Goal: Task Accomplishment & Management: Manage account settings

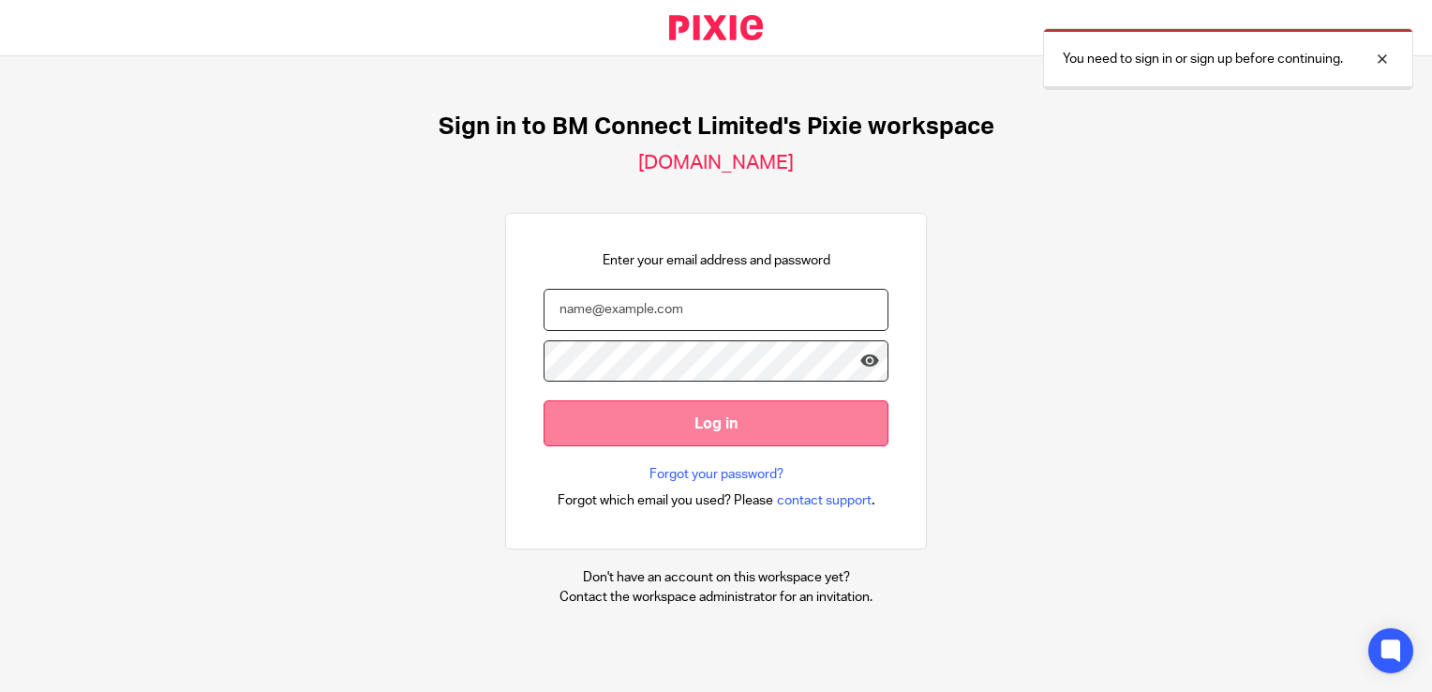
type input "ecopp@bmconnect.co.uk"
click at [626, 429] on input "Log in" at bounding box center [716, 423] width 345 height 46
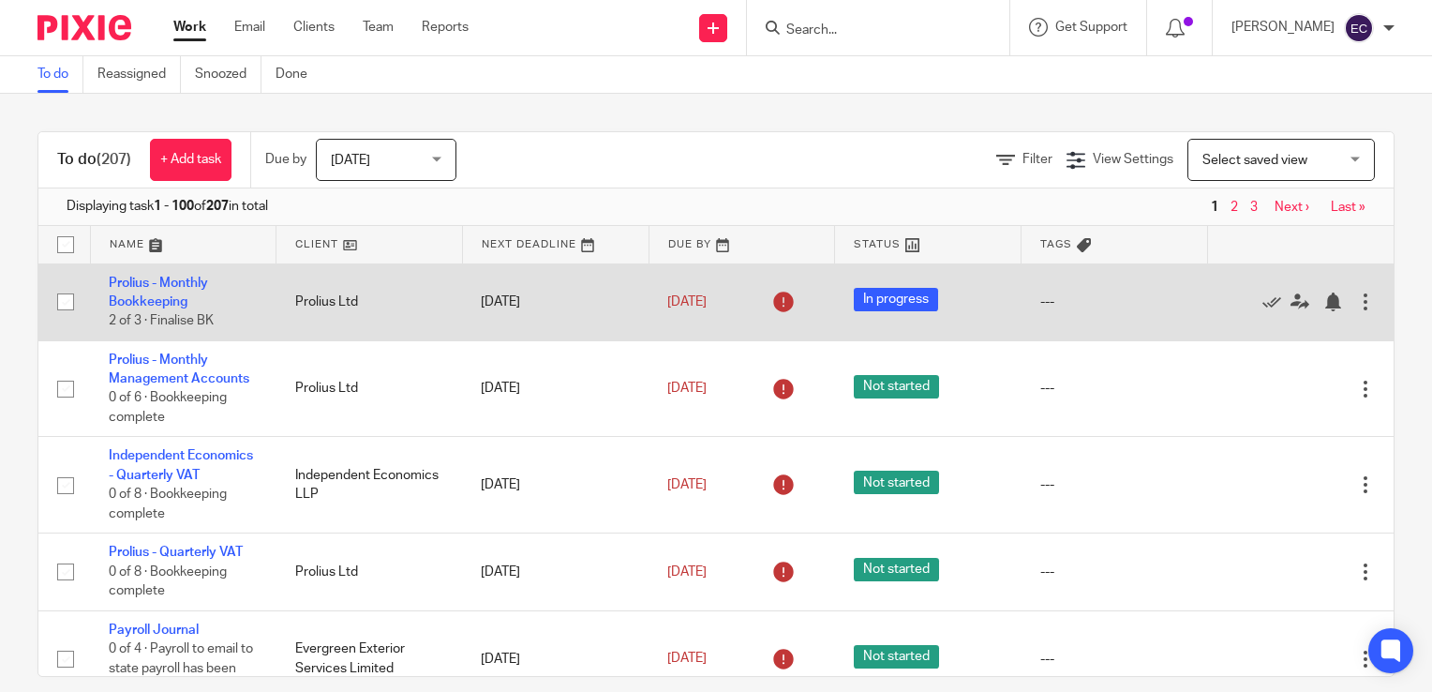
click at [67, 307] on input "checkbox" at bounding box center [66, 302] width 36 height 36
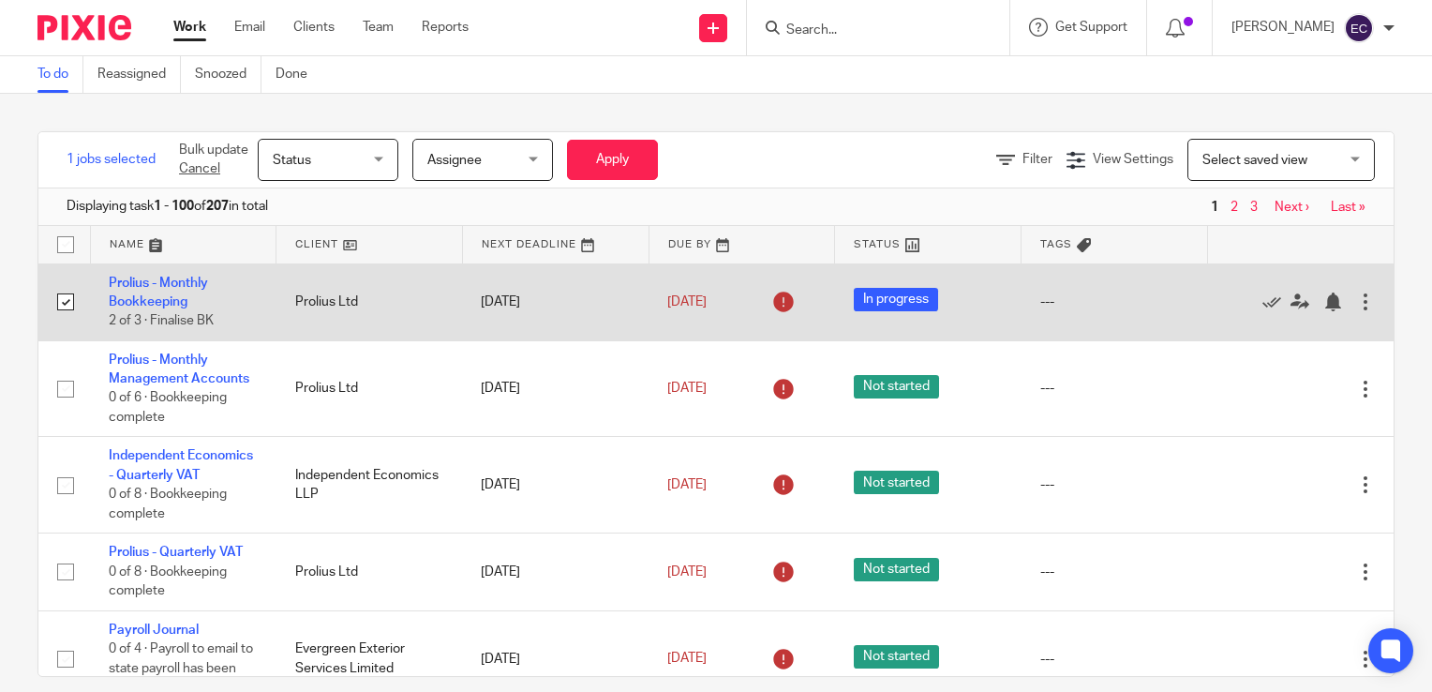
click at [67, 307] on input "checkbox" at bounding box center [66, 302] width 36 height 36
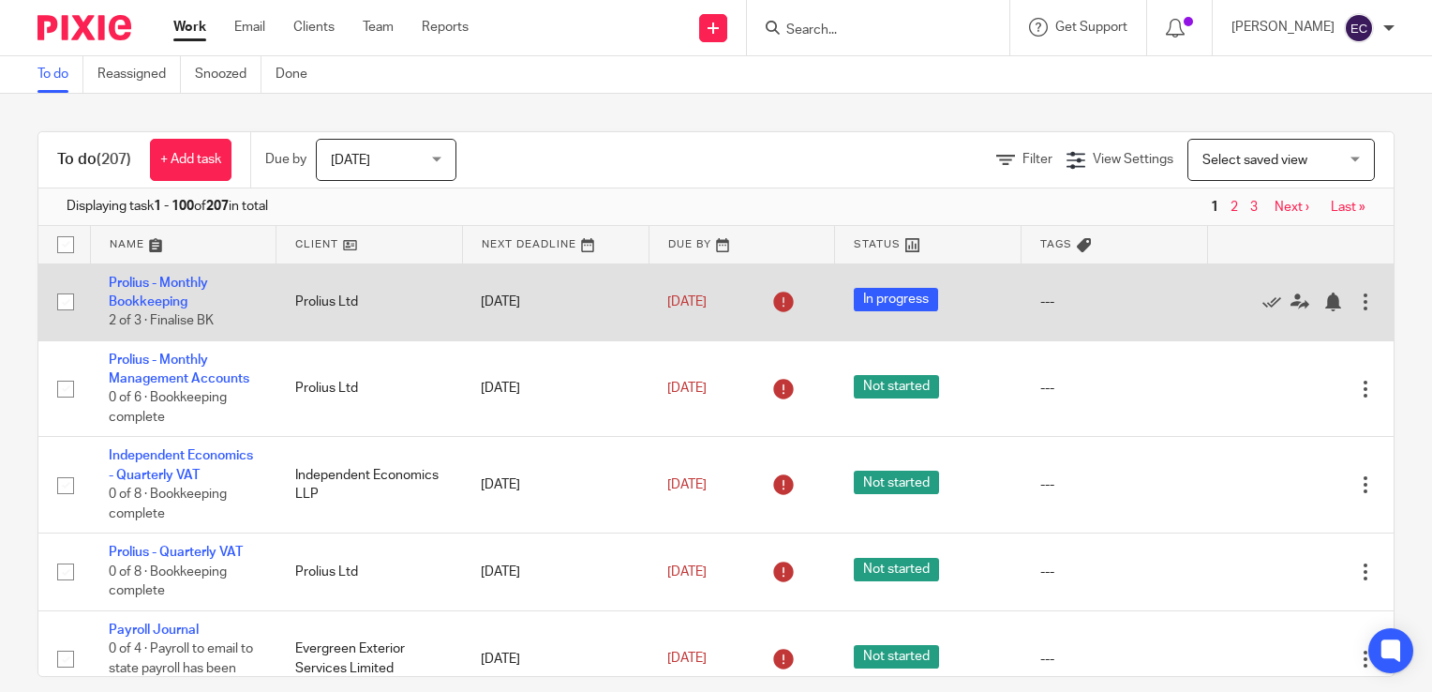
click at [67, 307] on input "checkbox" at bounding box center [66, 302] width 36 height 36
checkbox input "true"
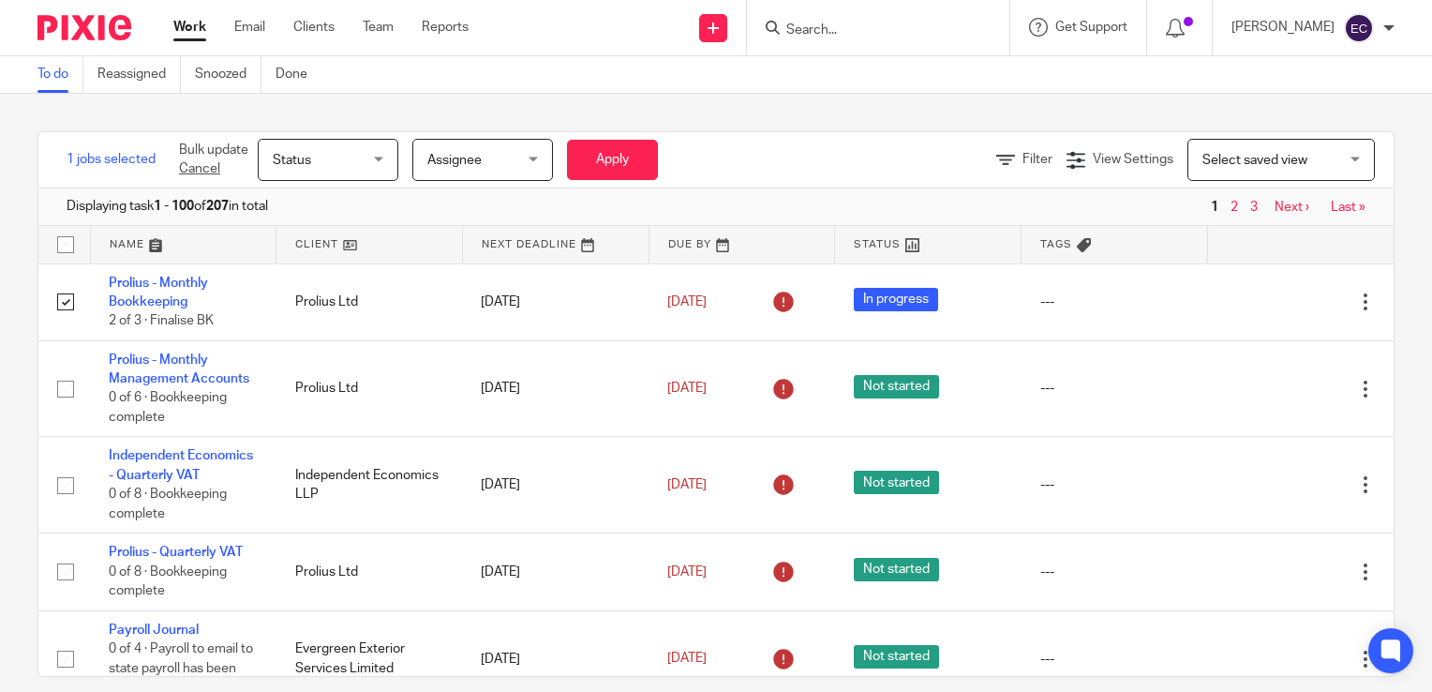
click at [64, 246] on input "checkbox" at bounding box center [66, 245] width 36 height 36
checkbox input "true"
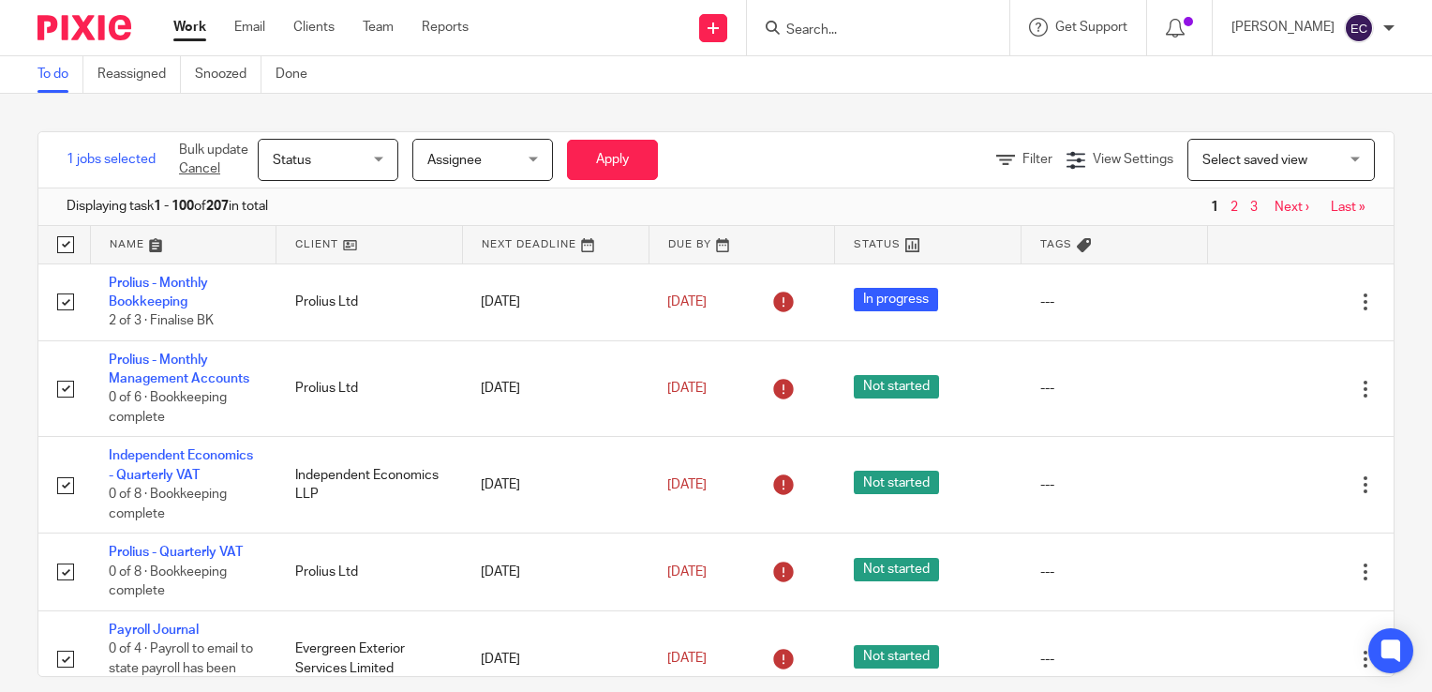
checkbox input "true"
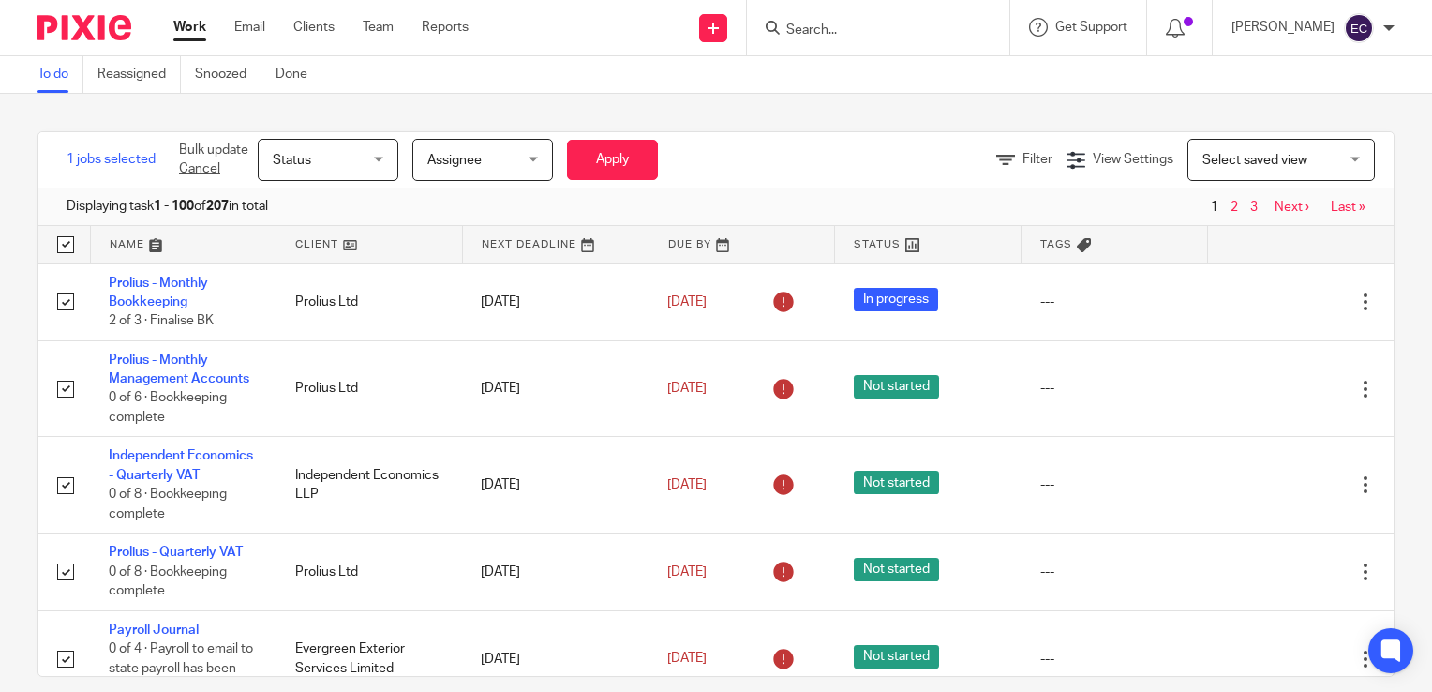
checkbox input "true"
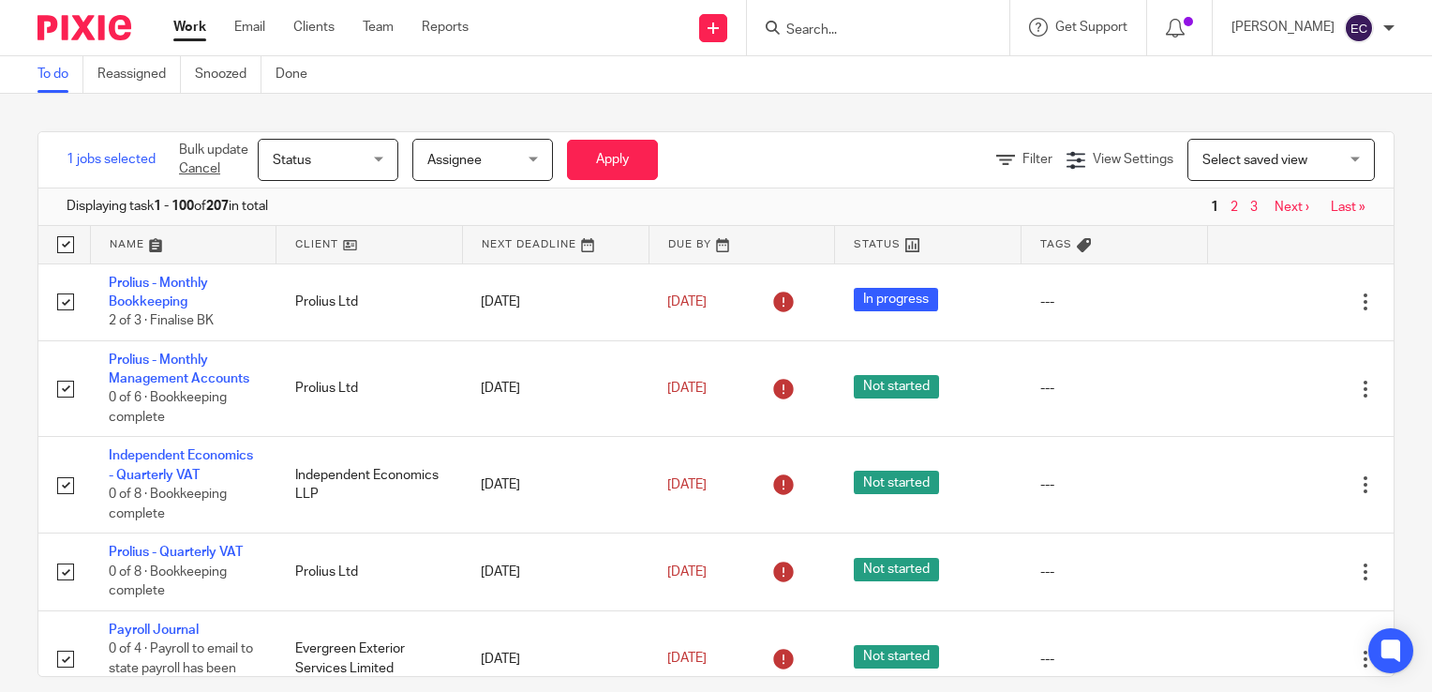
checkbox input "true"
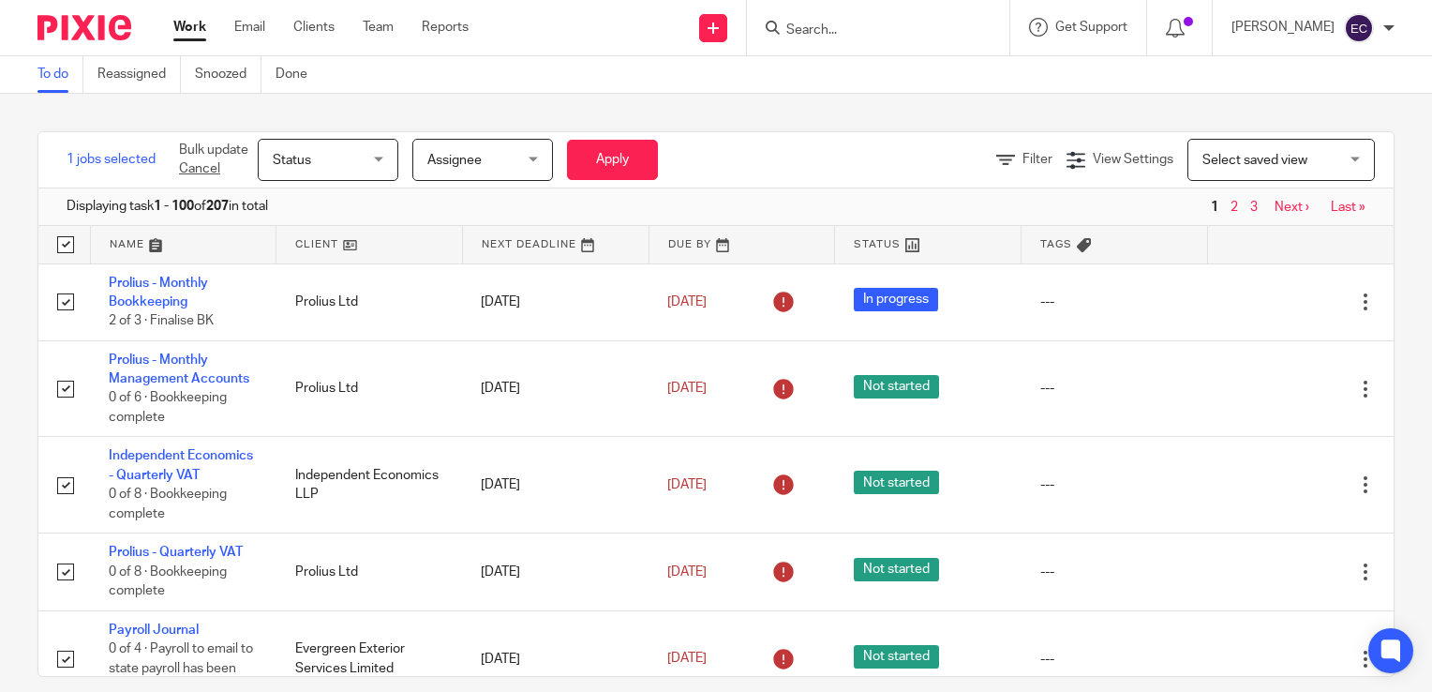
checkbox input "true"
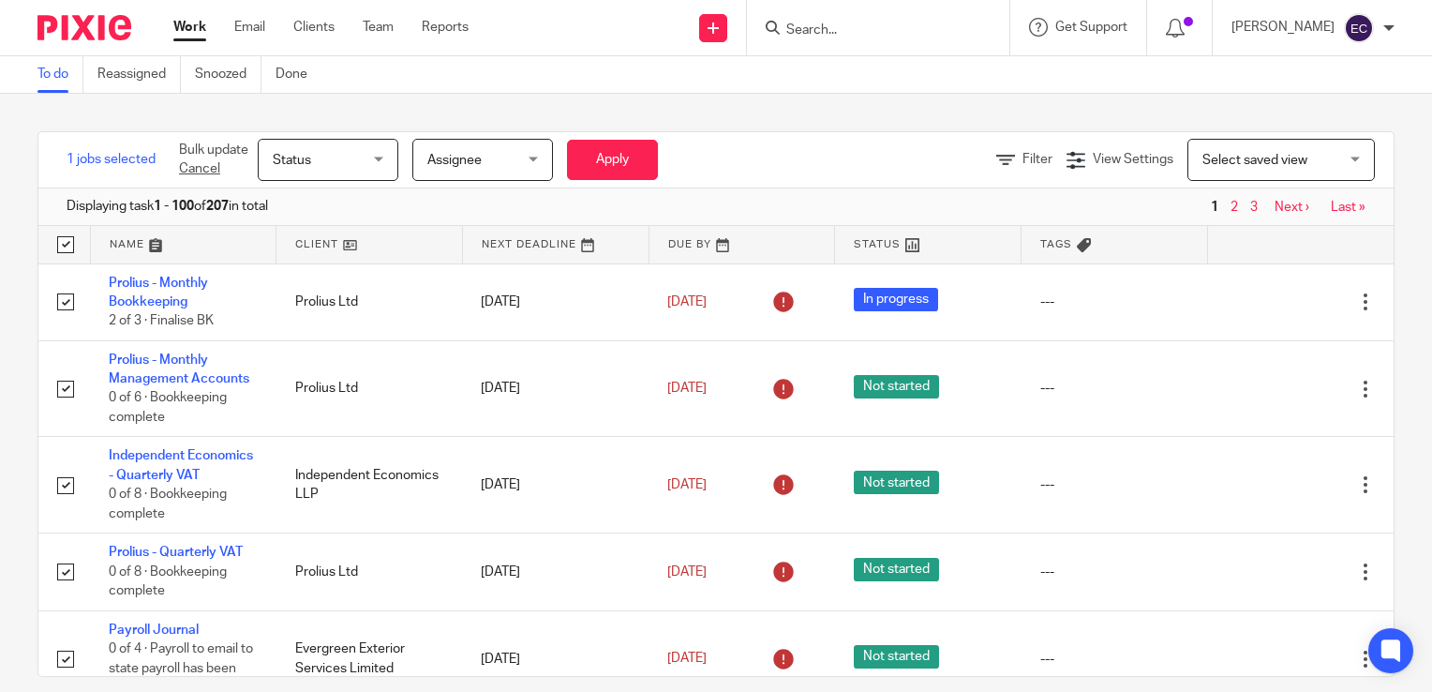
checkbox input "true"
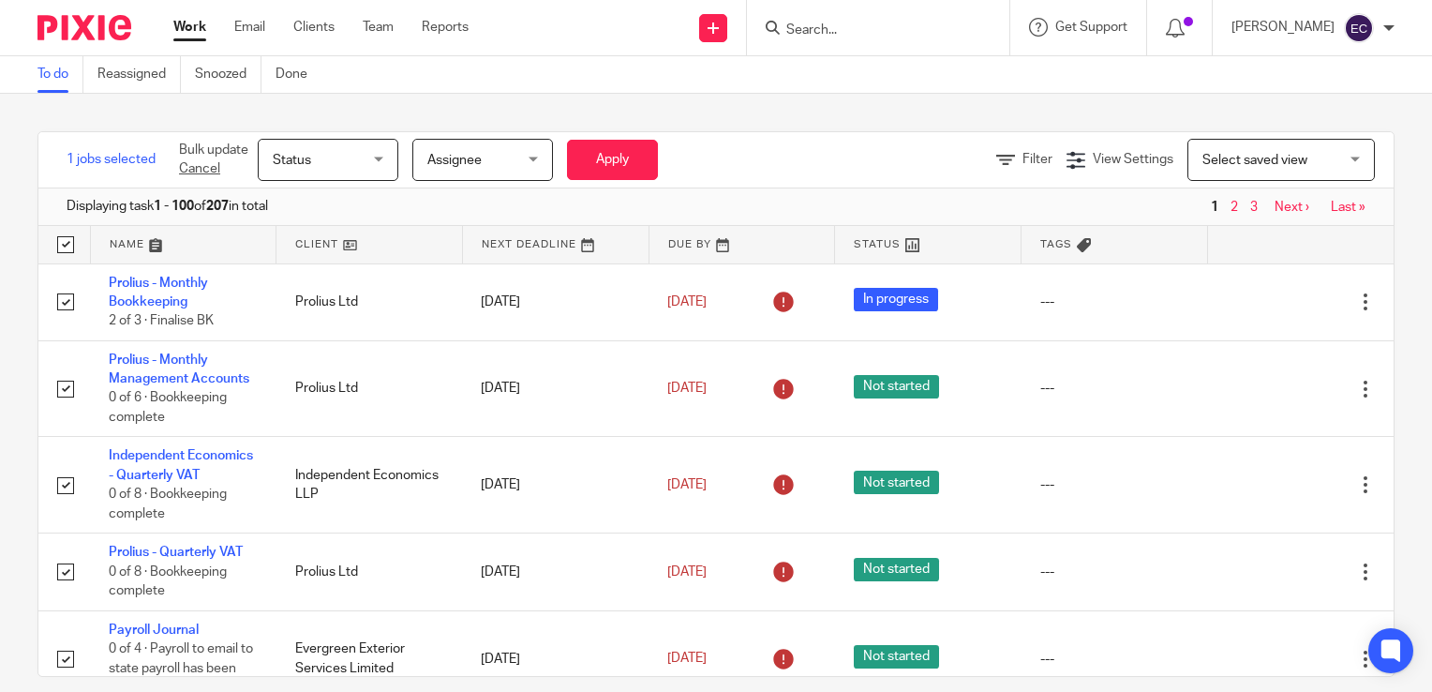
checkbox input "true"
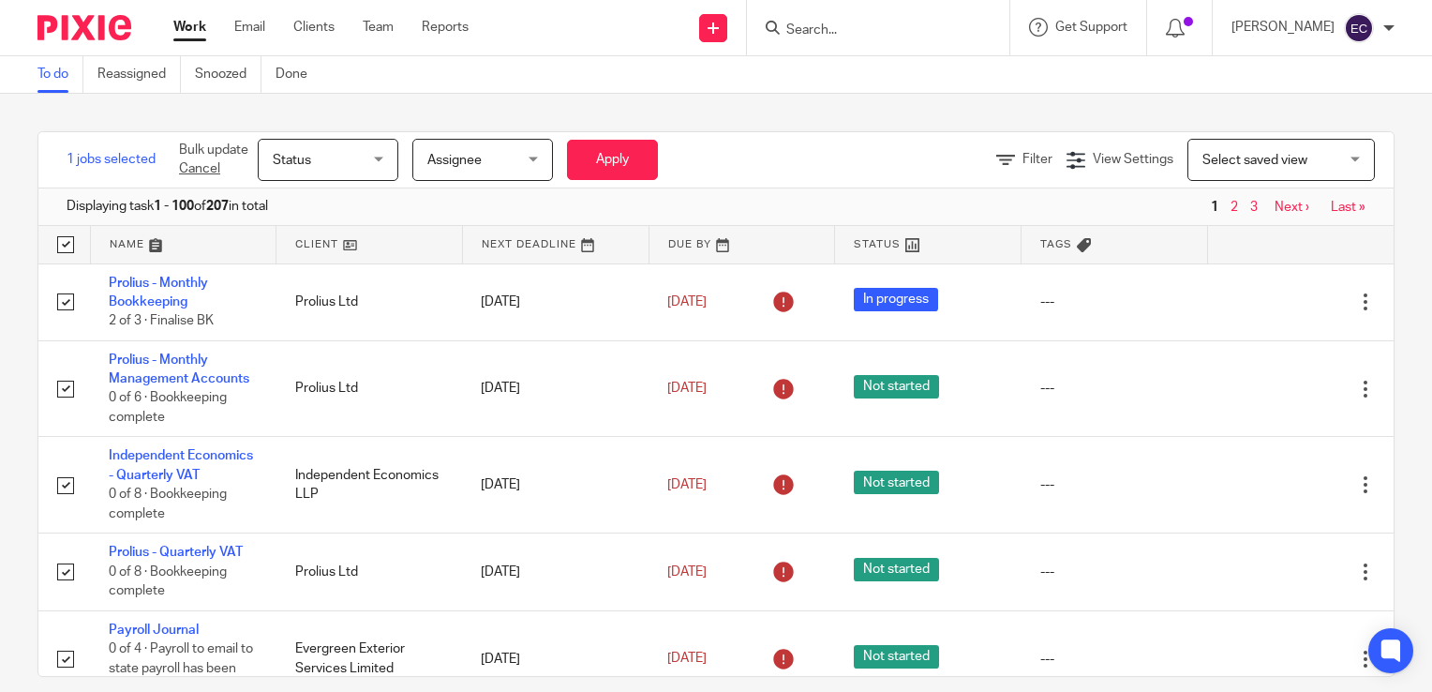
checkbox input "true"
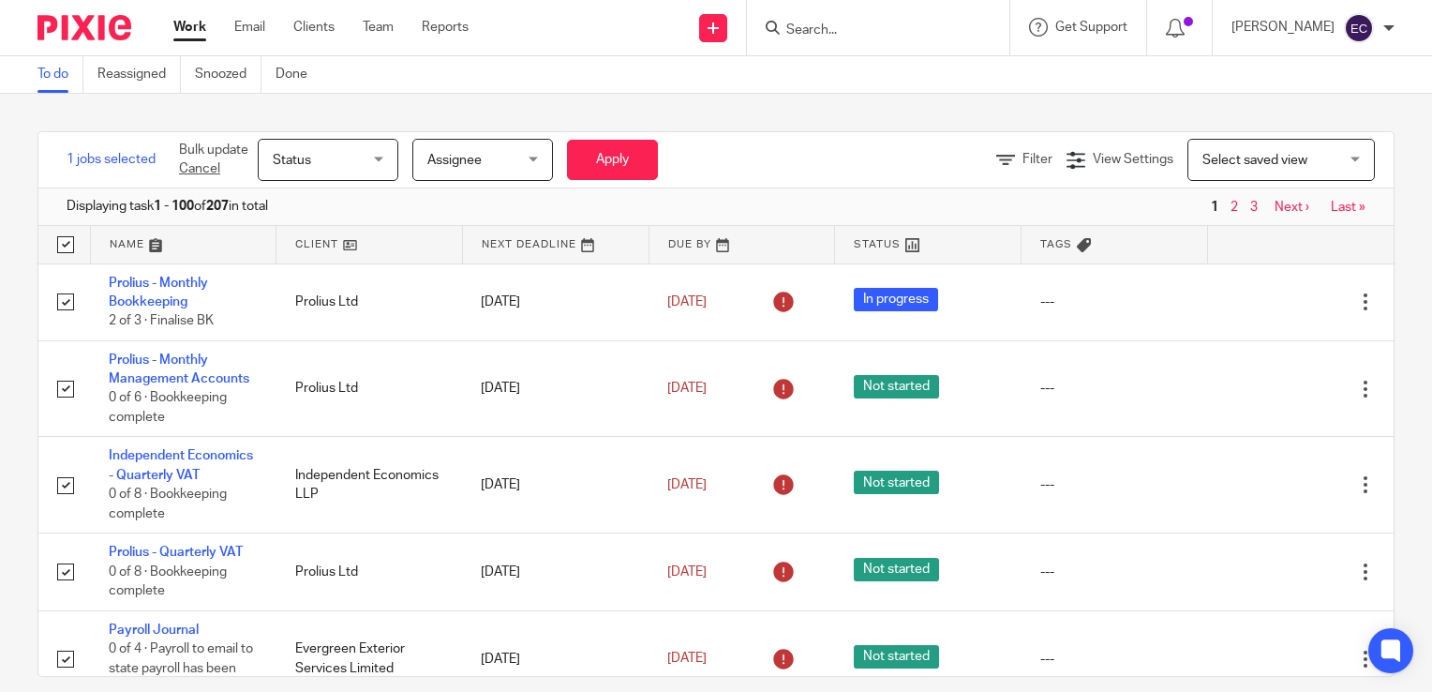
checkbox input "true"
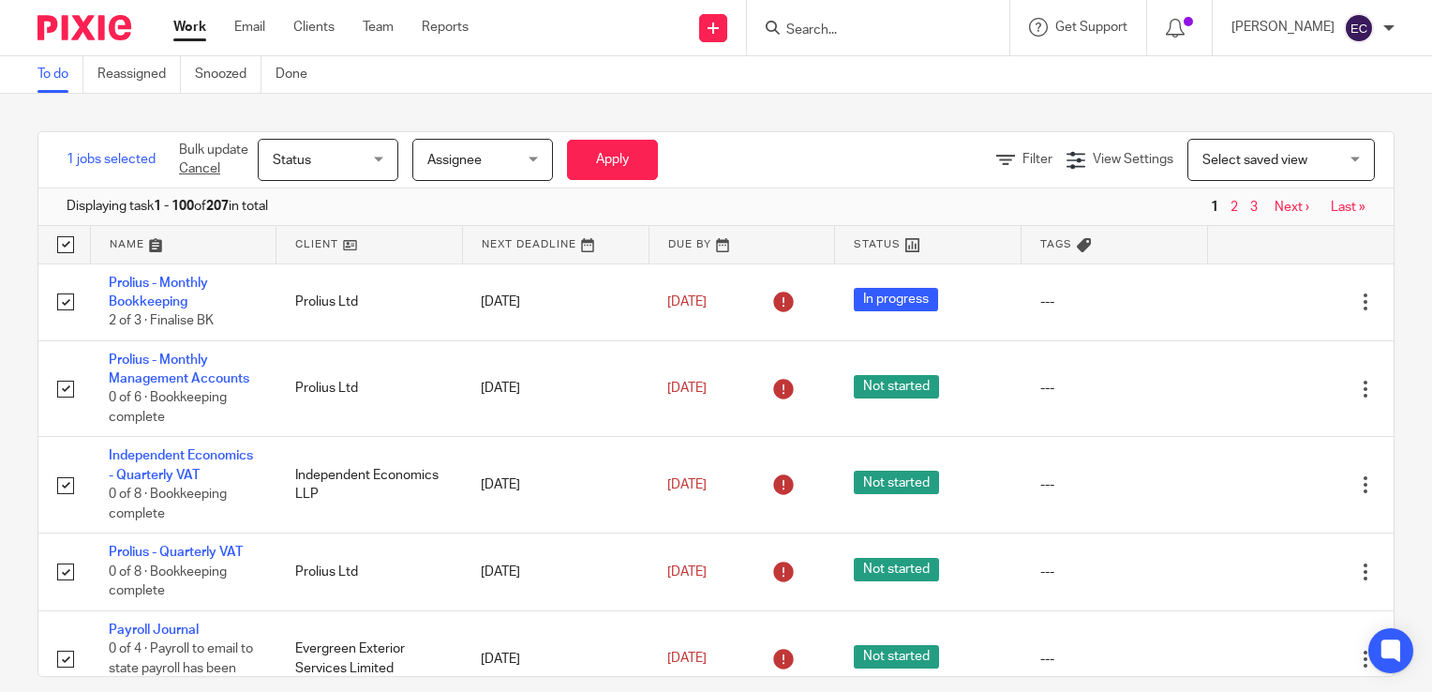
checkbox input "true"
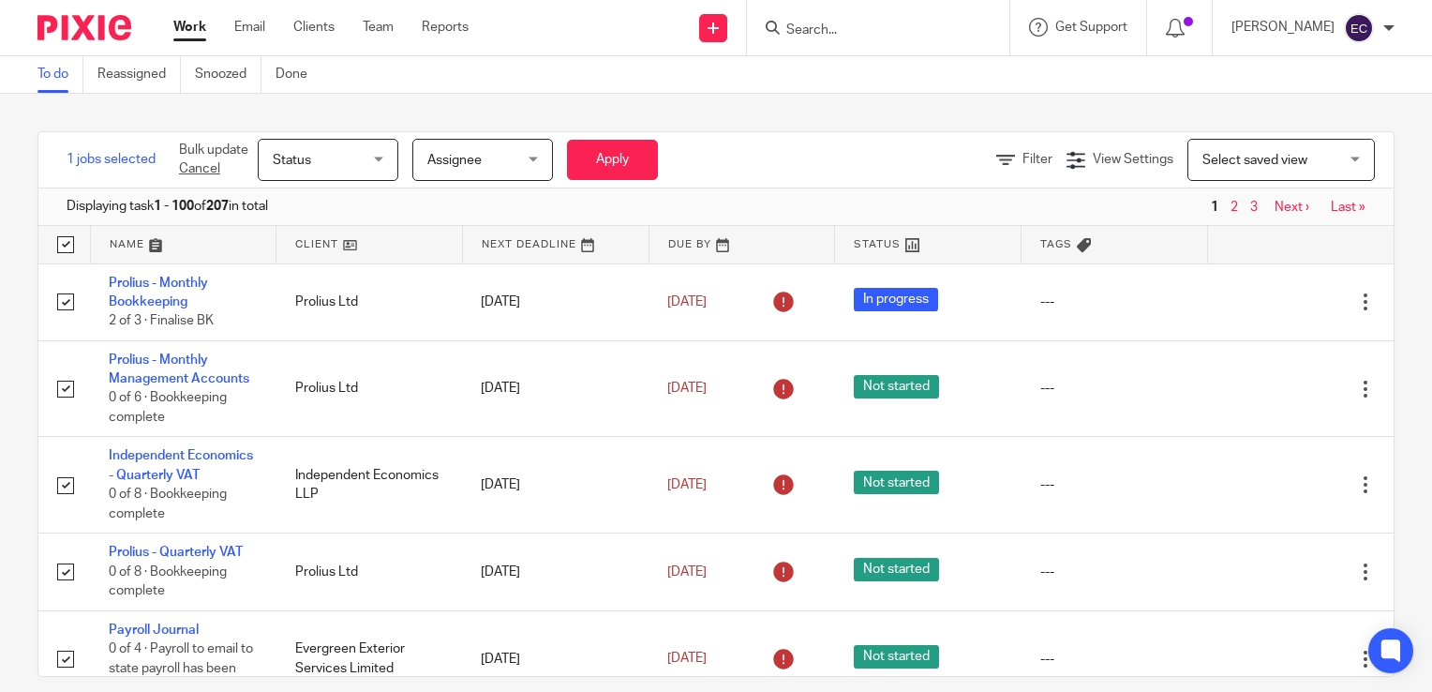
checkbox input "true"
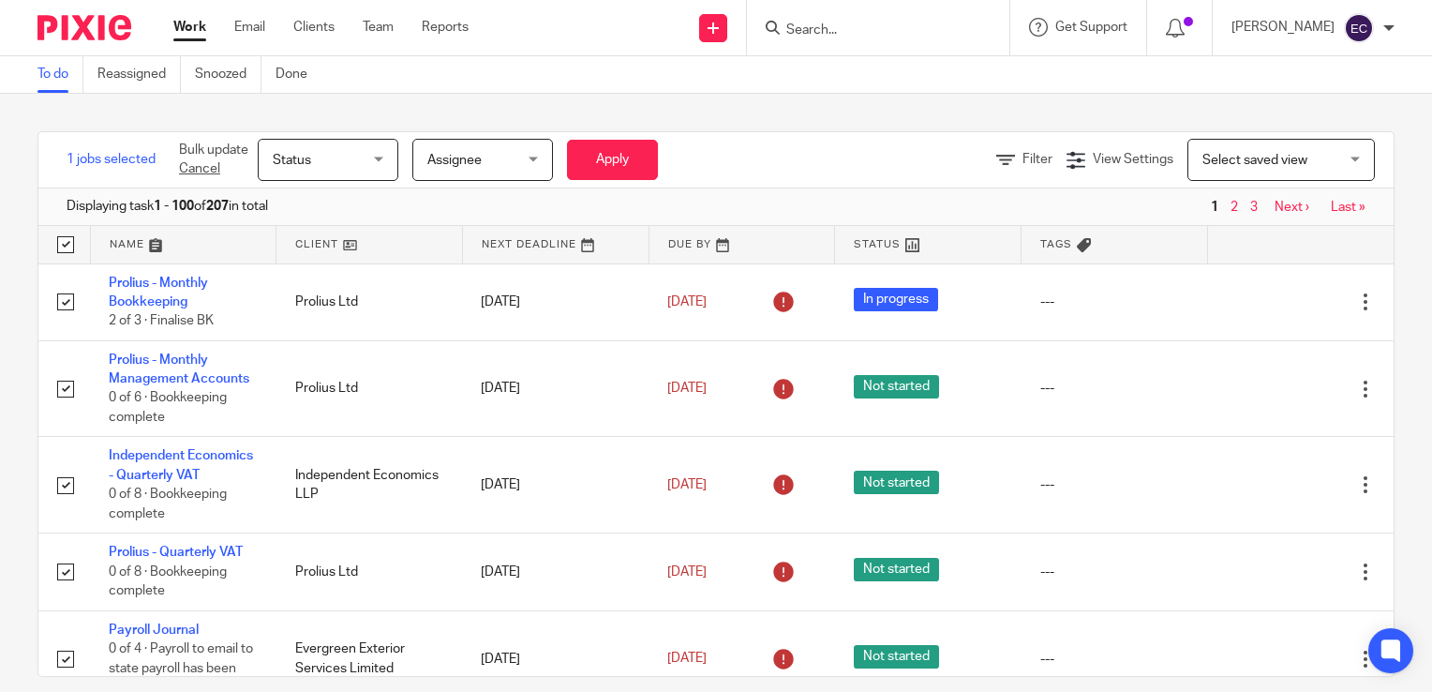
checkbox input "true"
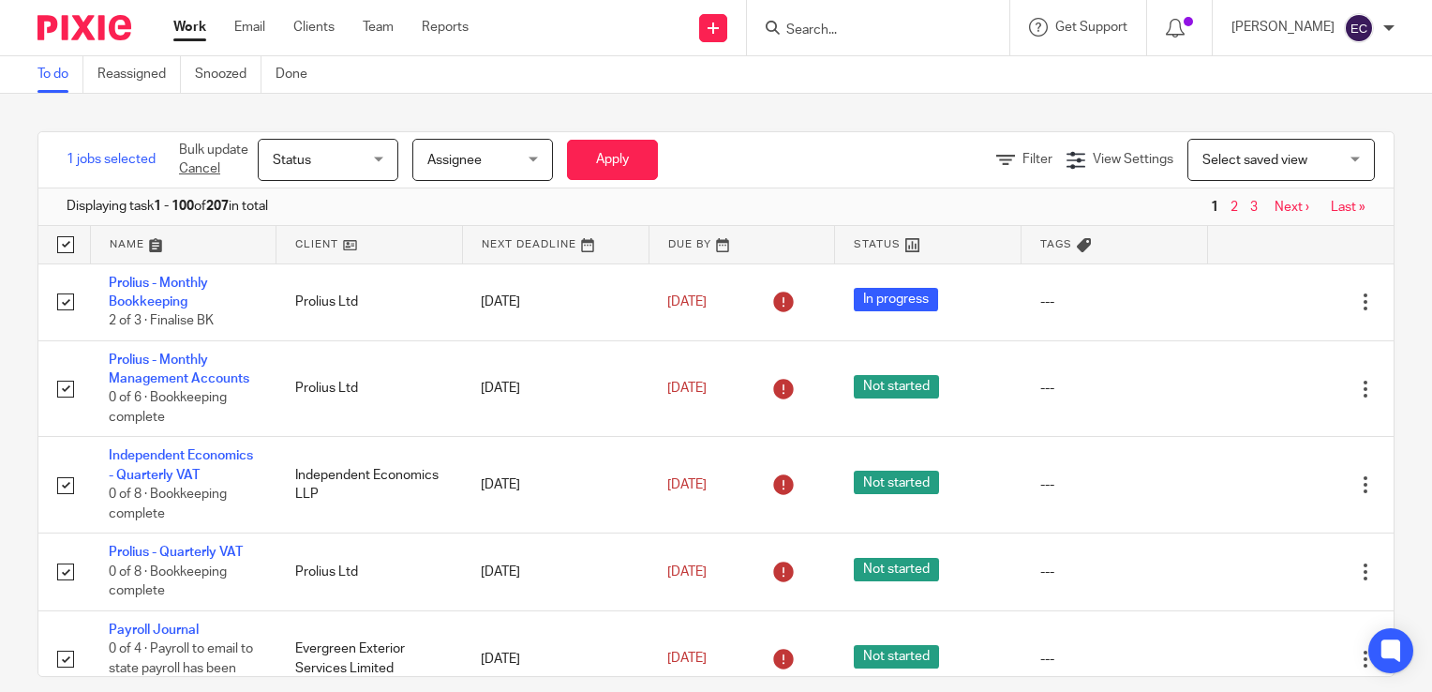
checkbox input "true"
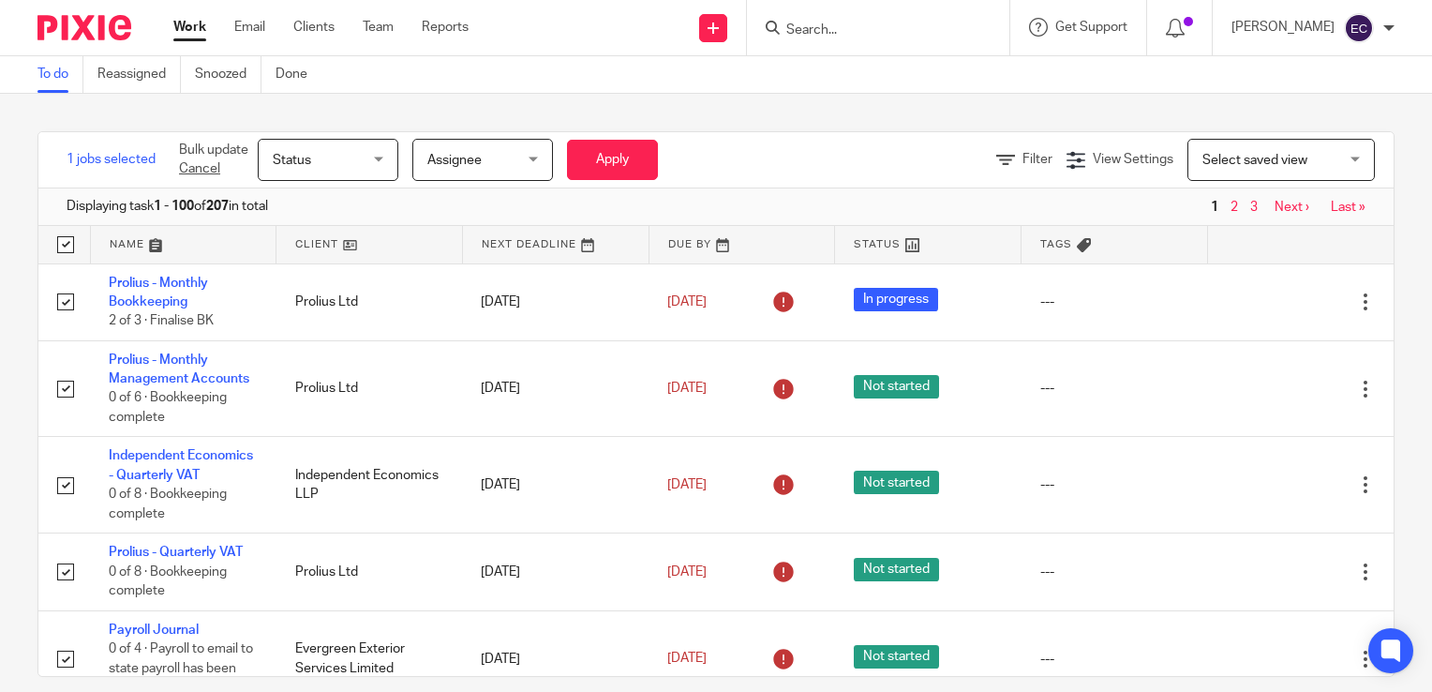
checkbox input "true"
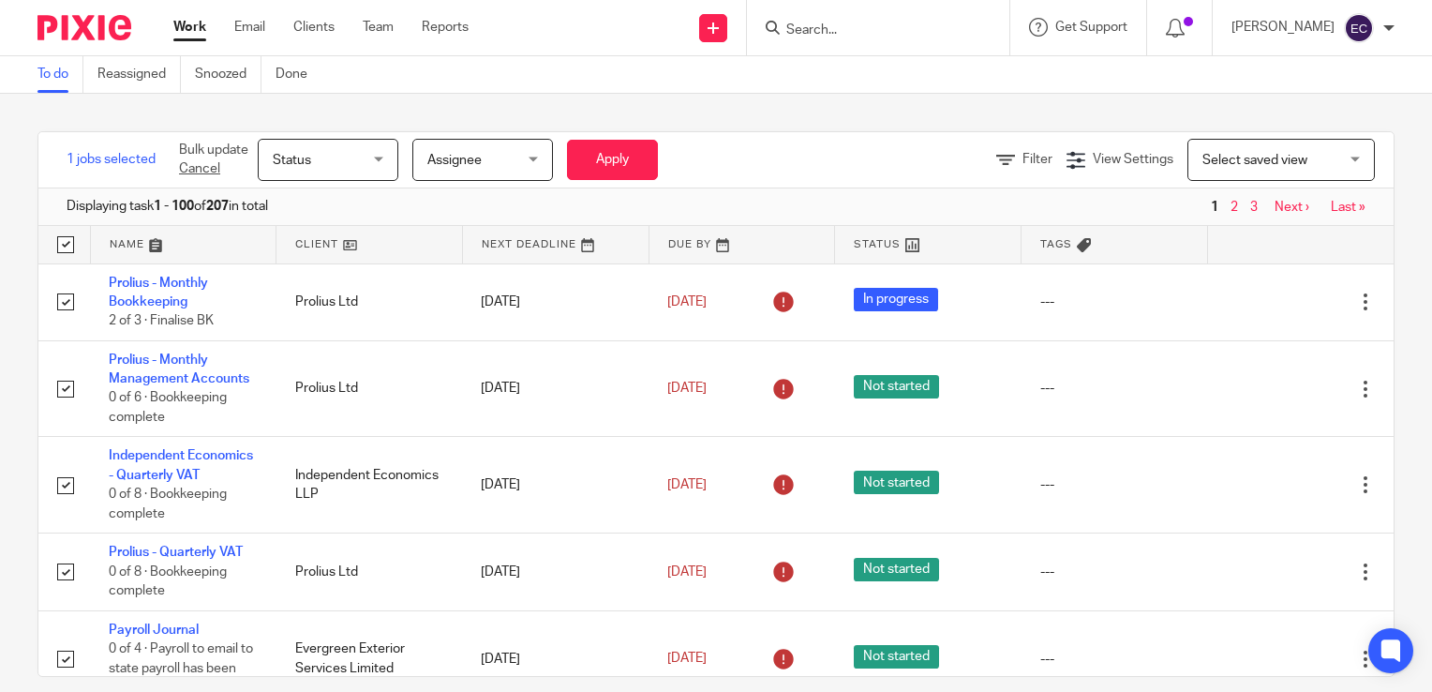
checkbox input "true"
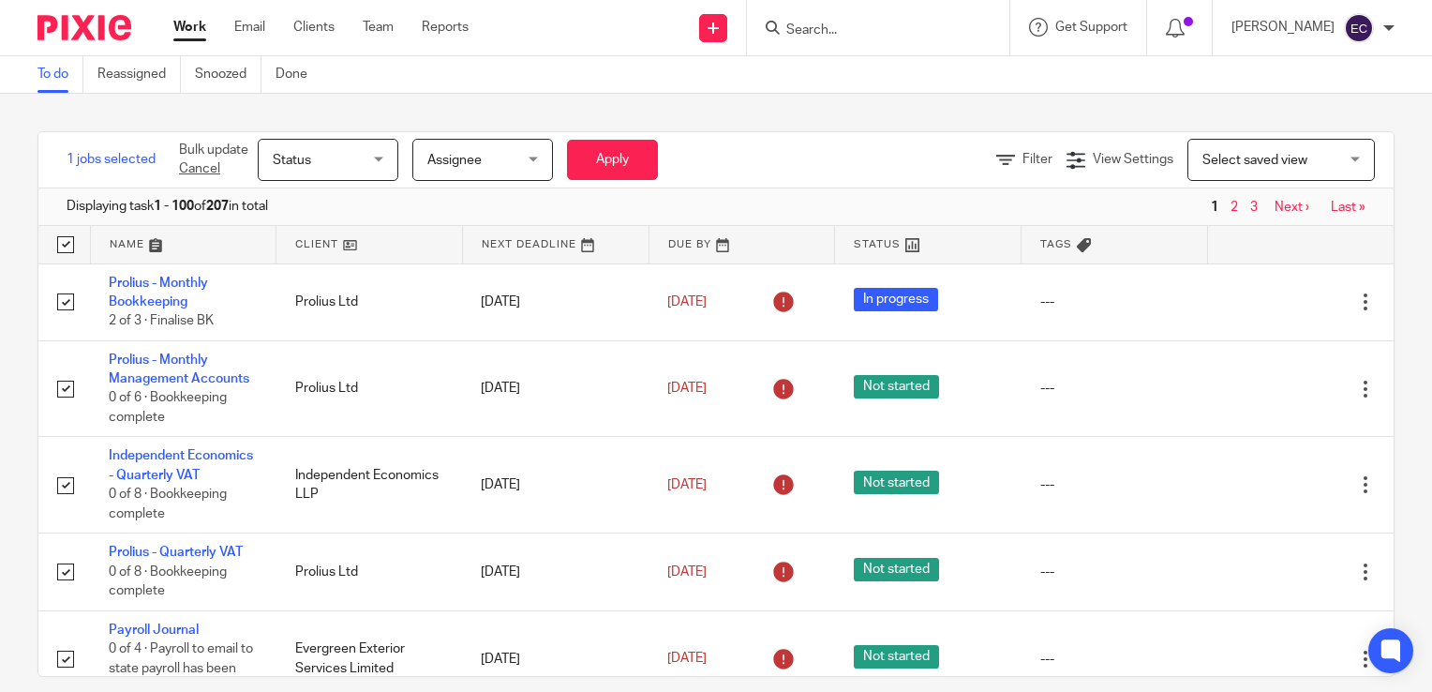
checkbox input "true"
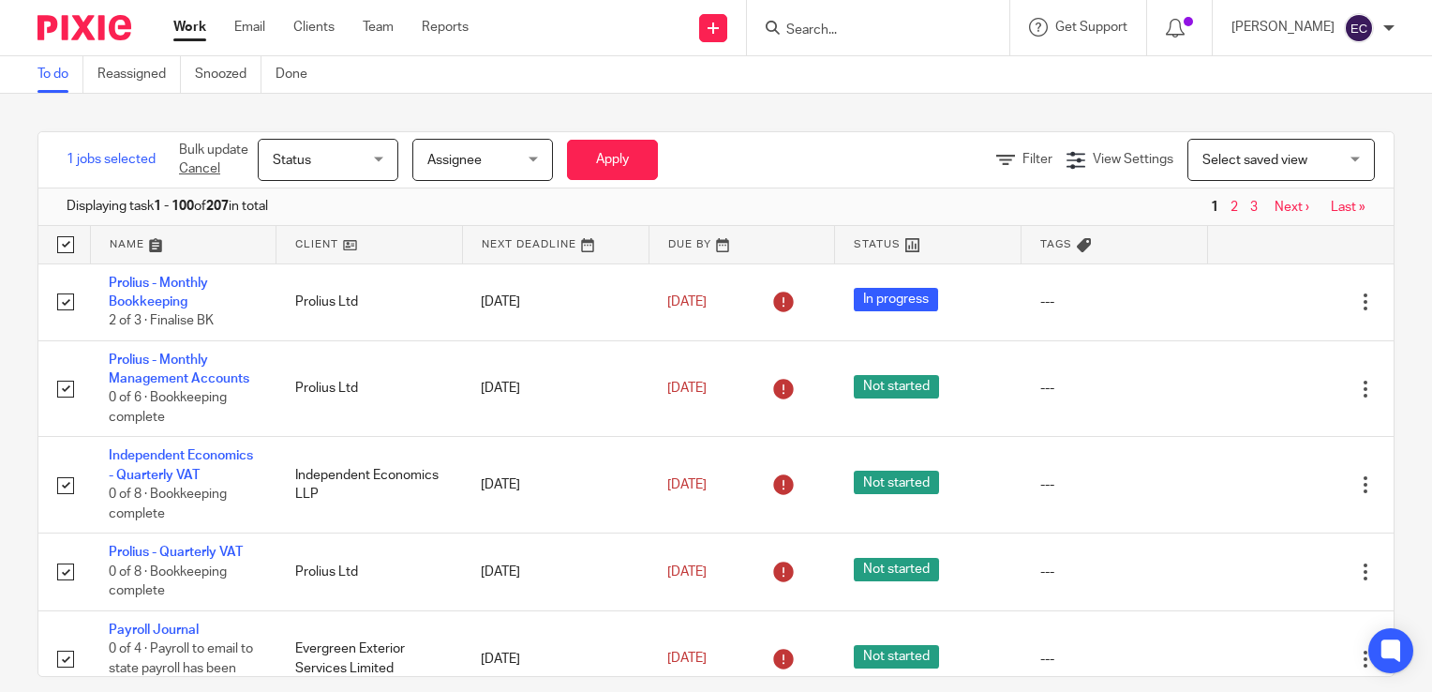
checkbox input "true"
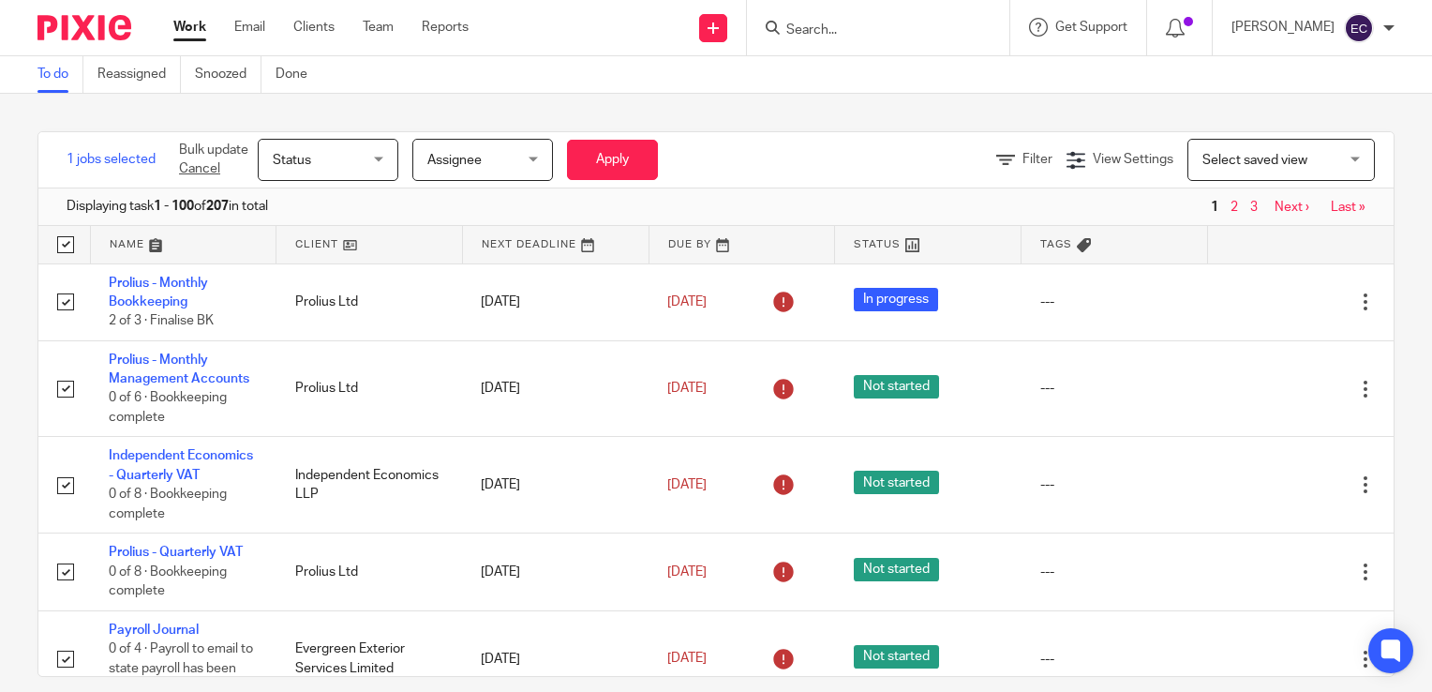
checkbox input "true"
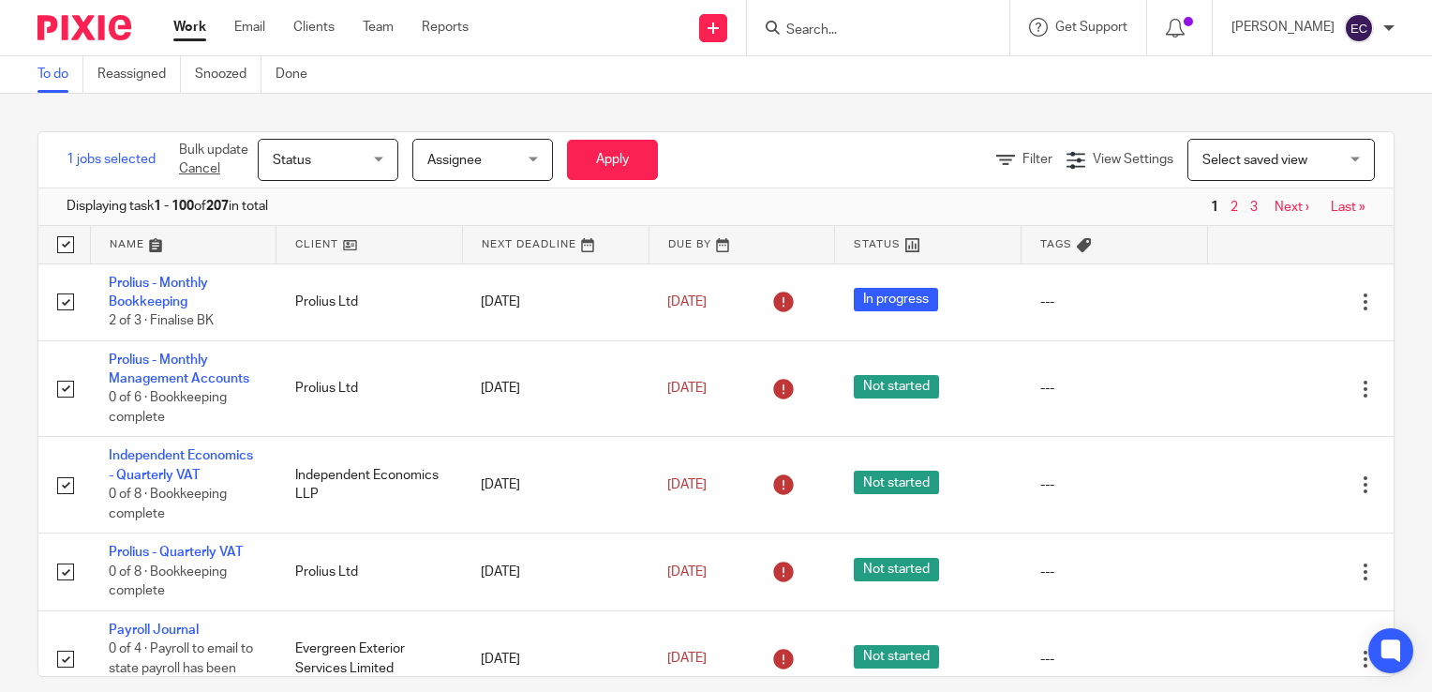
checkbox input "true"
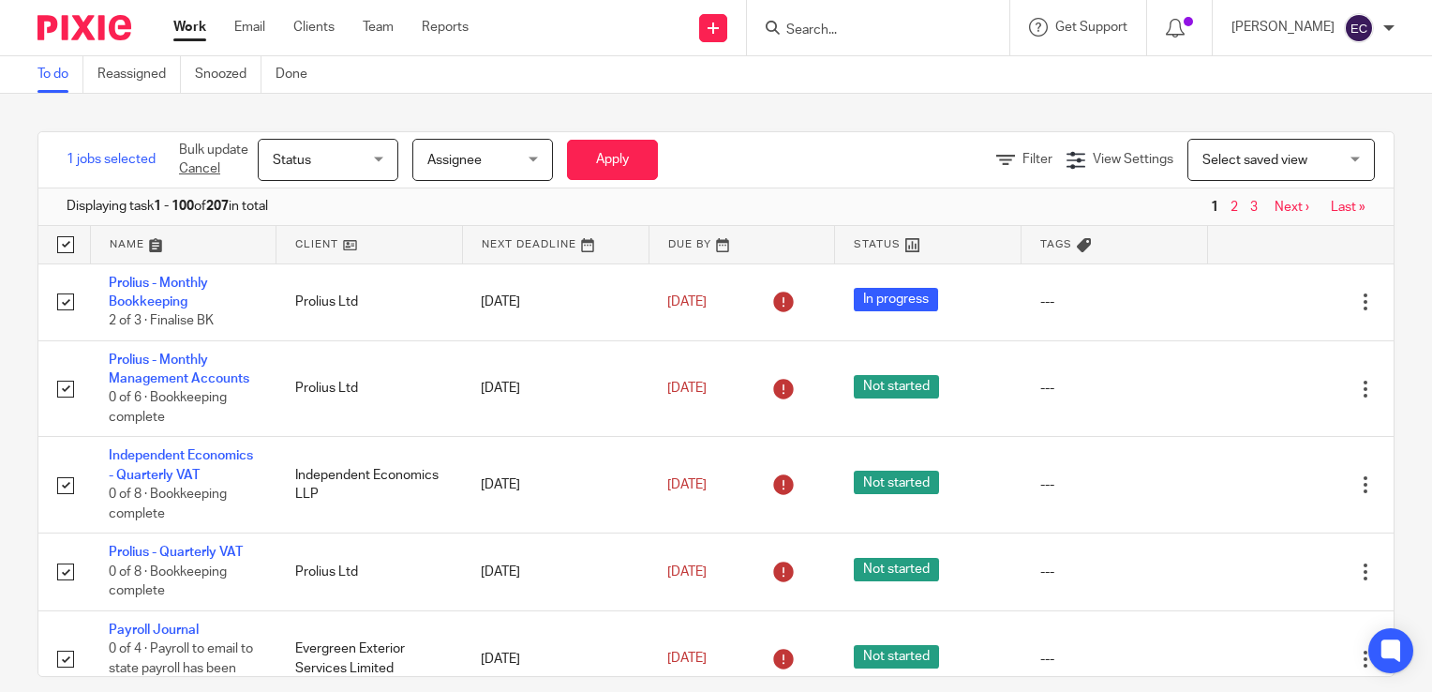
checkbox input "true"
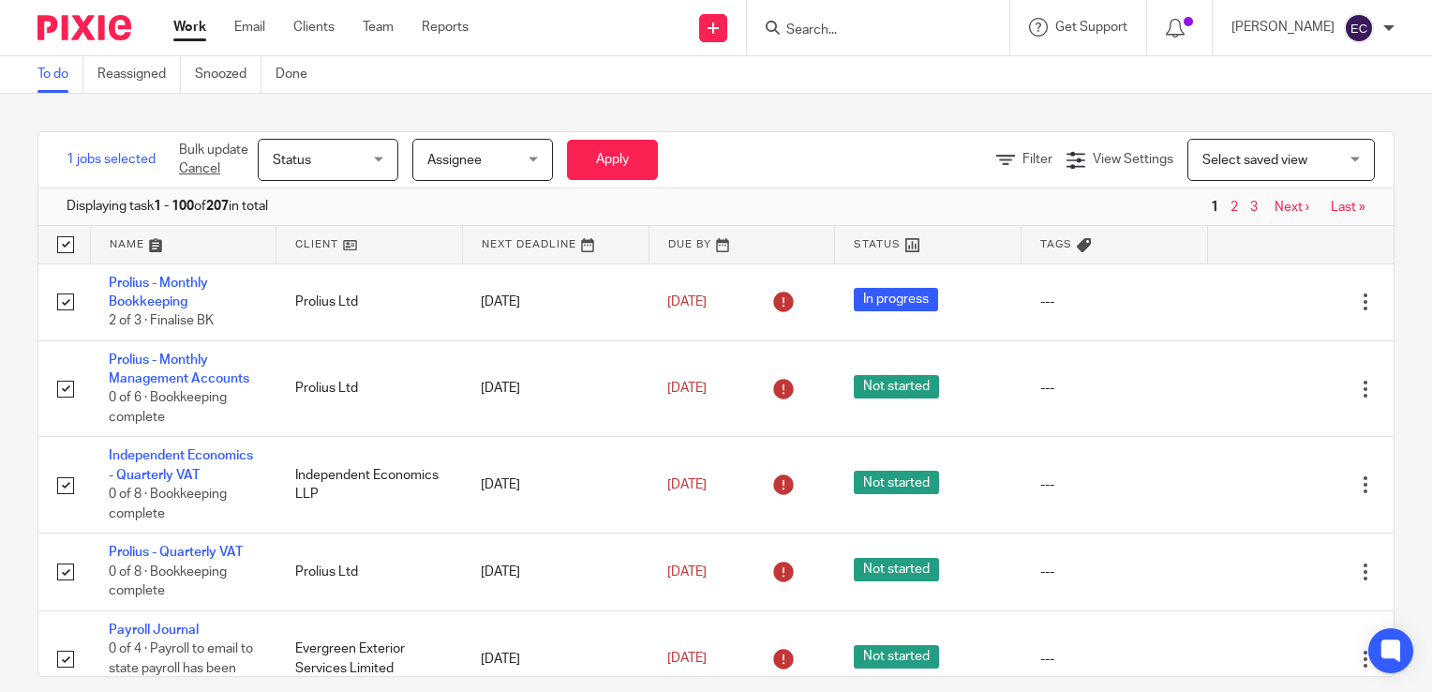
checkbox input "true"
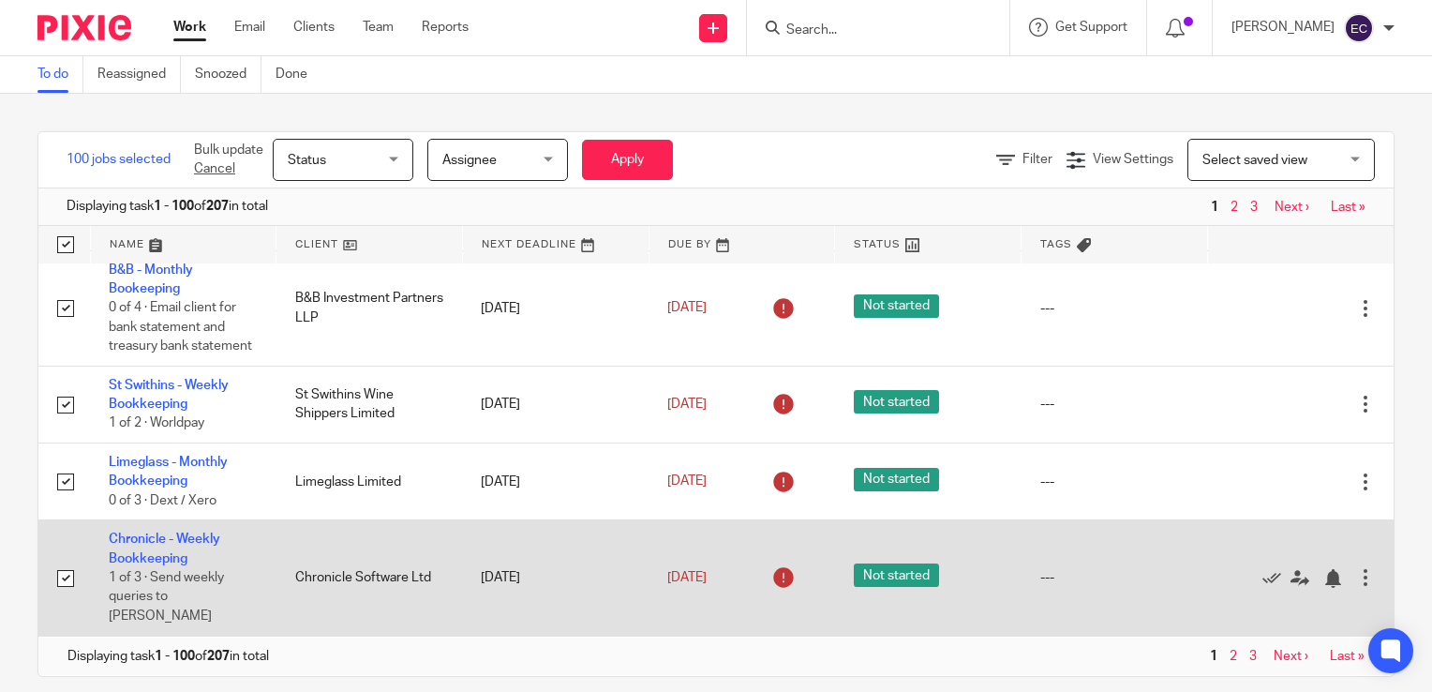
scroll to position [22, 0]
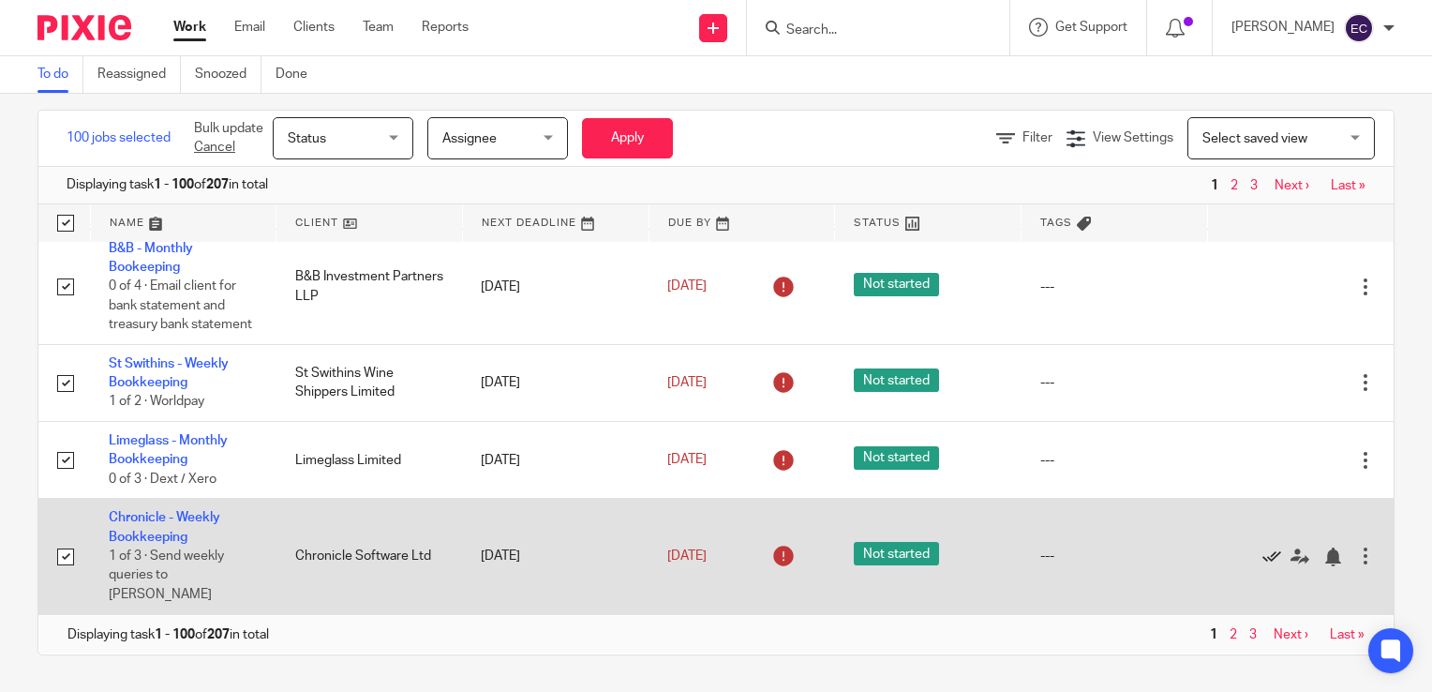
click at [1263, 566] on icon at bounding box center [1272, 556] width 19 height 19
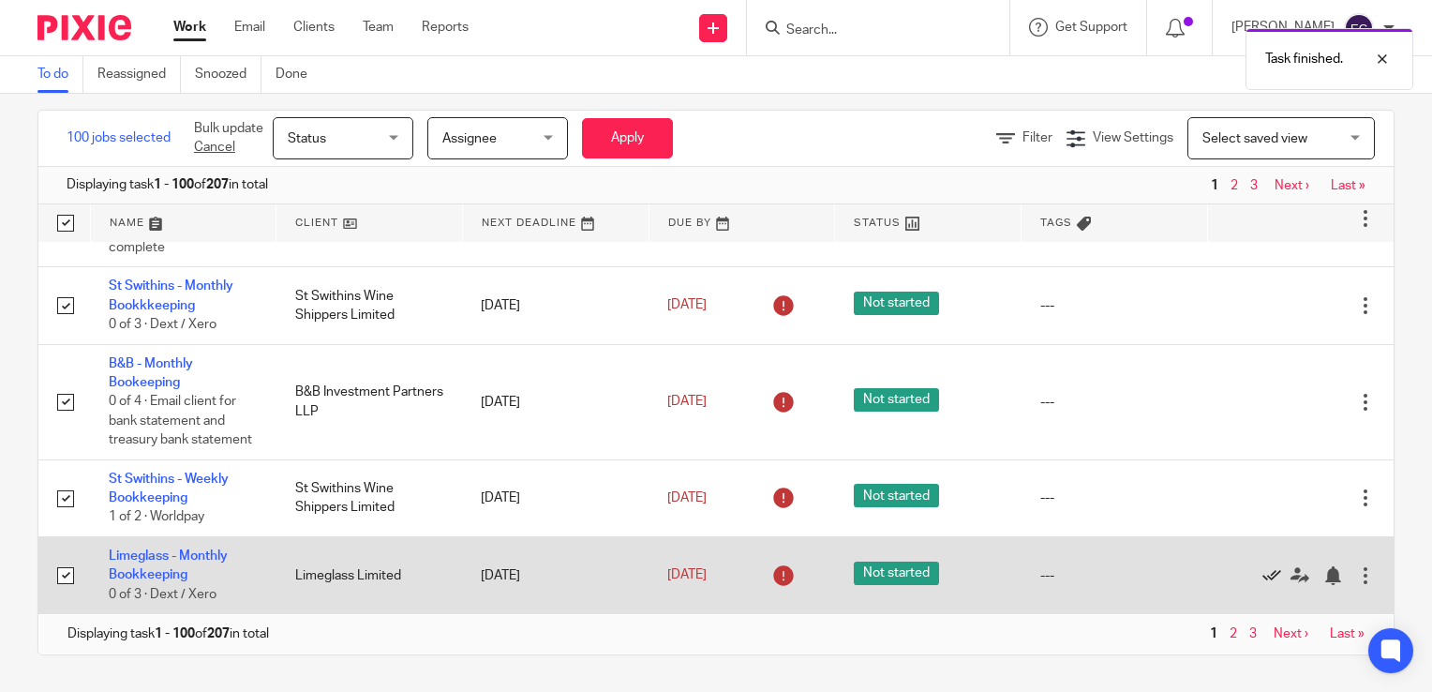
click at [1263, 568] on icon at bounding box center [1272, 575] width 19 height 19
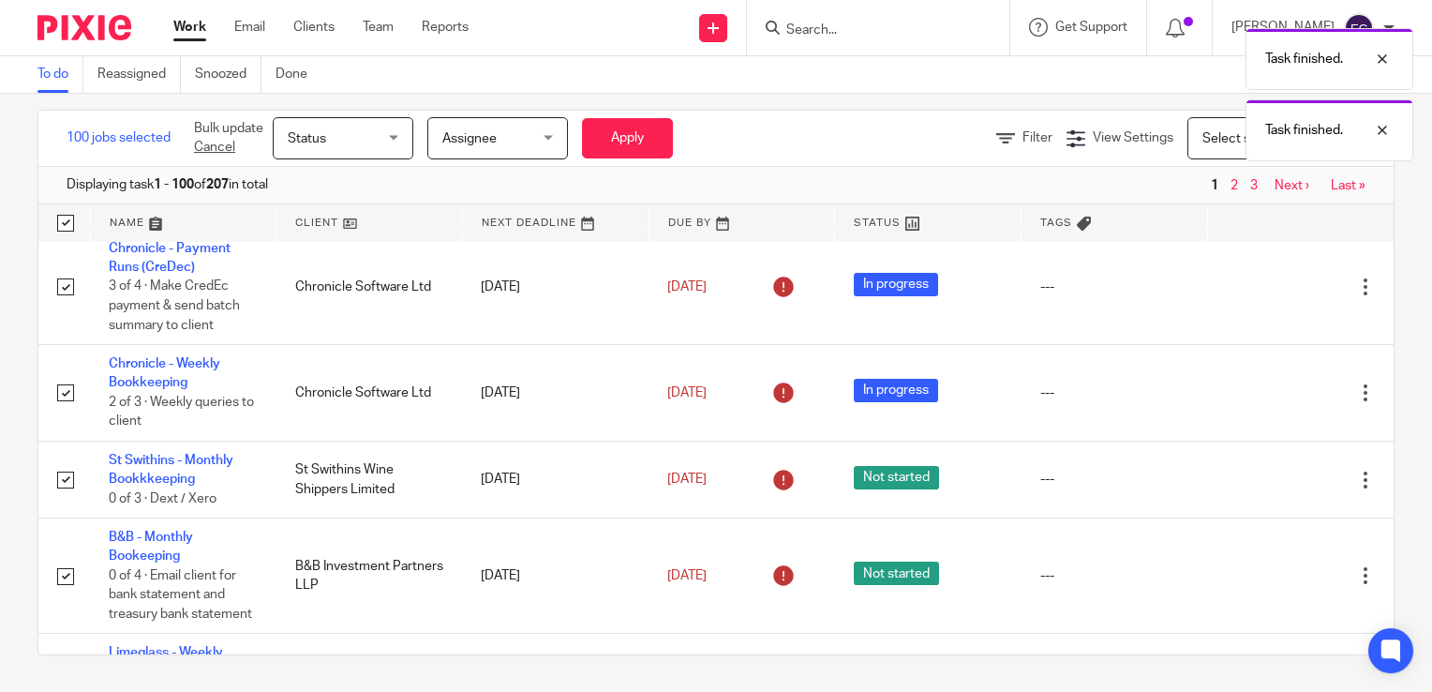
scroll to position [0, 0]
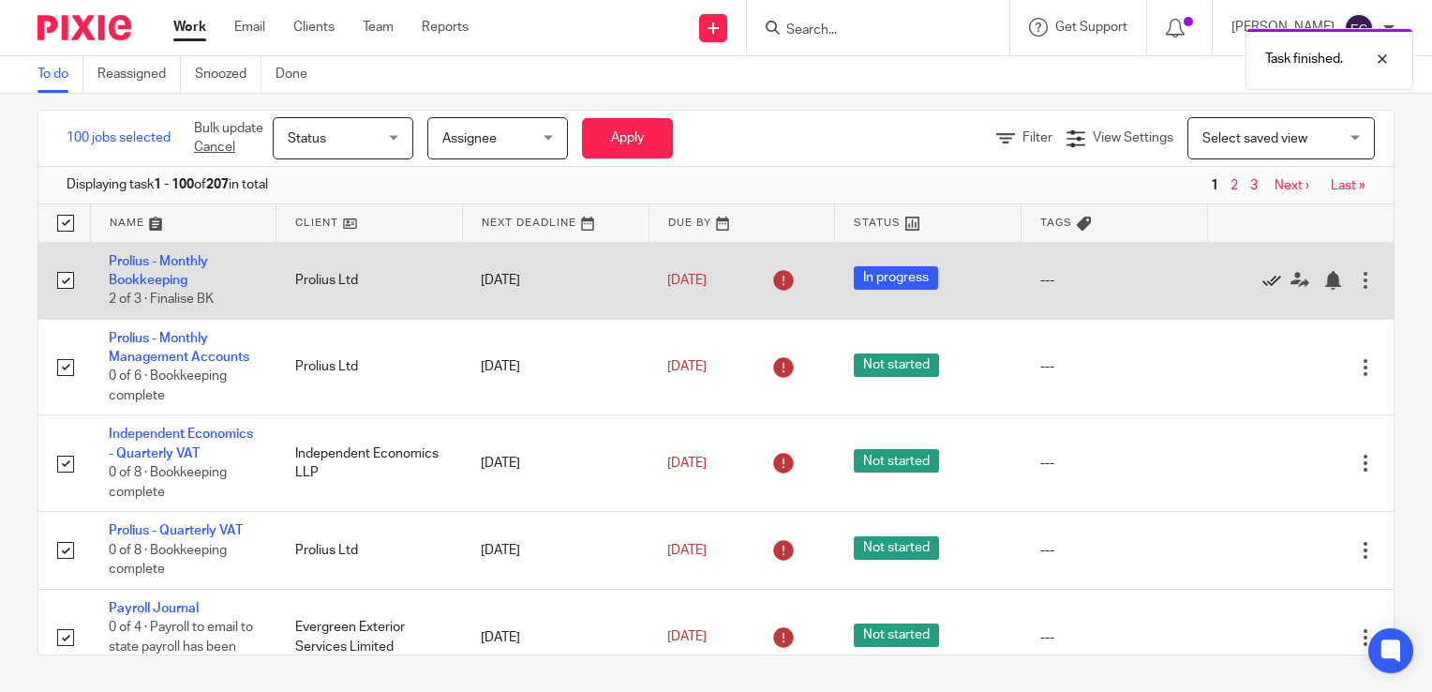
click at [1263, 282] on icon at bounding box center [1272, 280] width 19 height 19
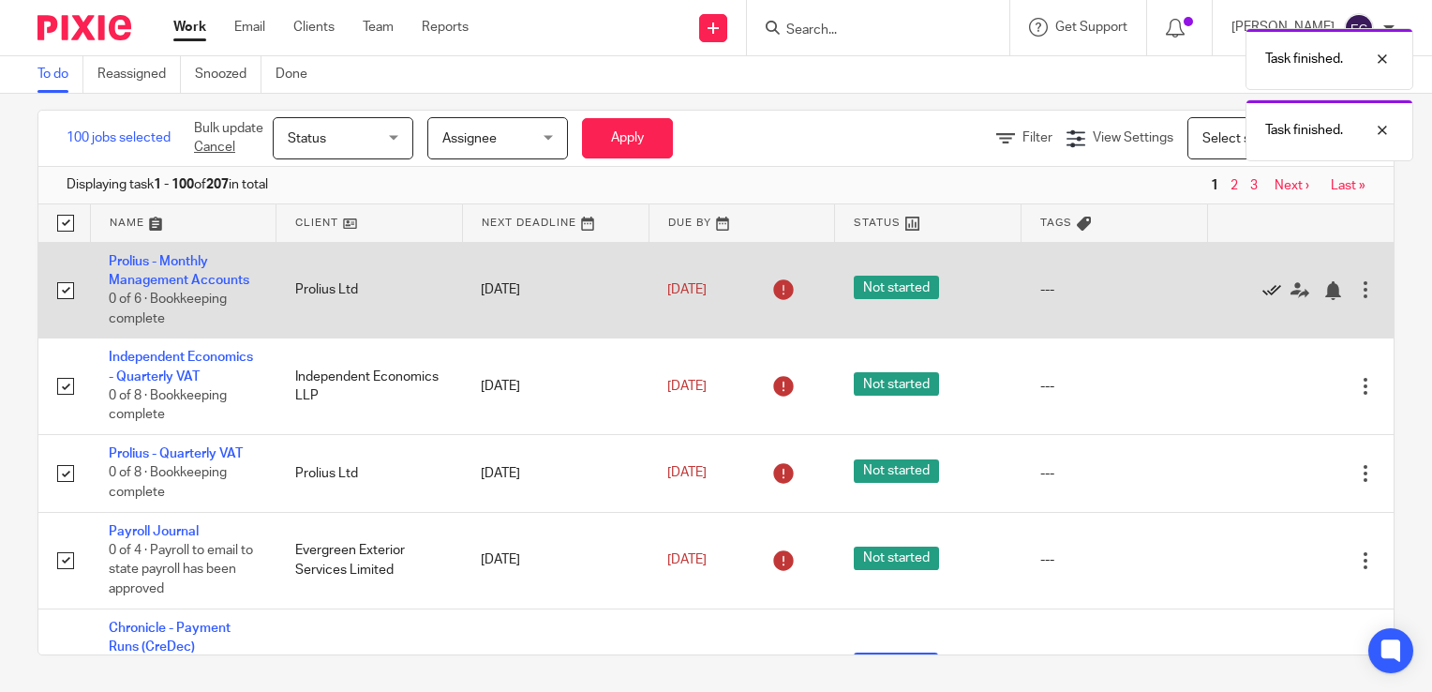
click at [1263, 285] on icon at bounding box center [1272, 290] width 19 height 19
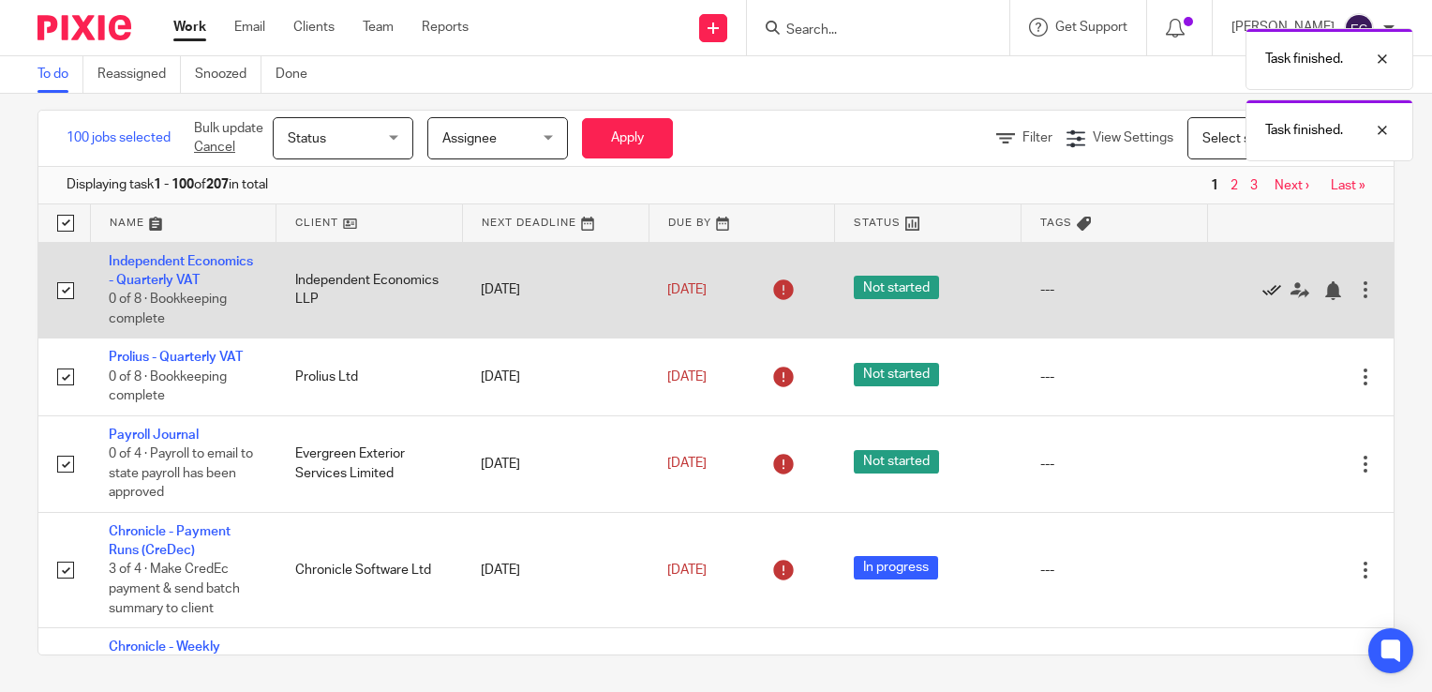
click at [1263, 300] on icon at bounding box center [1272, 290] width 19 height 19
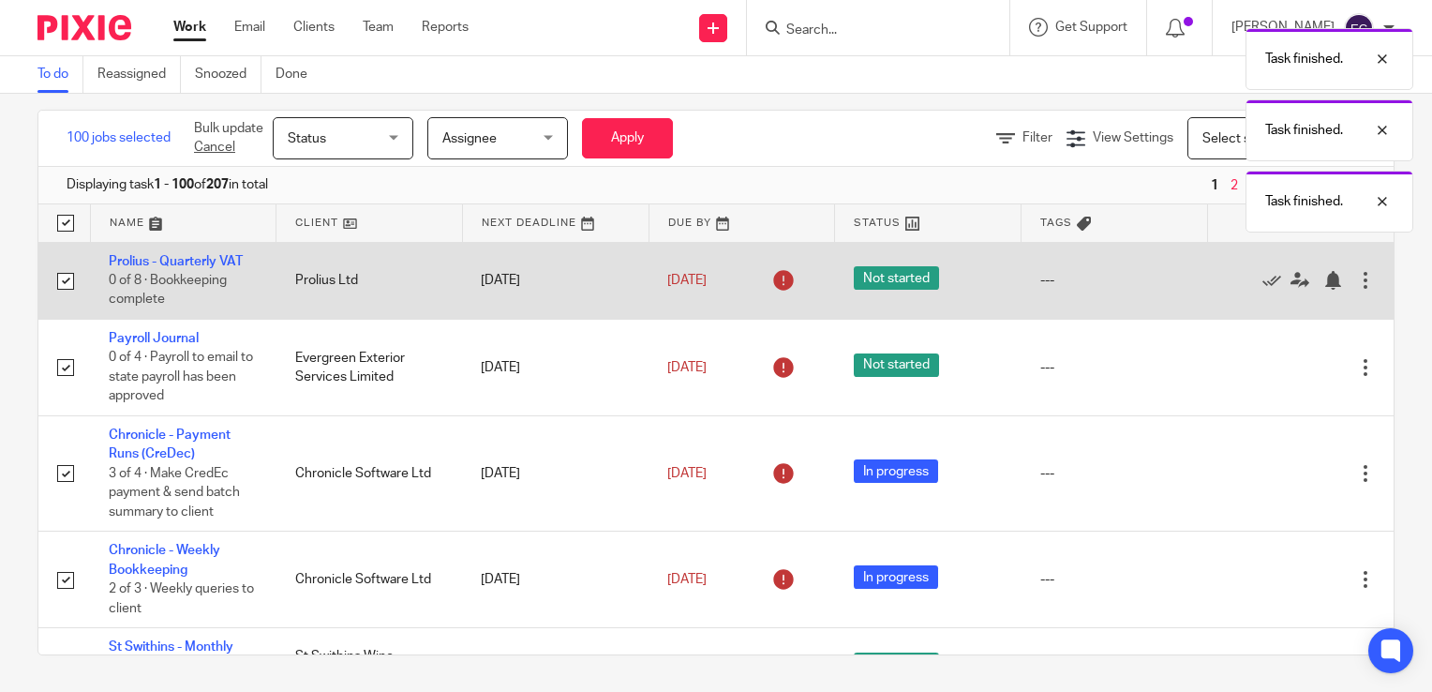
click at [1227, 268] on div "Edit task Delete" at bounding box center [1300, 280] width 149 height 47
click at [1263, 279] on icon at bounding box center [1272, 280] width 19 height 19
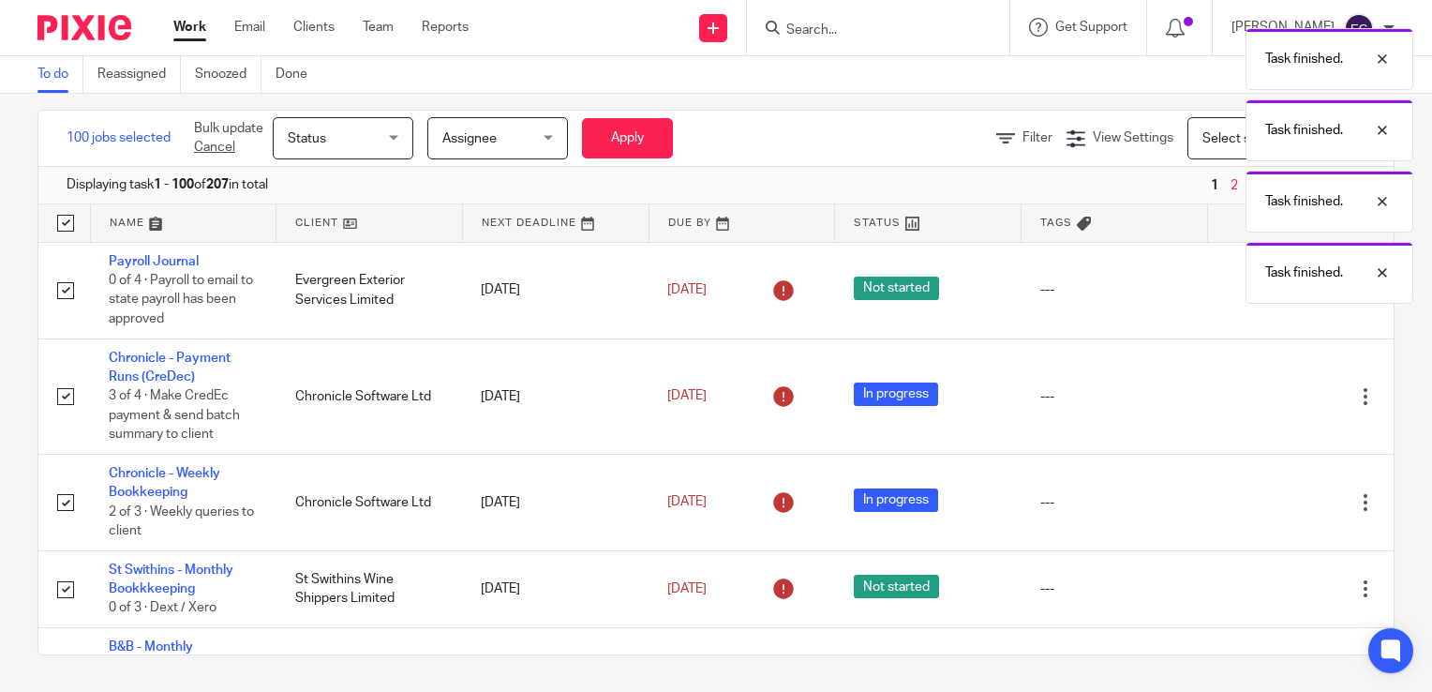
click at [1215, 297] on div "Task finished. Task finished. Task finished. Task finished." at bounding box center [1064, 161] width 697 height 285
click at [1222, 248] on div "Task finished. Task finished. Task finished. Task finished." at bounding box center [1064, 161] width 697 height 285
click at [1218, 281] on div "Task finished. Task finished. Task finished. Task finished." at bounding box center [1064, 161] width 697 height 285
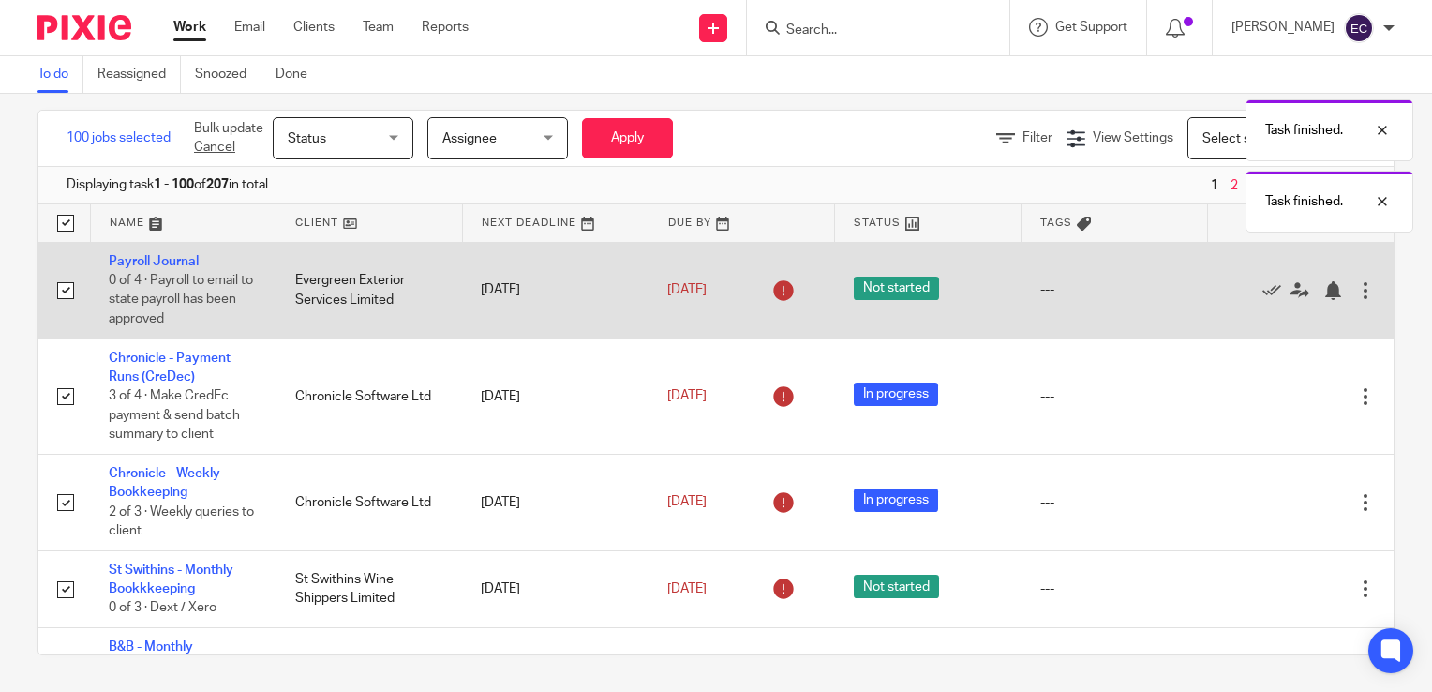
click at [1226, 304] on div "Edit task Delete" at bounding box center [1300, 289] width 149 height 47
click at [1263, 291] on icon at bounding box center [1272, 290] width 19 height 19
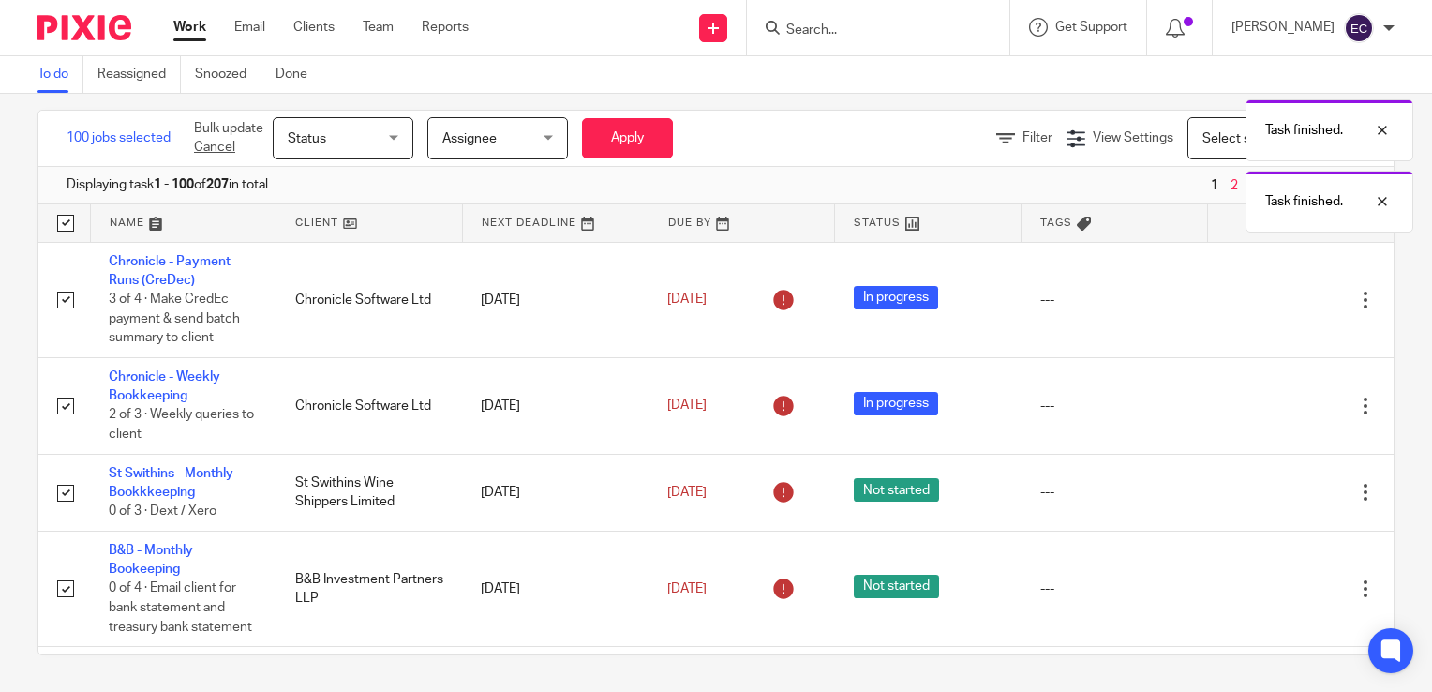
click at [1263, 291] on icon at bounding box center [1272, 300] width 19 height 19
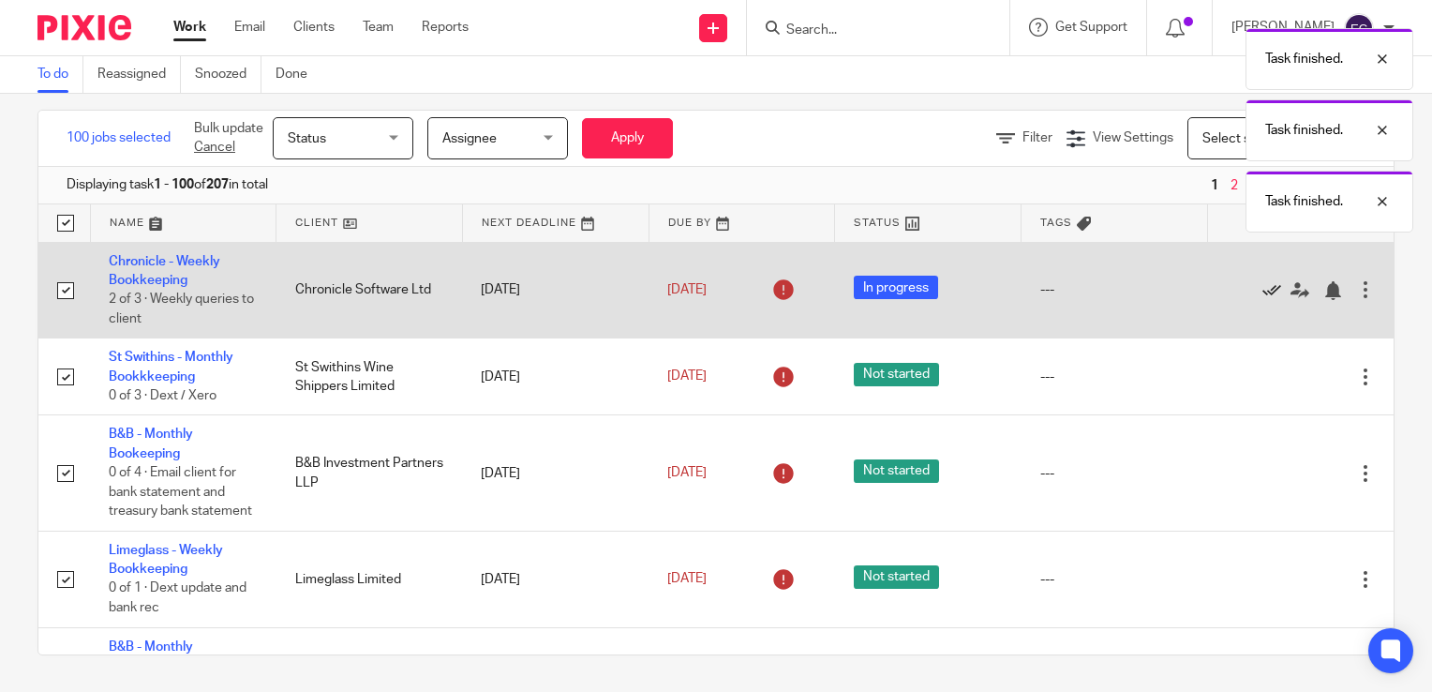
click at [1263, 295] on icon at bounding box center [1272, 290] width 19 height 19
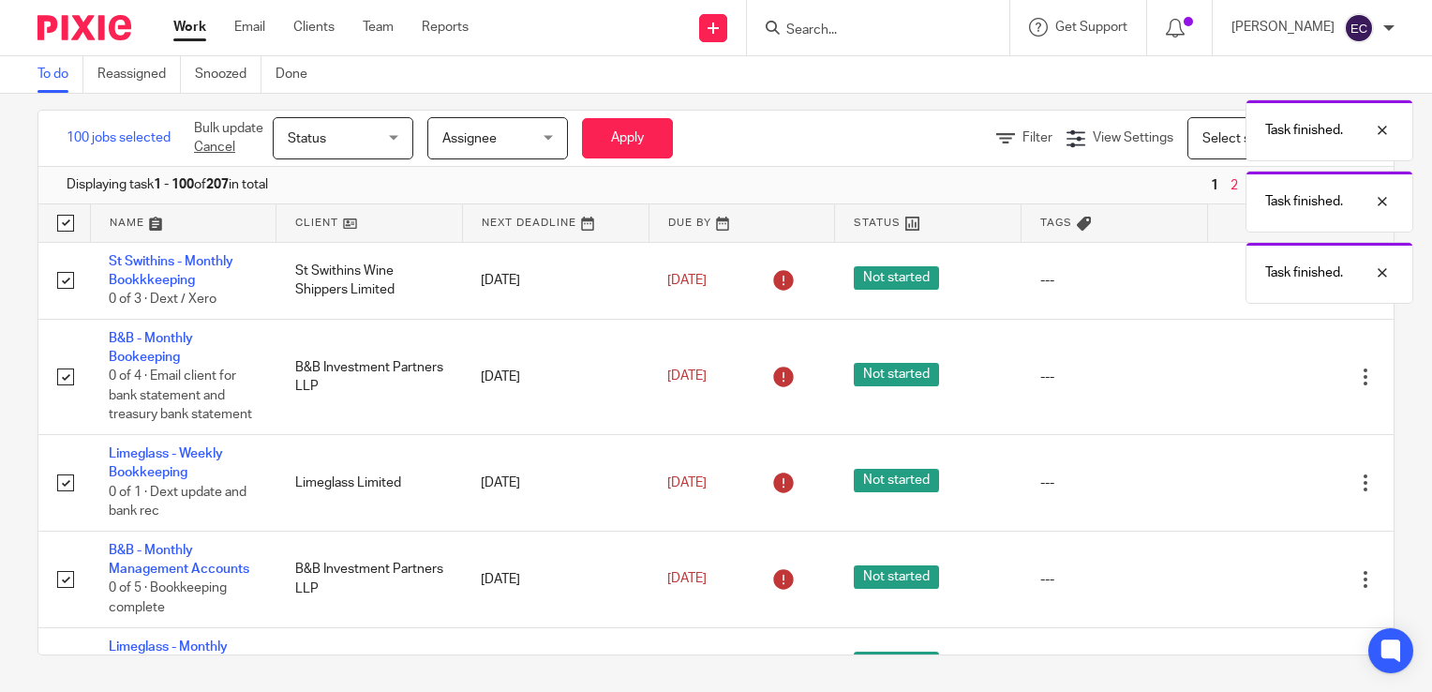
click at [1219, 285] on body "Work Email Clients Team Reports Work Email Clients Team Reports Settings Send n…" at bounding box center [716, 346] width 1432 height 692
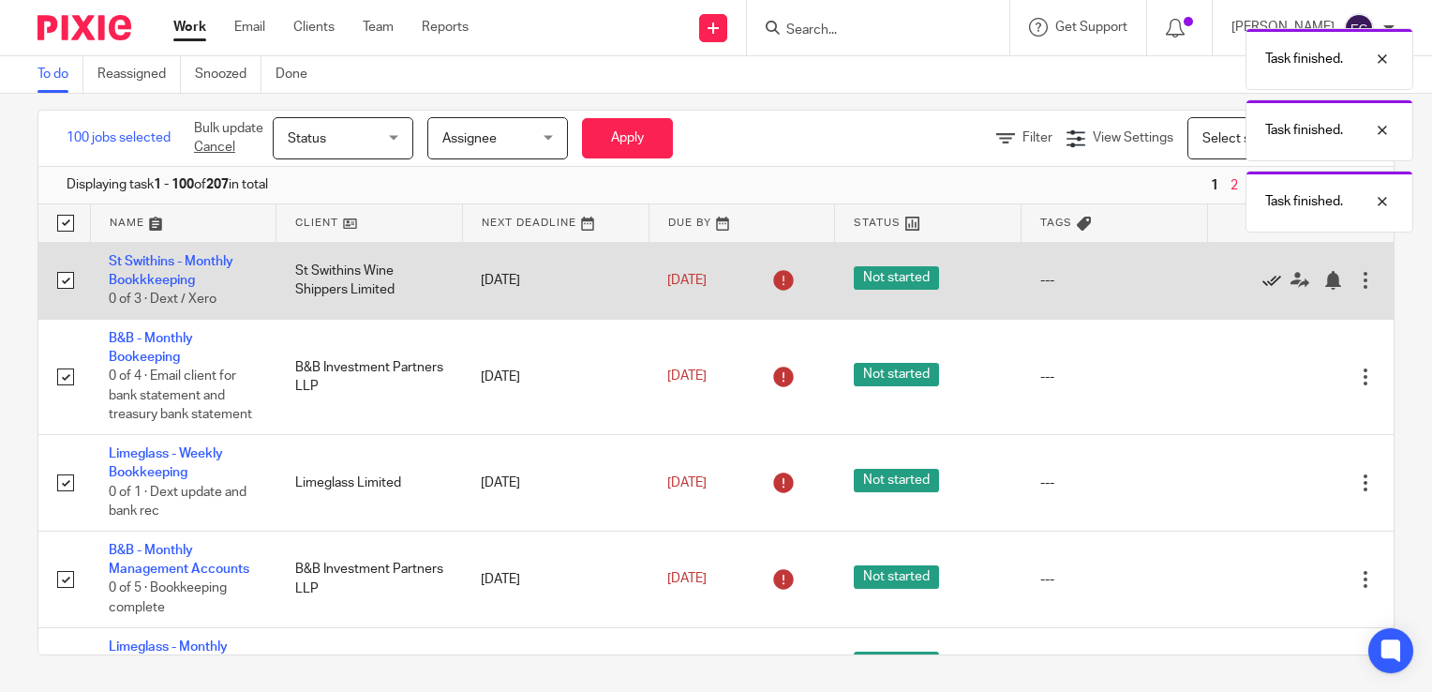
click at [1263, 280] on icon at bounding box center [1272, 280] width 19 height 19
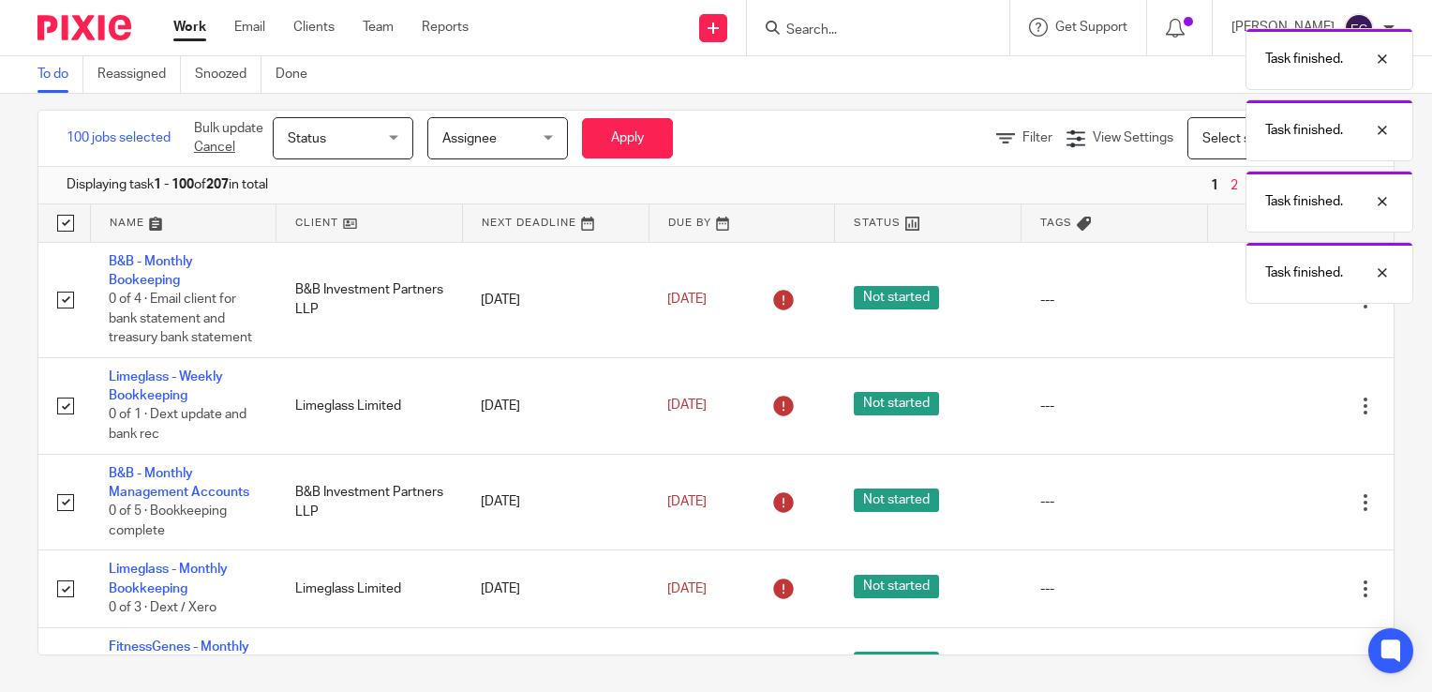
click at [1222, 292] on div "Task finished. Task finished. Task finished. Task finished." at bounding box center [1064, 161] width 697 height 285
click at [1222, 298] on div "Task finished. Task finished. Task finished. Task finished." at bounding box center [1064, 161] width 697 height 285
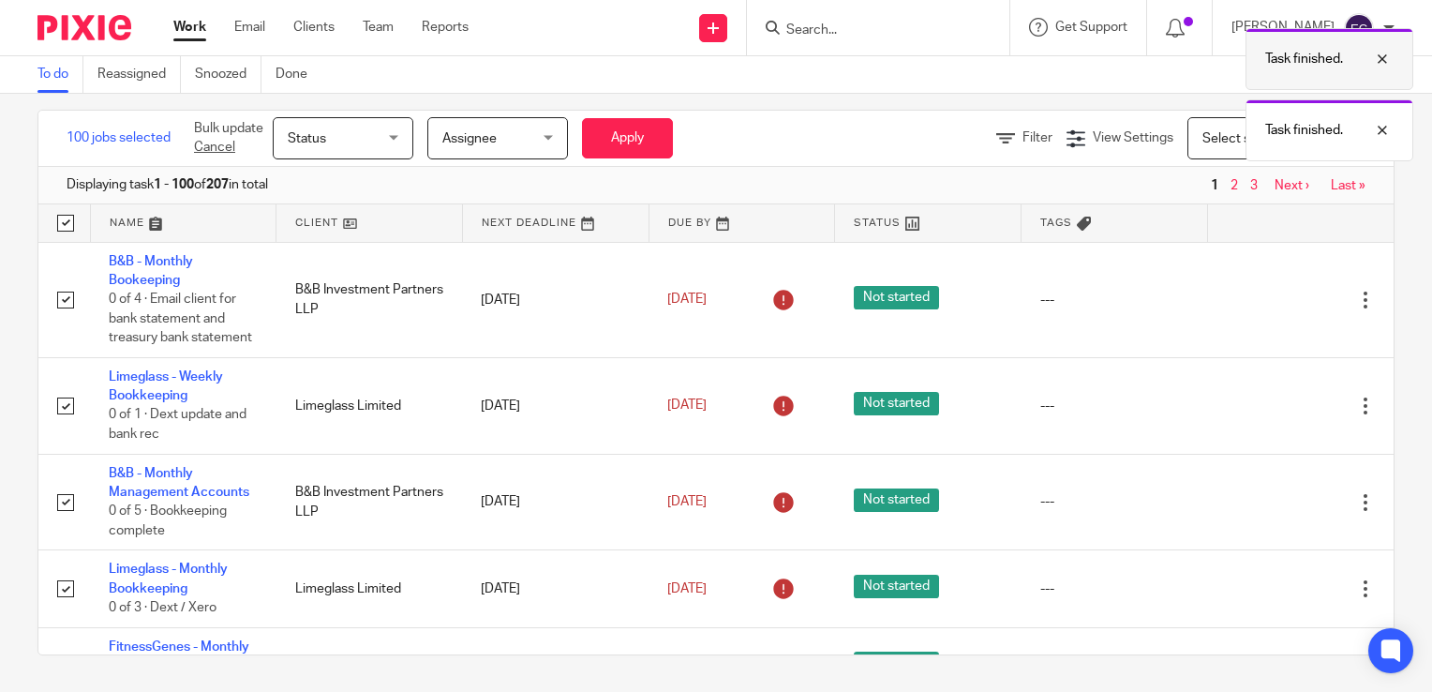
click at [1378, 60] on div at bounding box center [1368, 59] width 51 height 22
click at [1377, 108] on div "100 jobs selected Bulk update Cancel Status Status Status Not started In progre…" at bounding box center [716, 393] width 1432 height 598
click at [322, 153] on span "Status" at bounding box center [337, 137] width 99 height 39
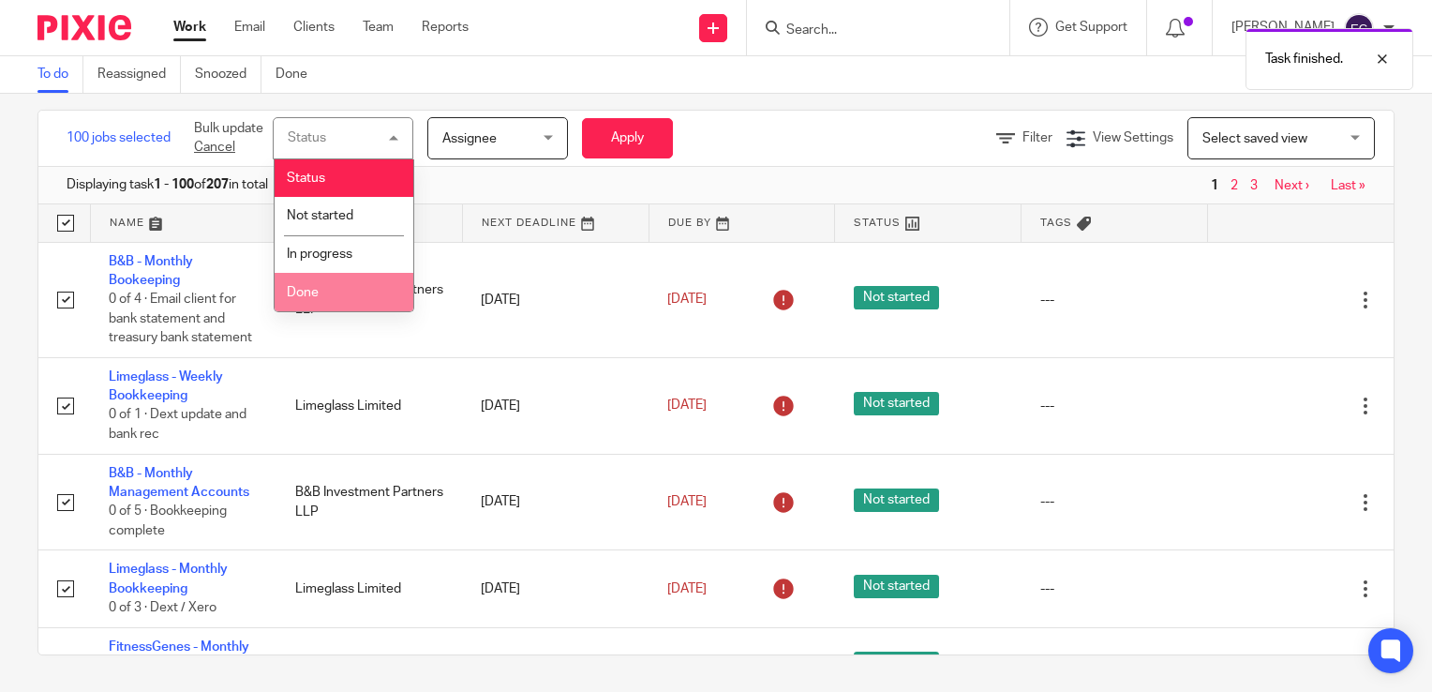
click at [323, 289] on li "Done" at bounding box center [344, 292] width 139 height 38
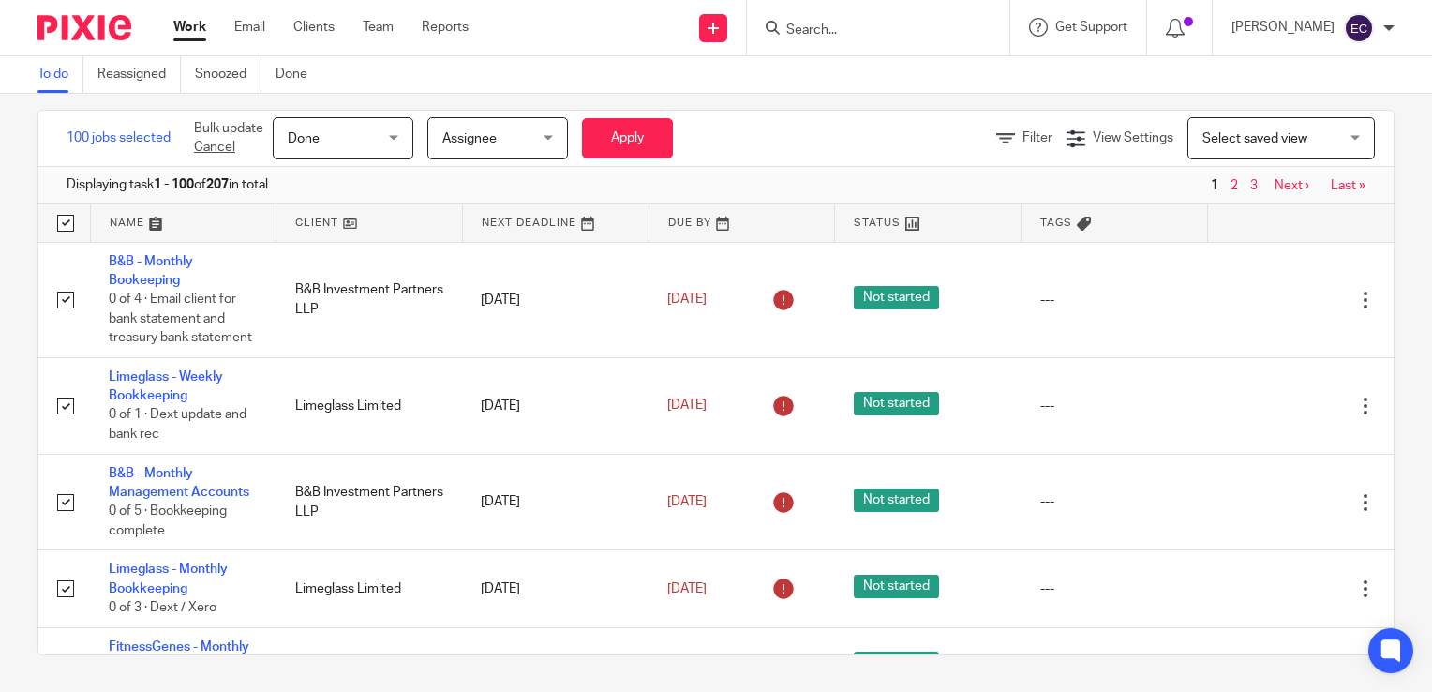
click at [633, 165] on div "100 jobs selected Bulk update Cancel Done Done Status Not started In progress D…" at bounding box center [716, 139] width 1356 height 56
click at [608, 126] on button "Apply" at bounding box center [627, 138] width 91 height 40
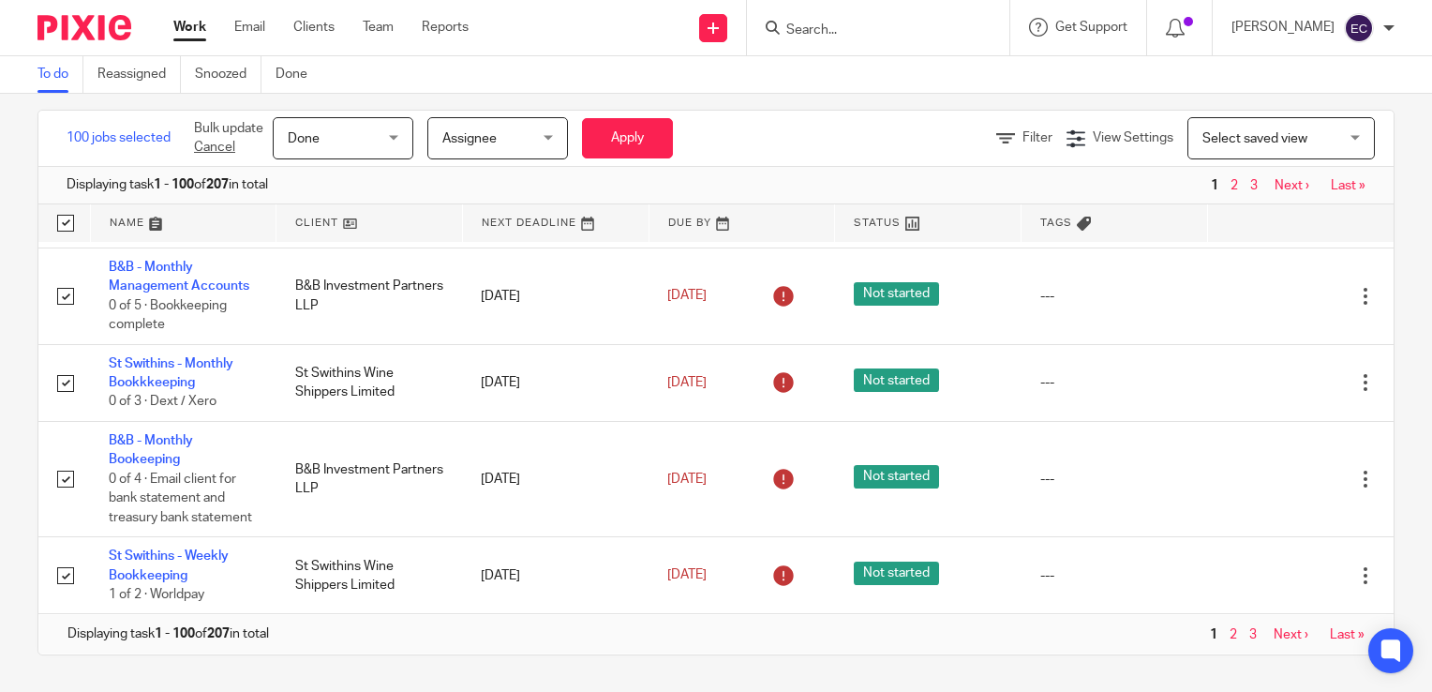
scroll to position [8619, 0]
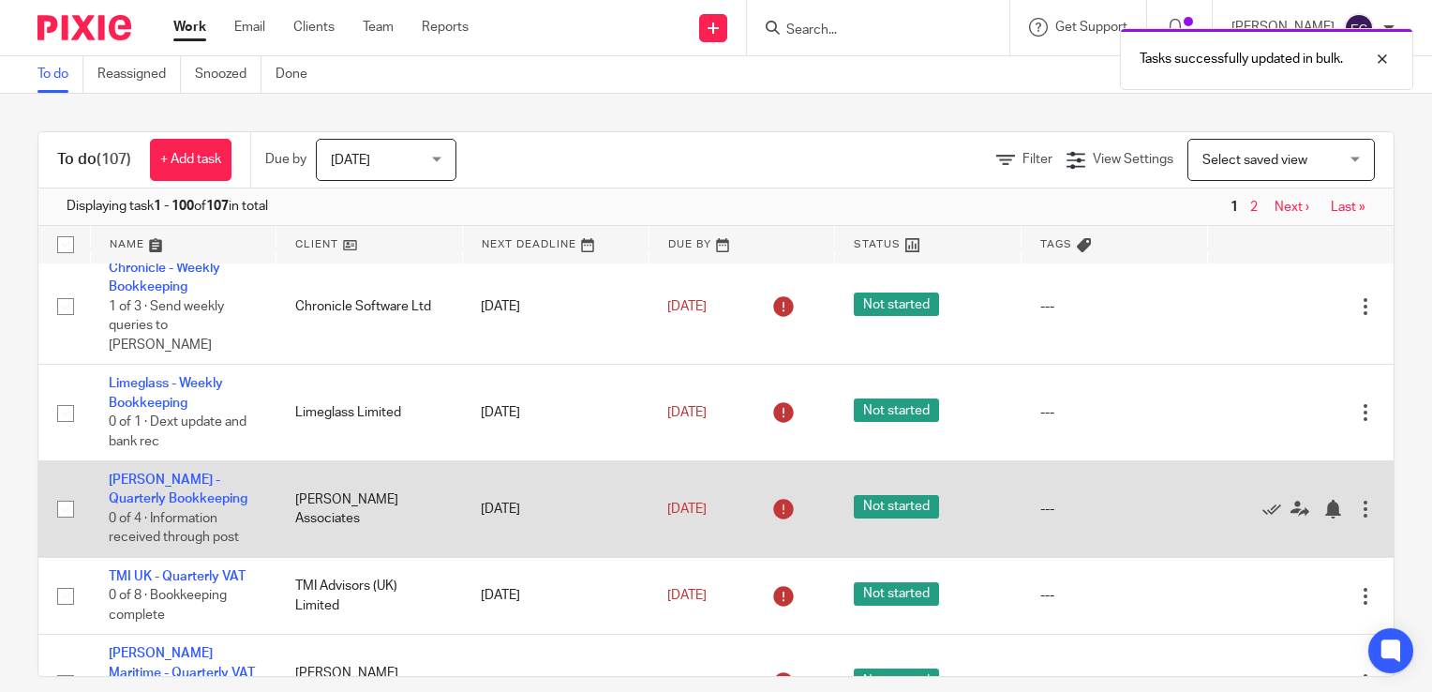
scroll to position [2469, 0]
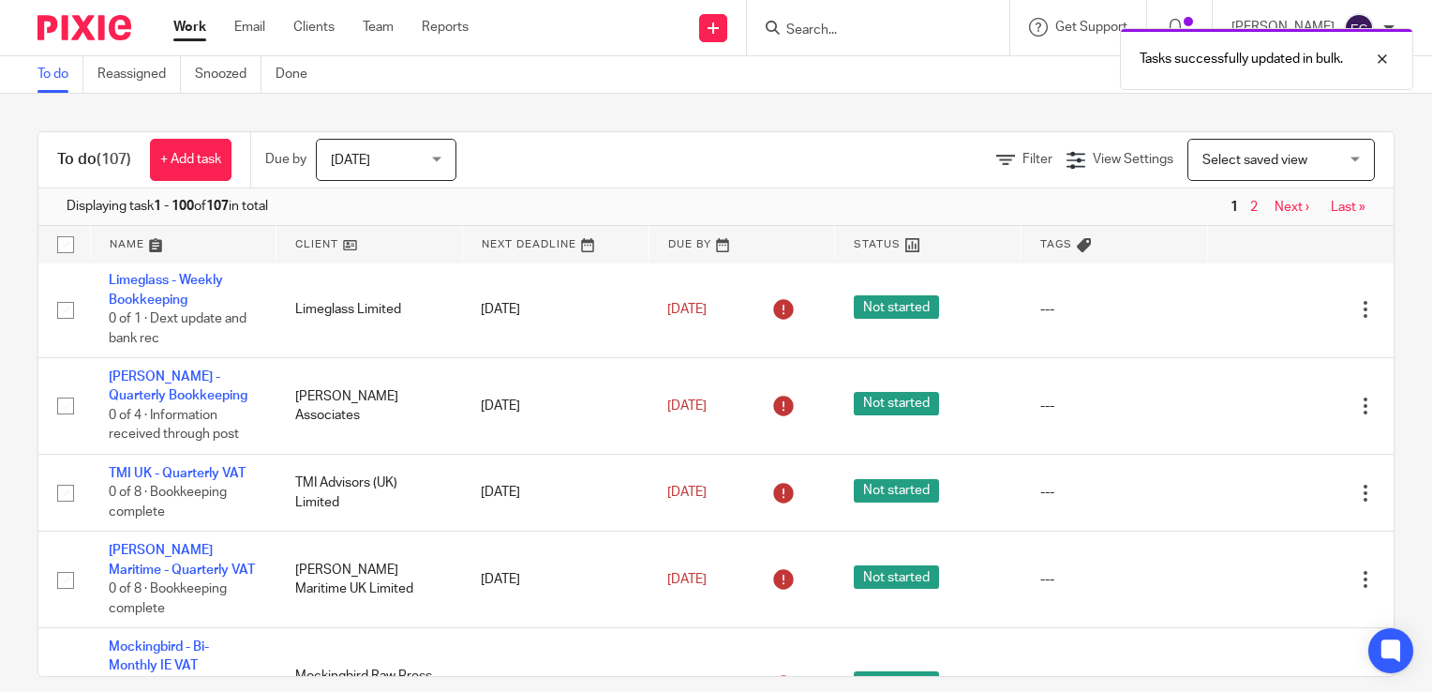
click at [62, 240] on input "checkbox" at bounding box center [66, 245] width 36 height 36
checkbox input "true"
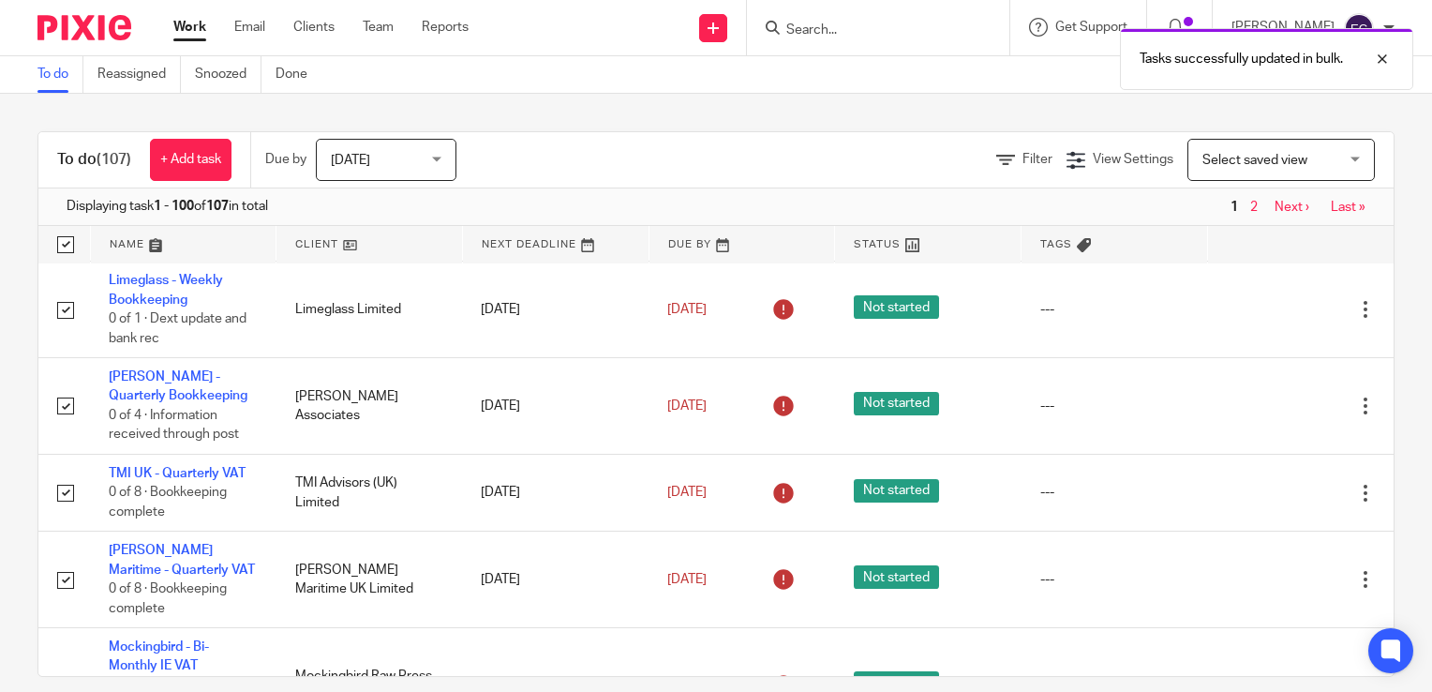
checkbox input "true"
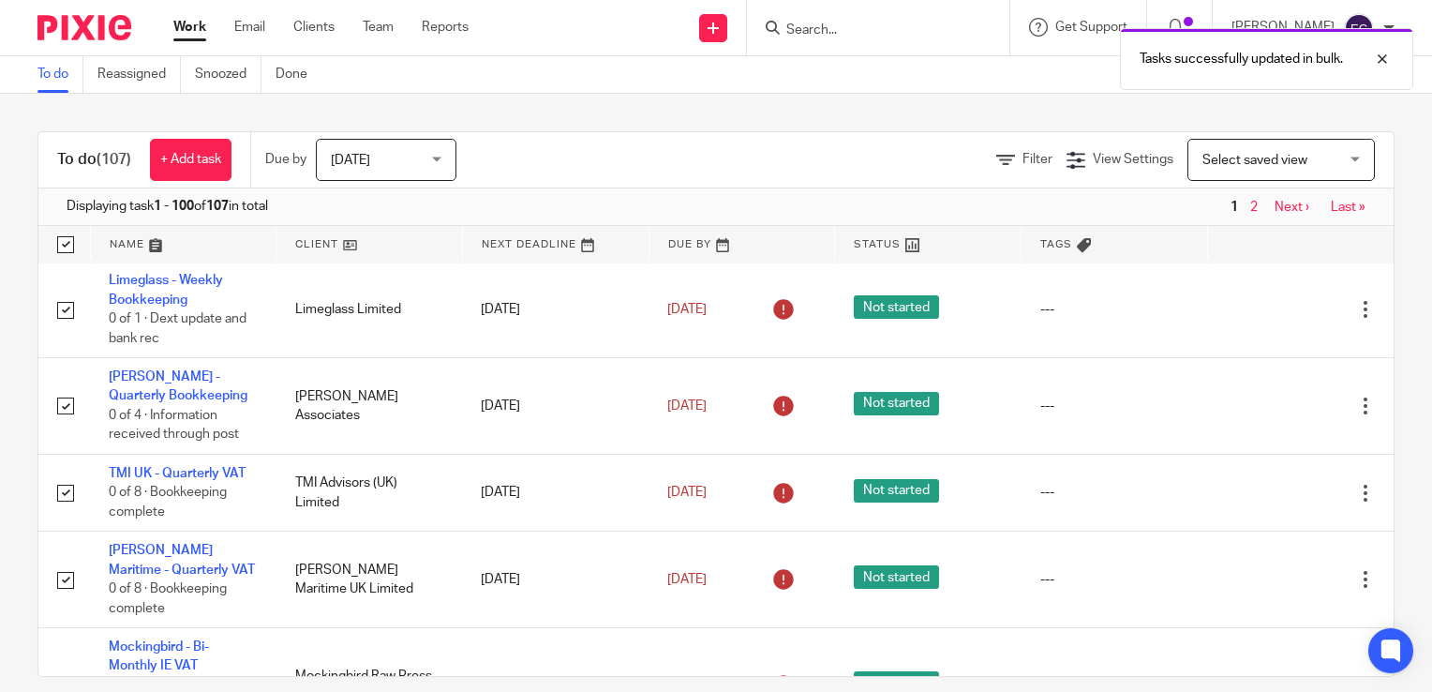
checkbox input "true"
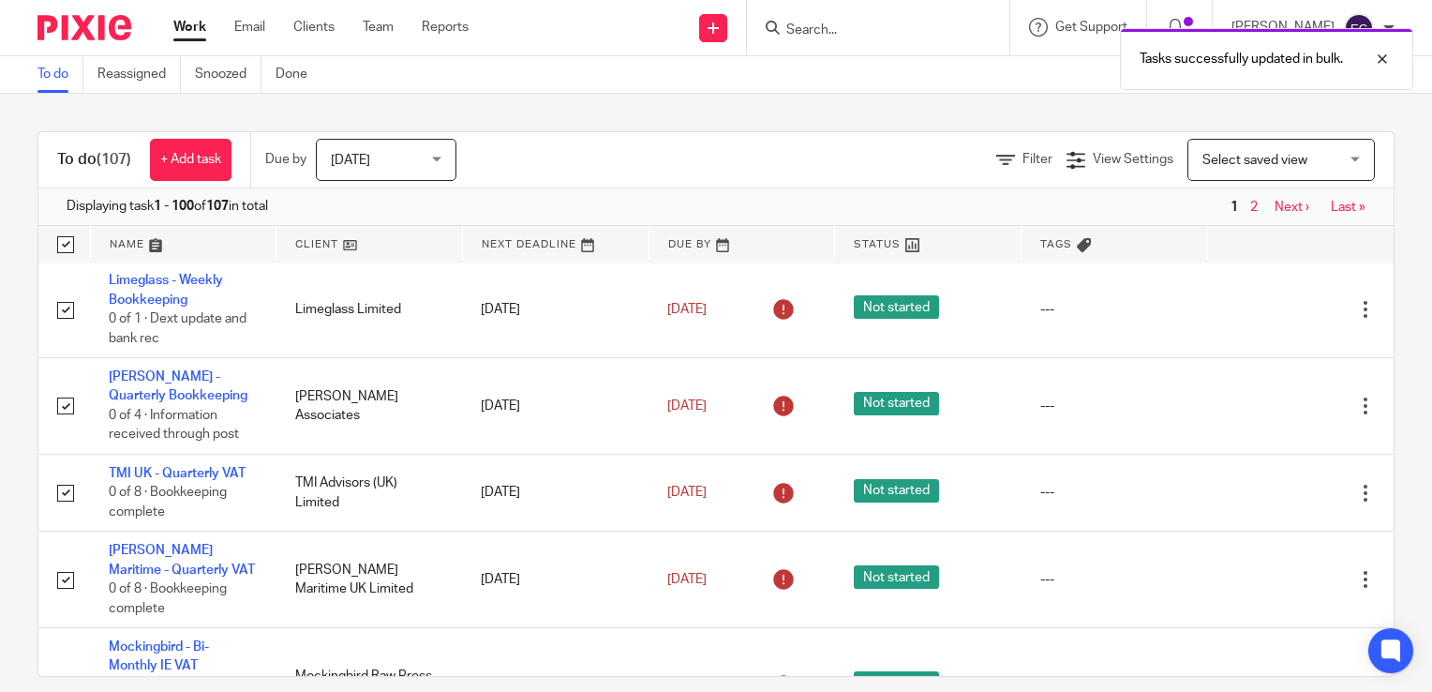
checkbox input "true"
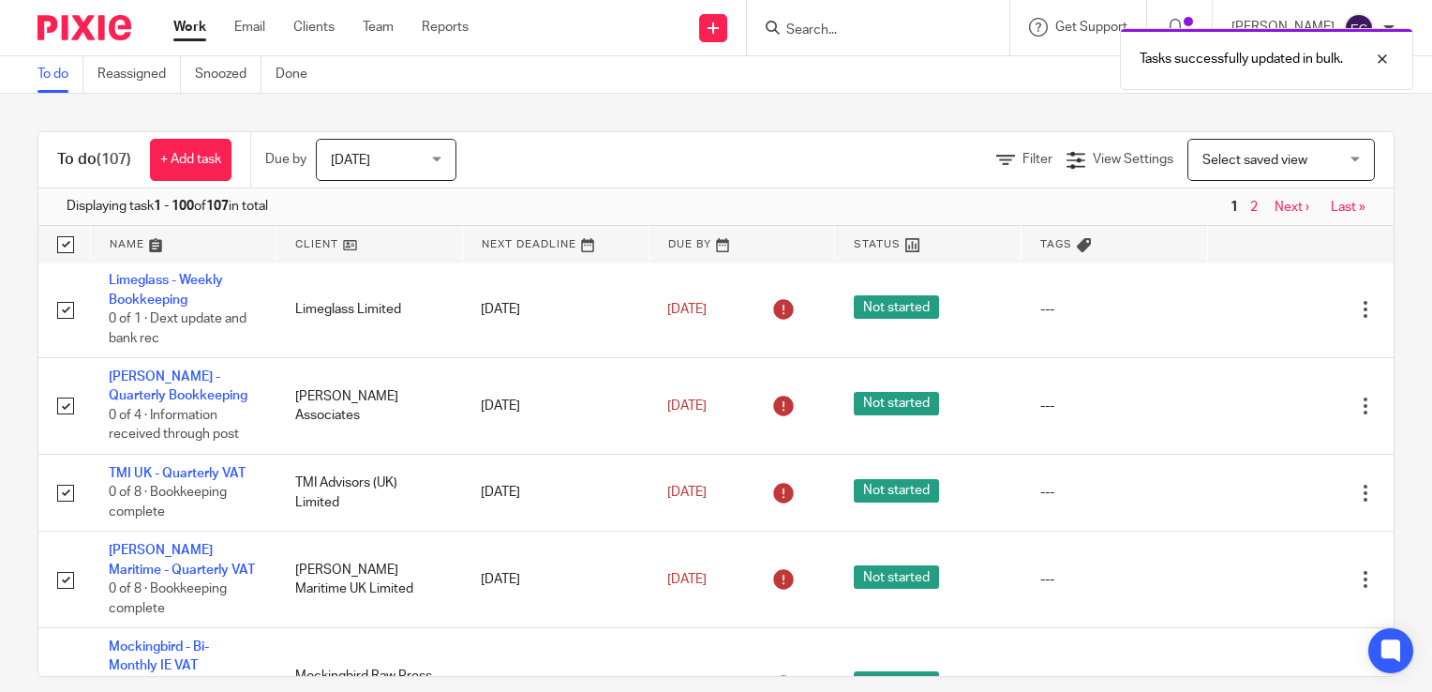
checkbox input "true"
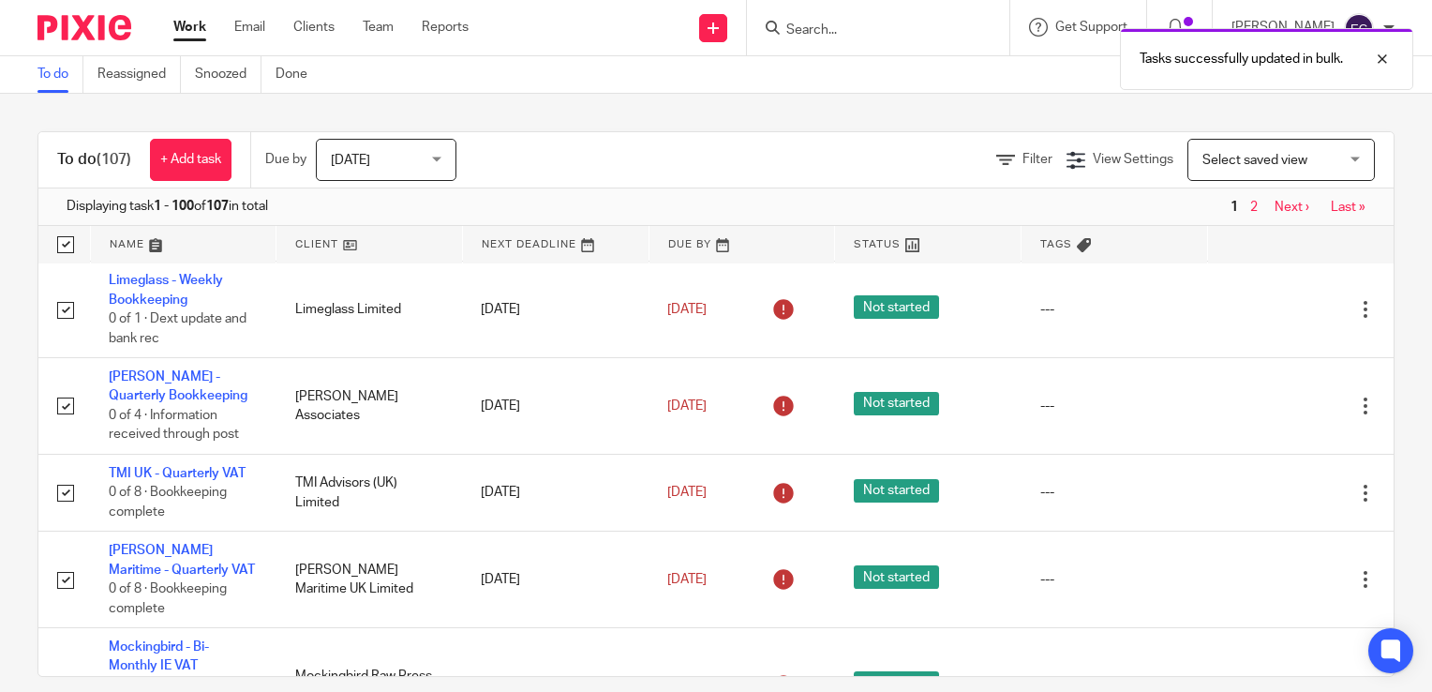
checkbox input "true"
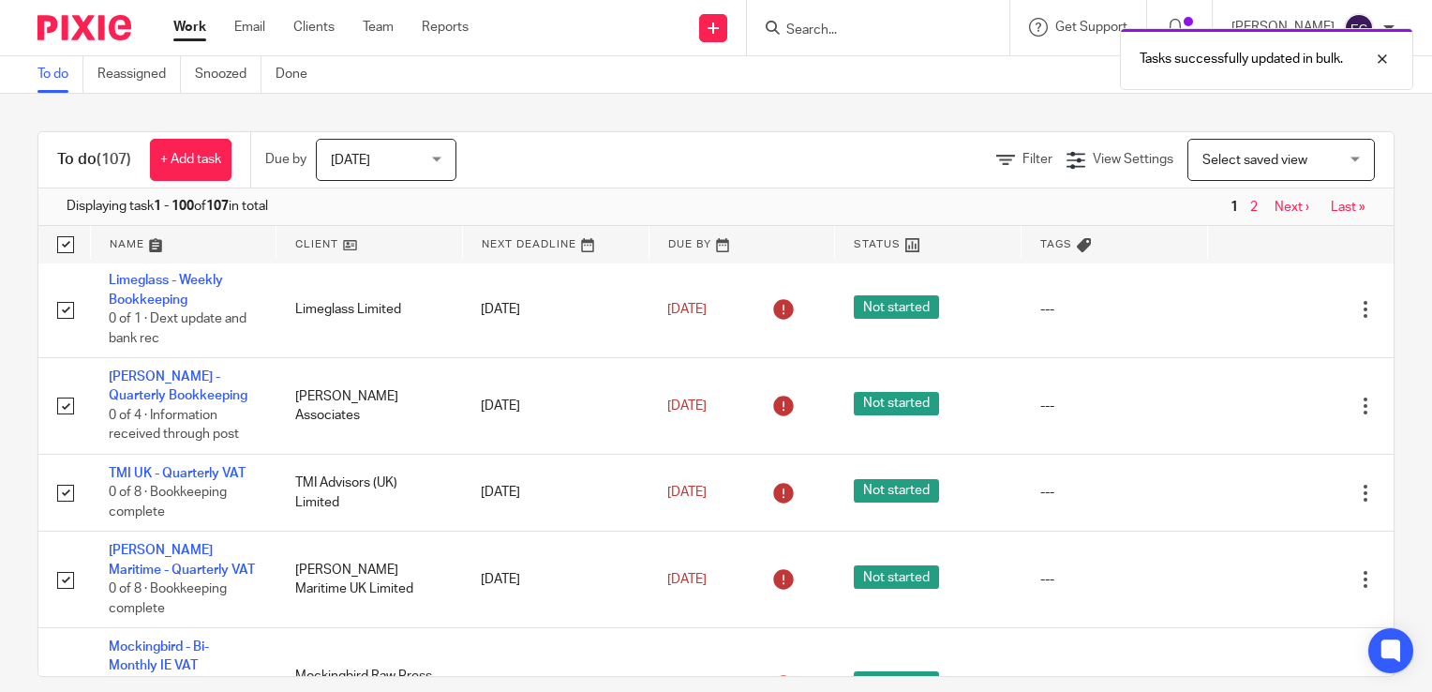
checkbox input "true"
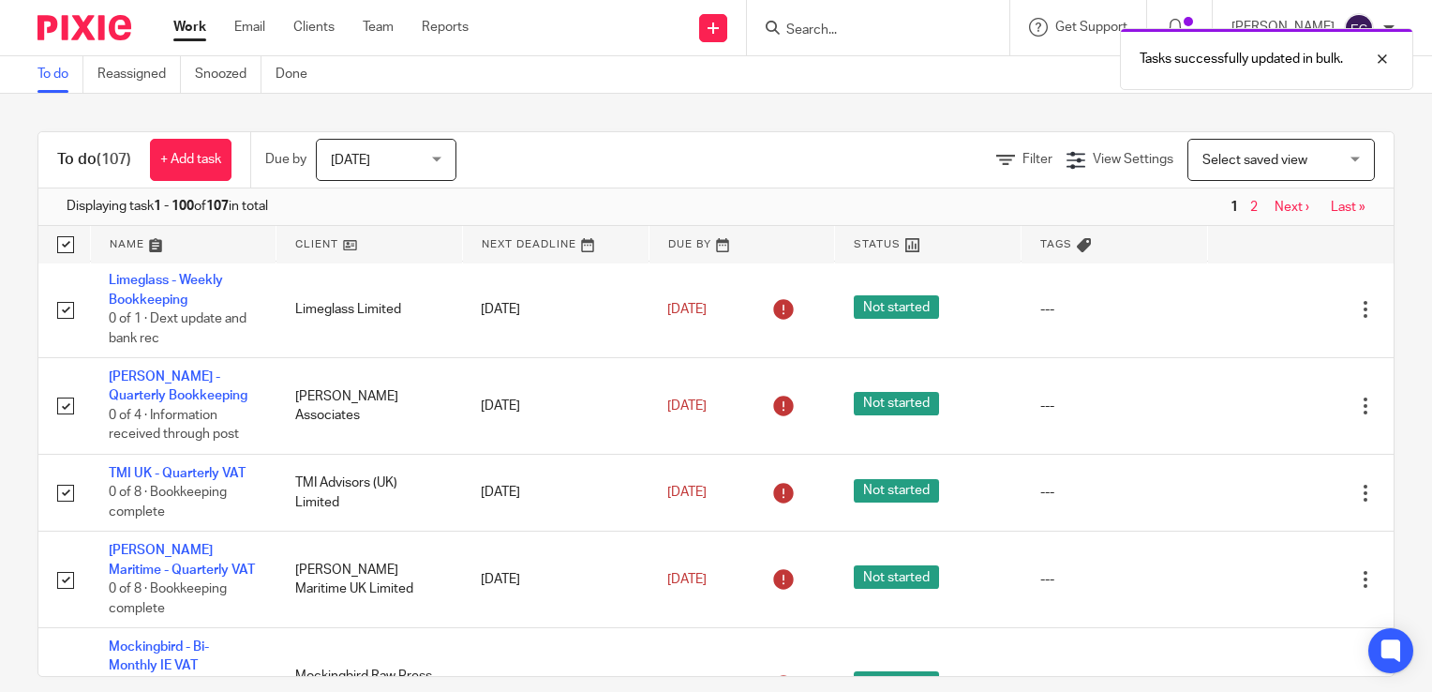
checkbox input "true"
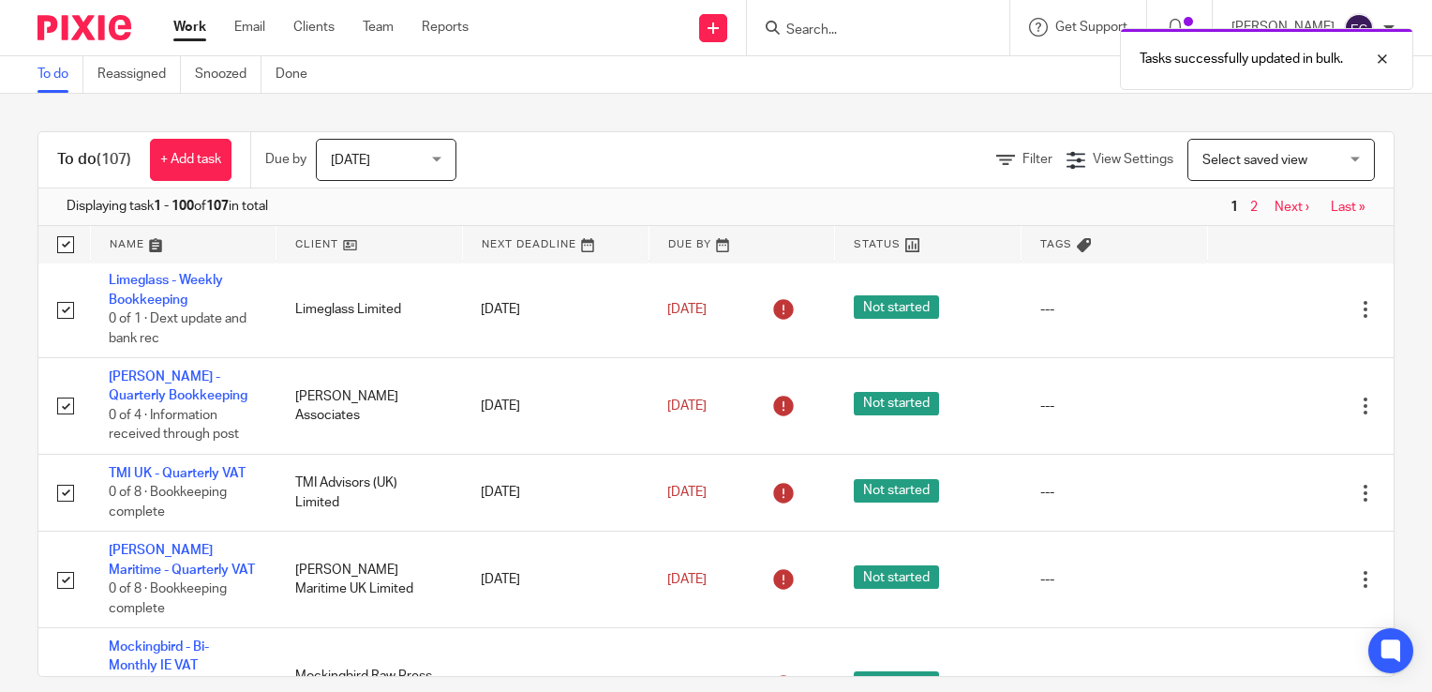
checkbox input "true"
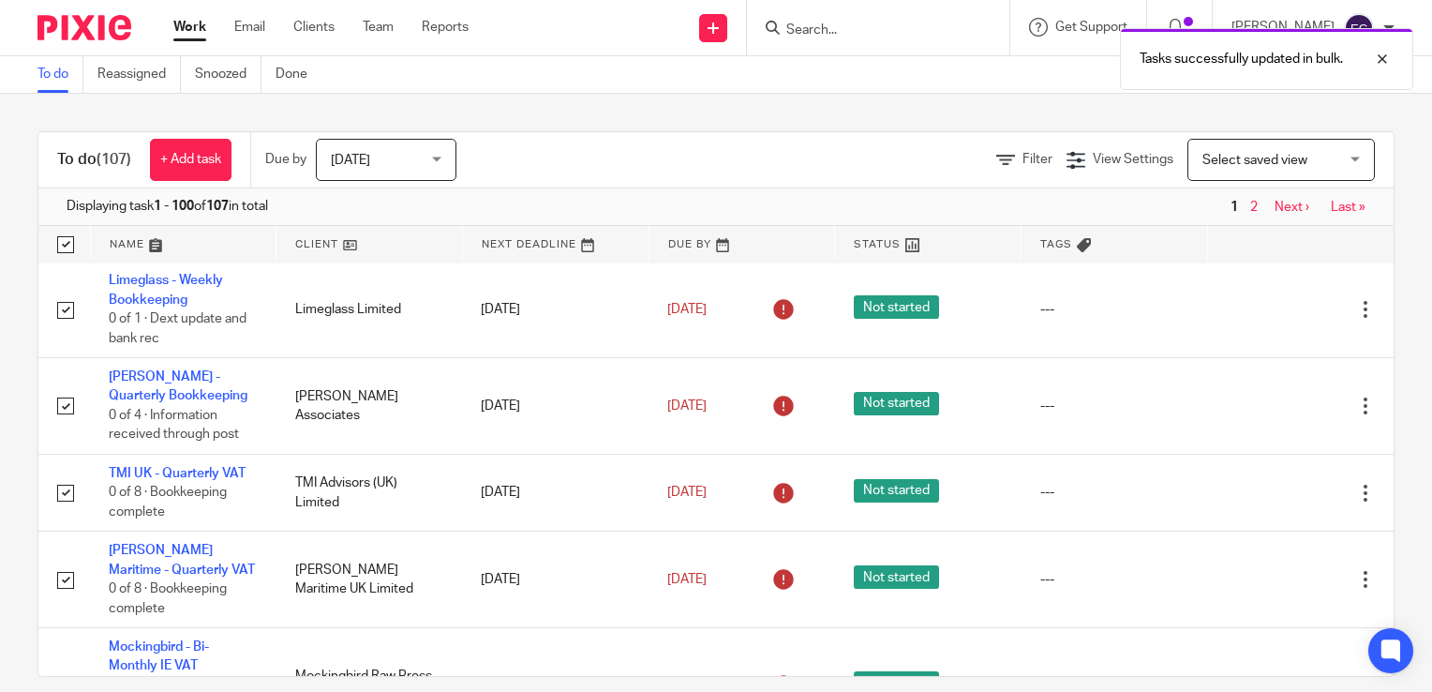
checkbox input "true"
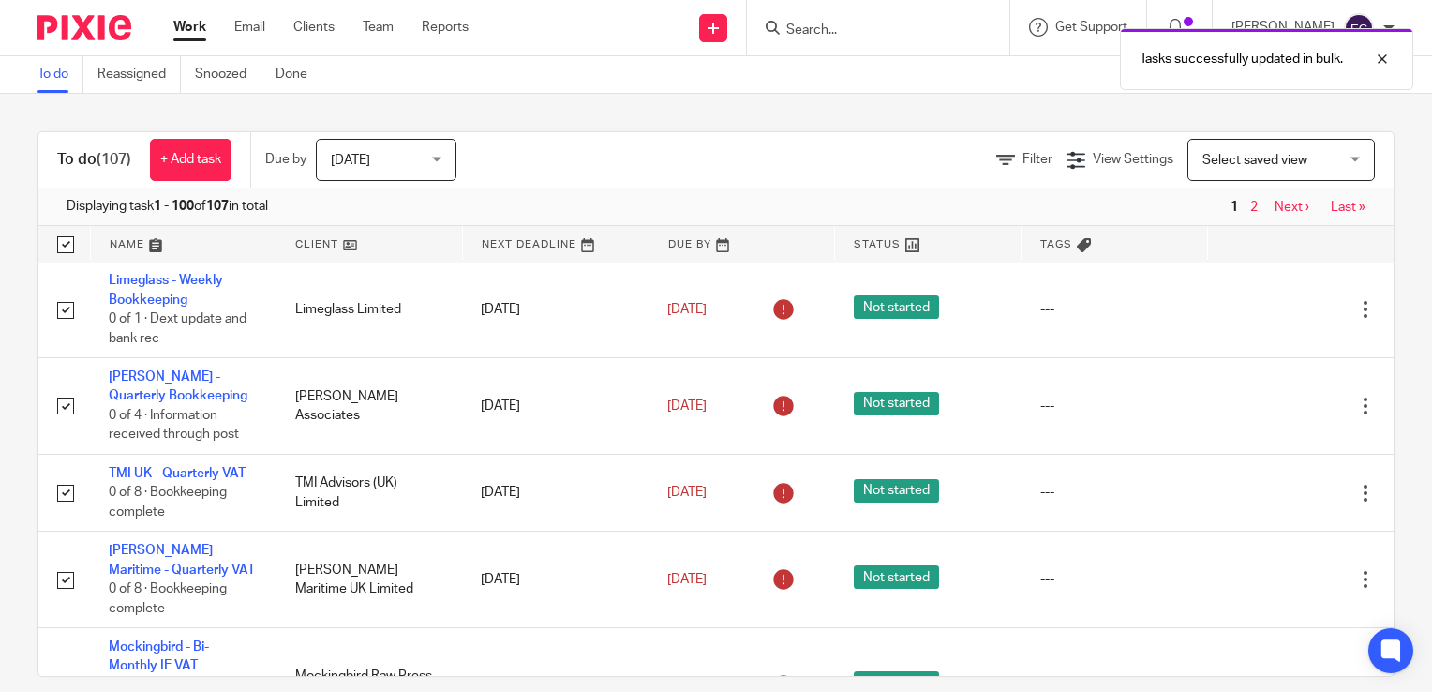
checkbox input "true"
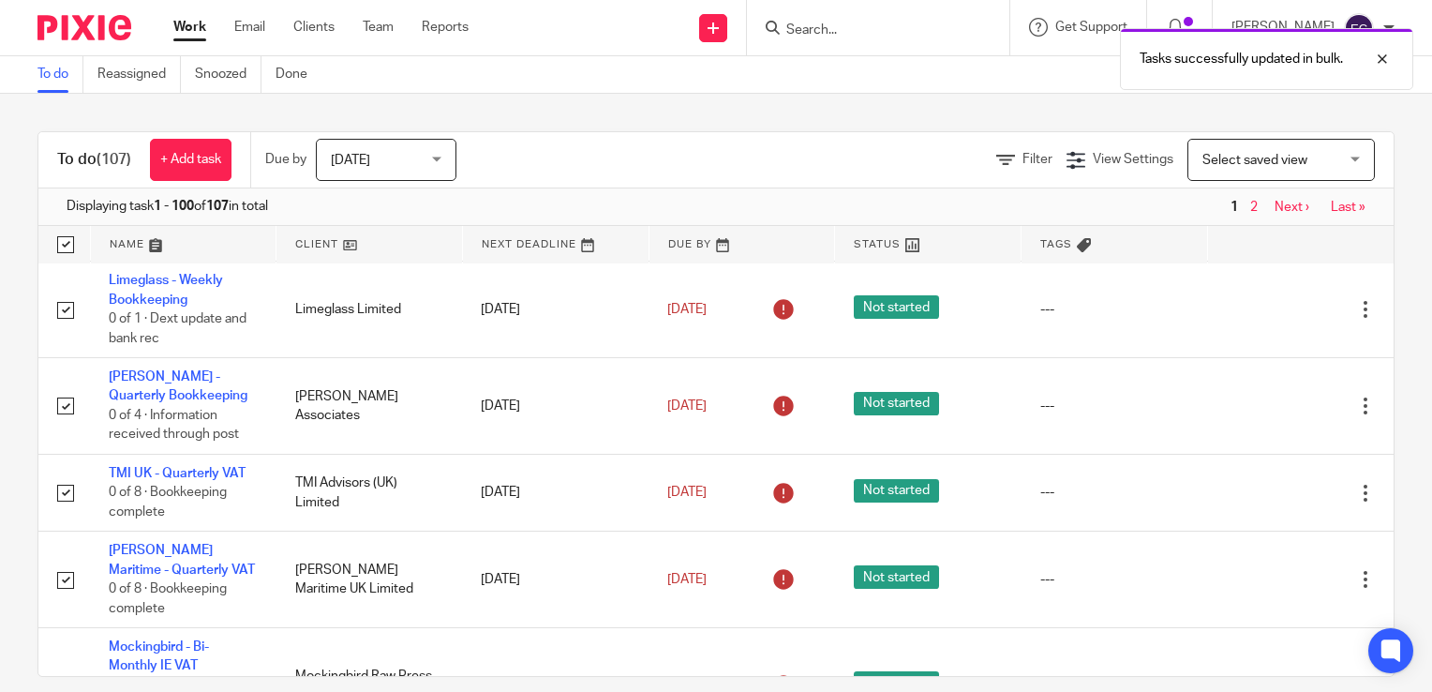
checkbox input "true"
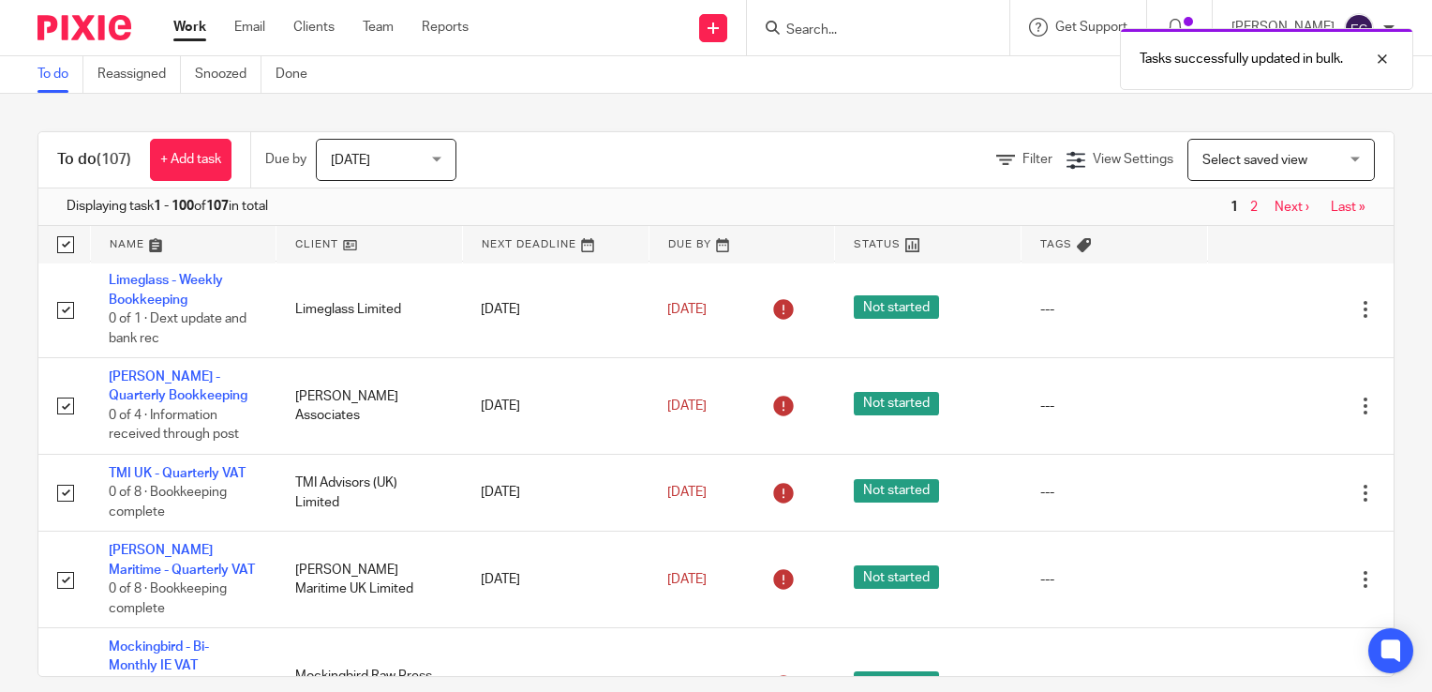
checkbox input "true"
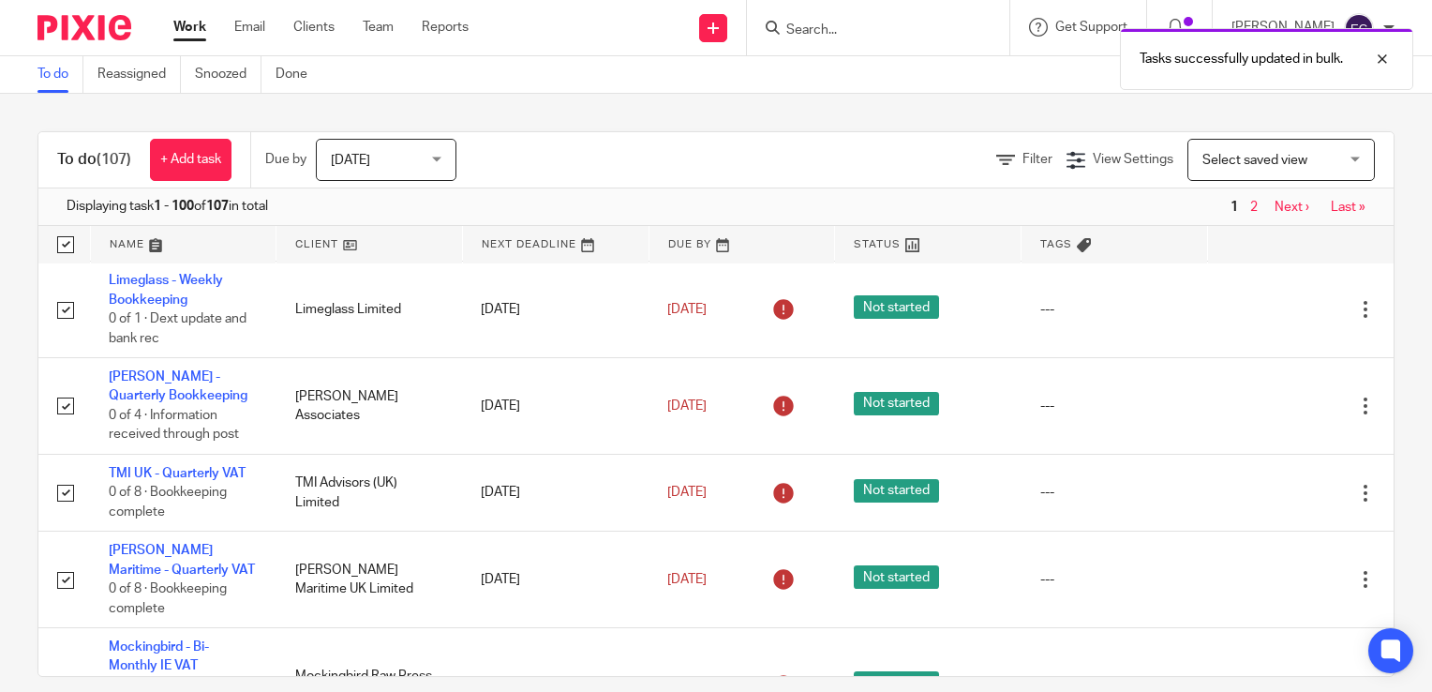
checkbox input "true"
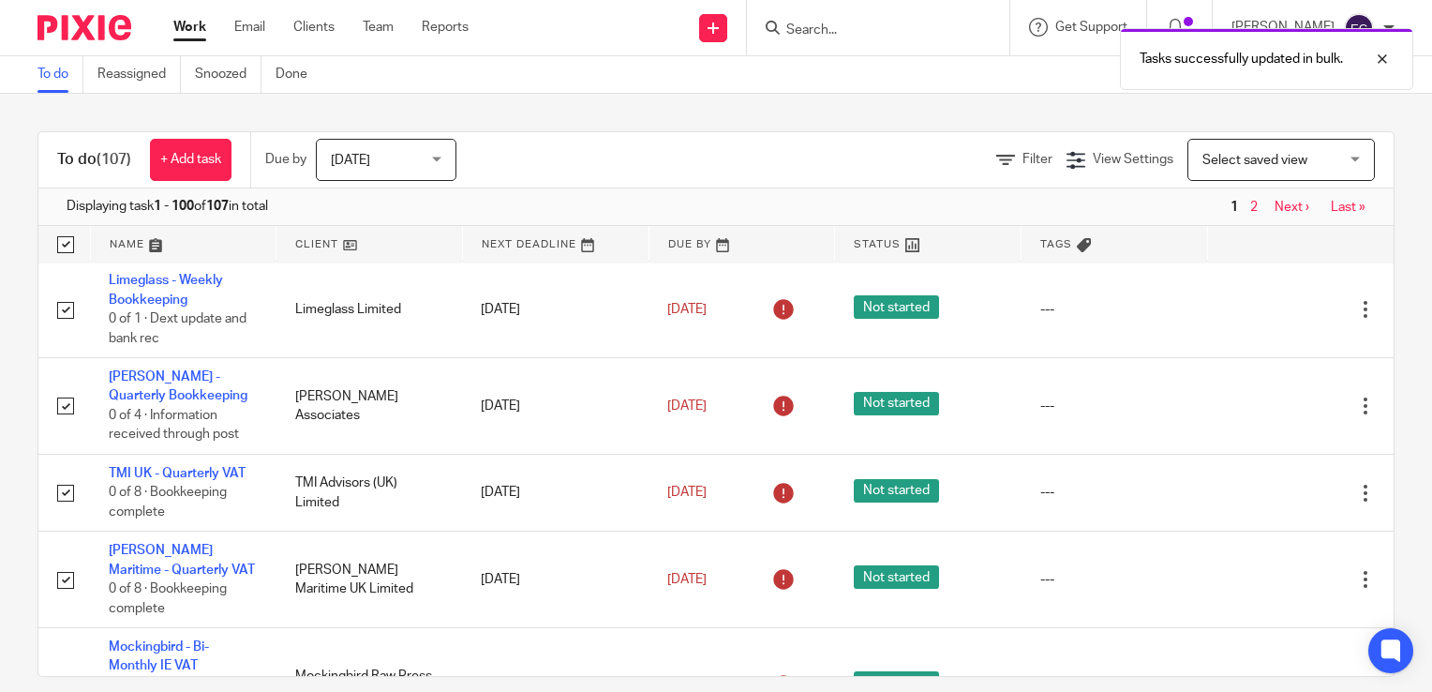
checkbox input "true"
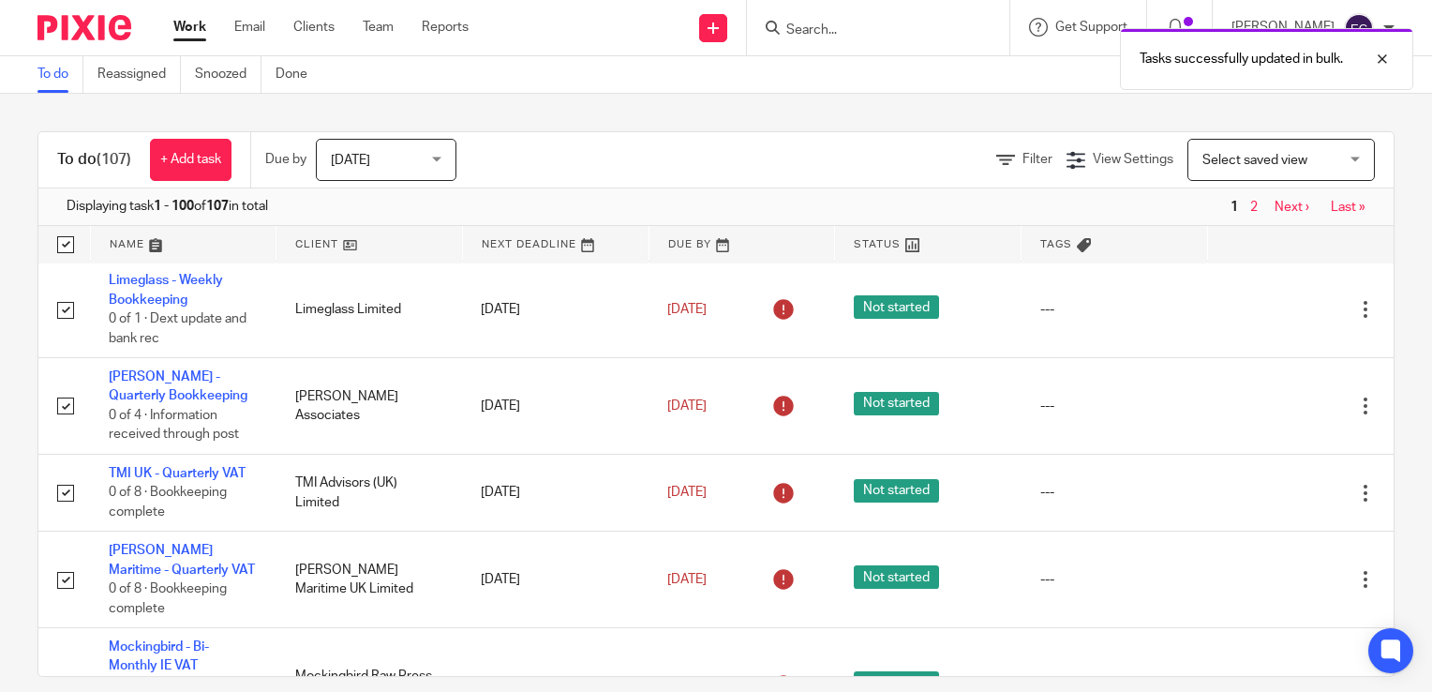
checkbox input "true"
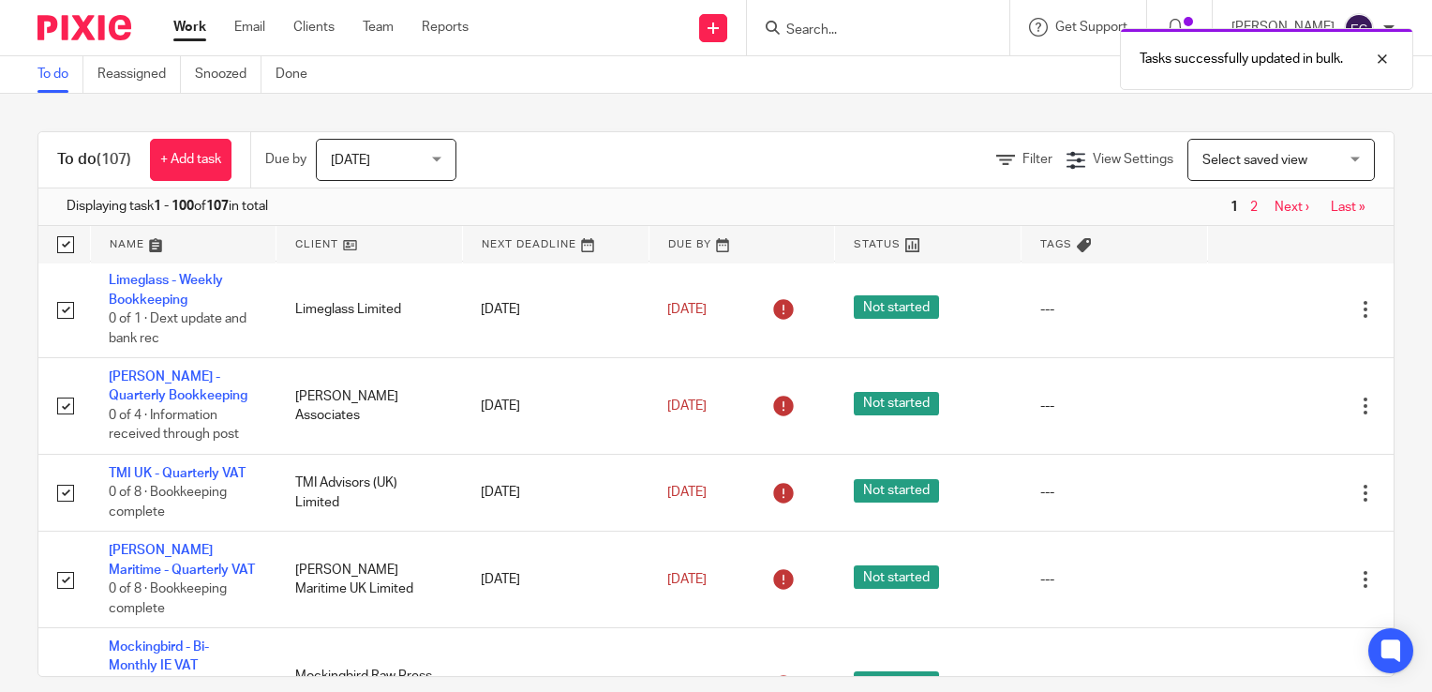
checkbox input "true"
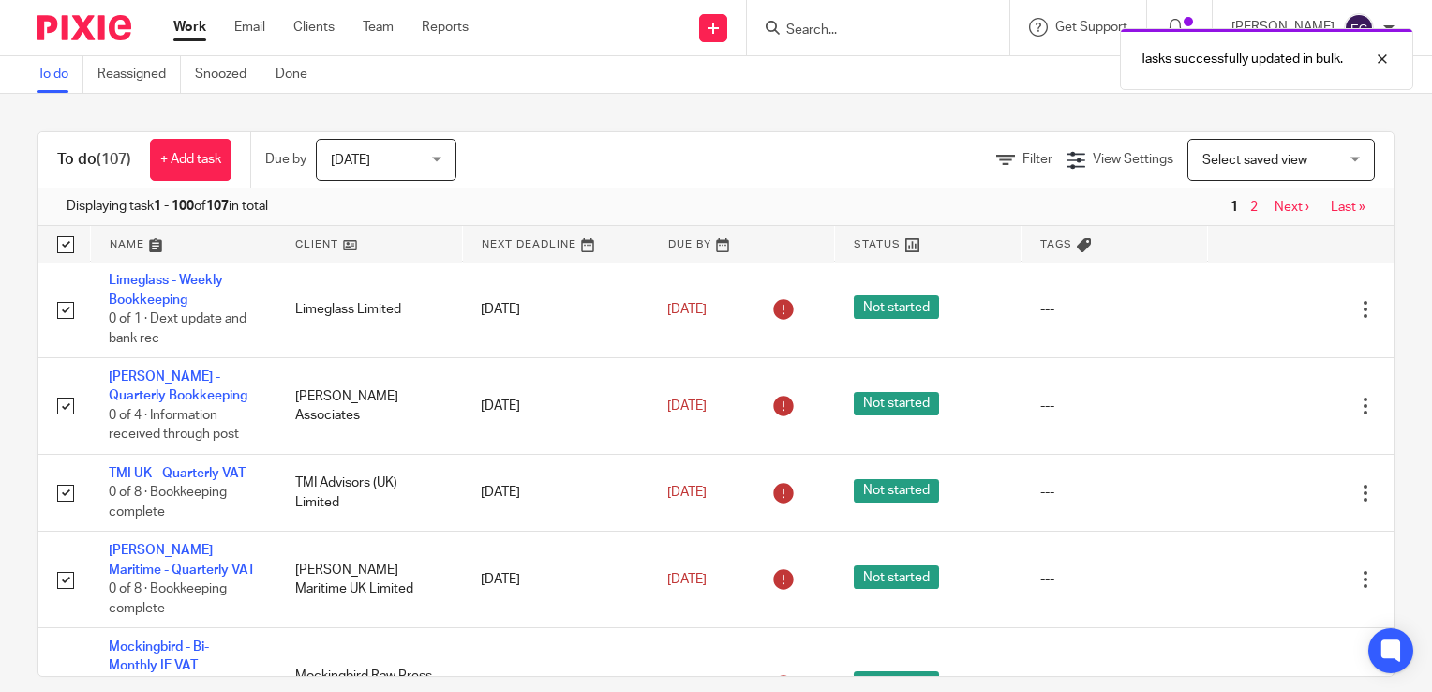
checkbox input "true"
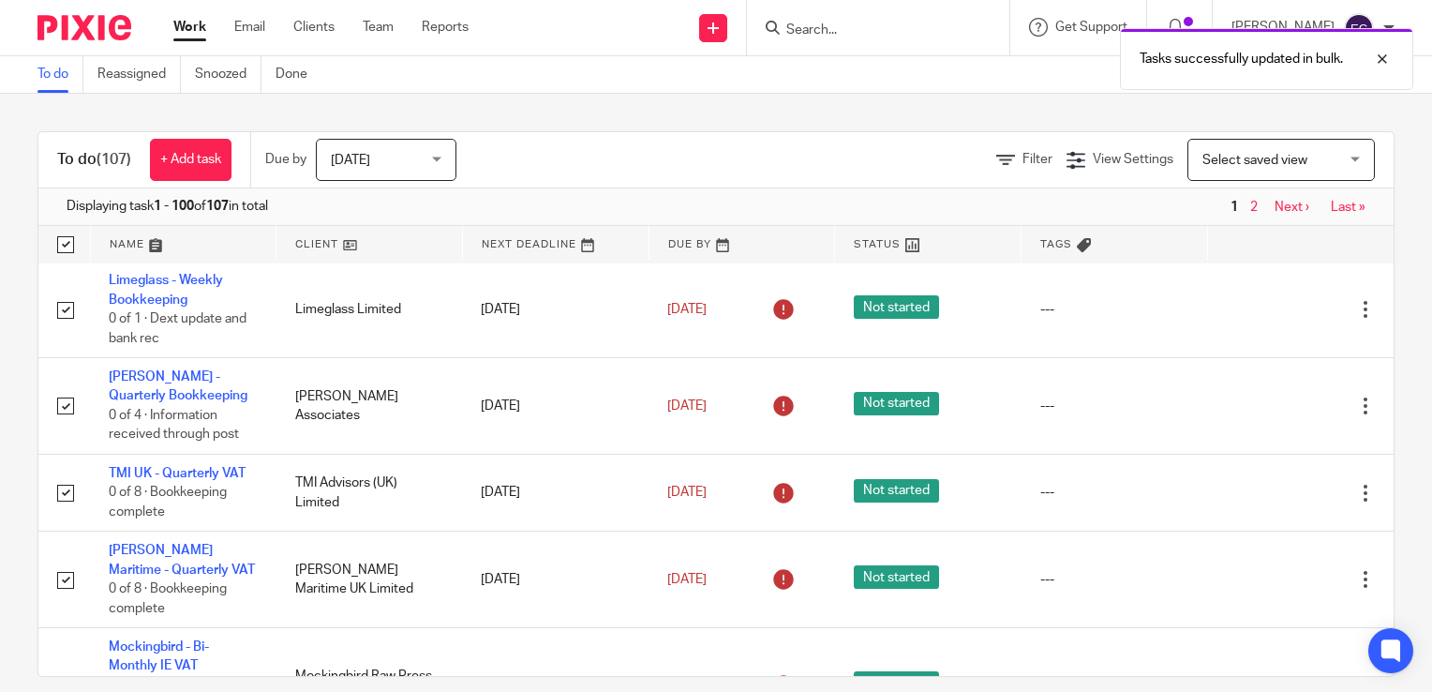
checkbox input "true"
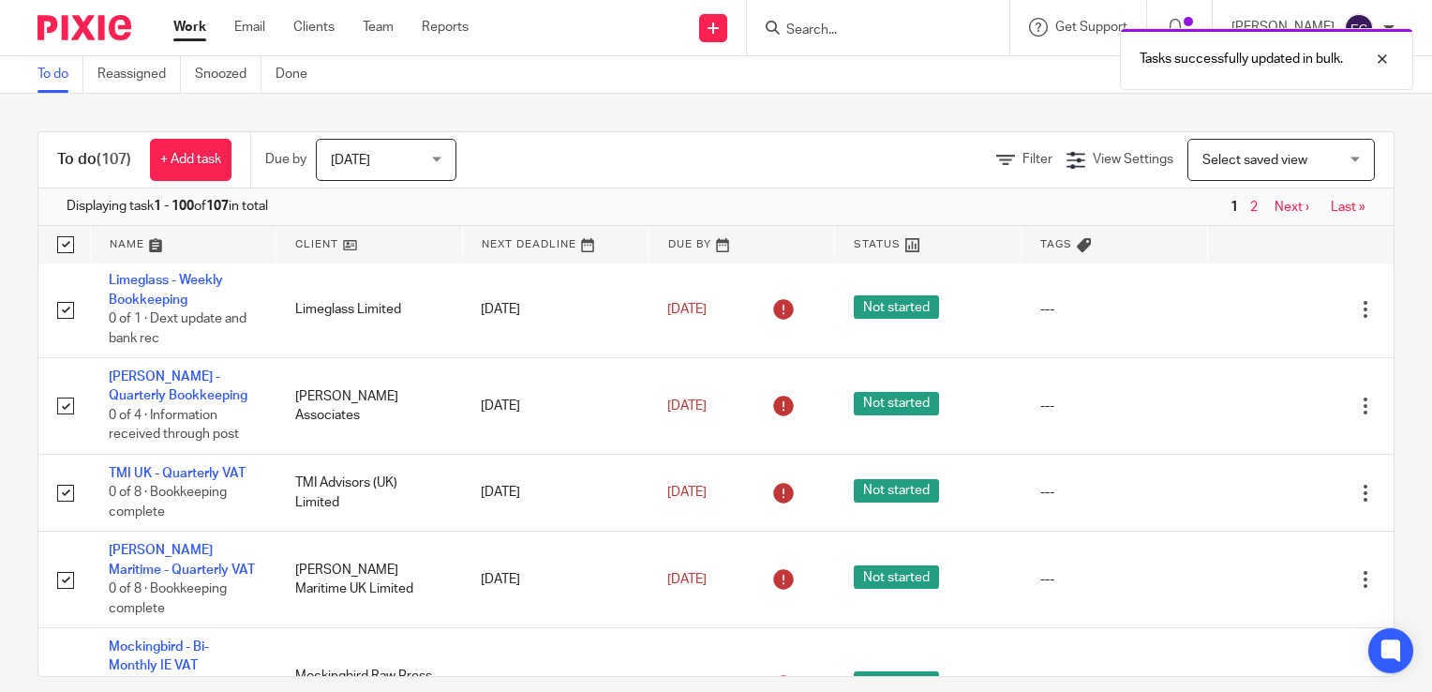
checkbox input "true"
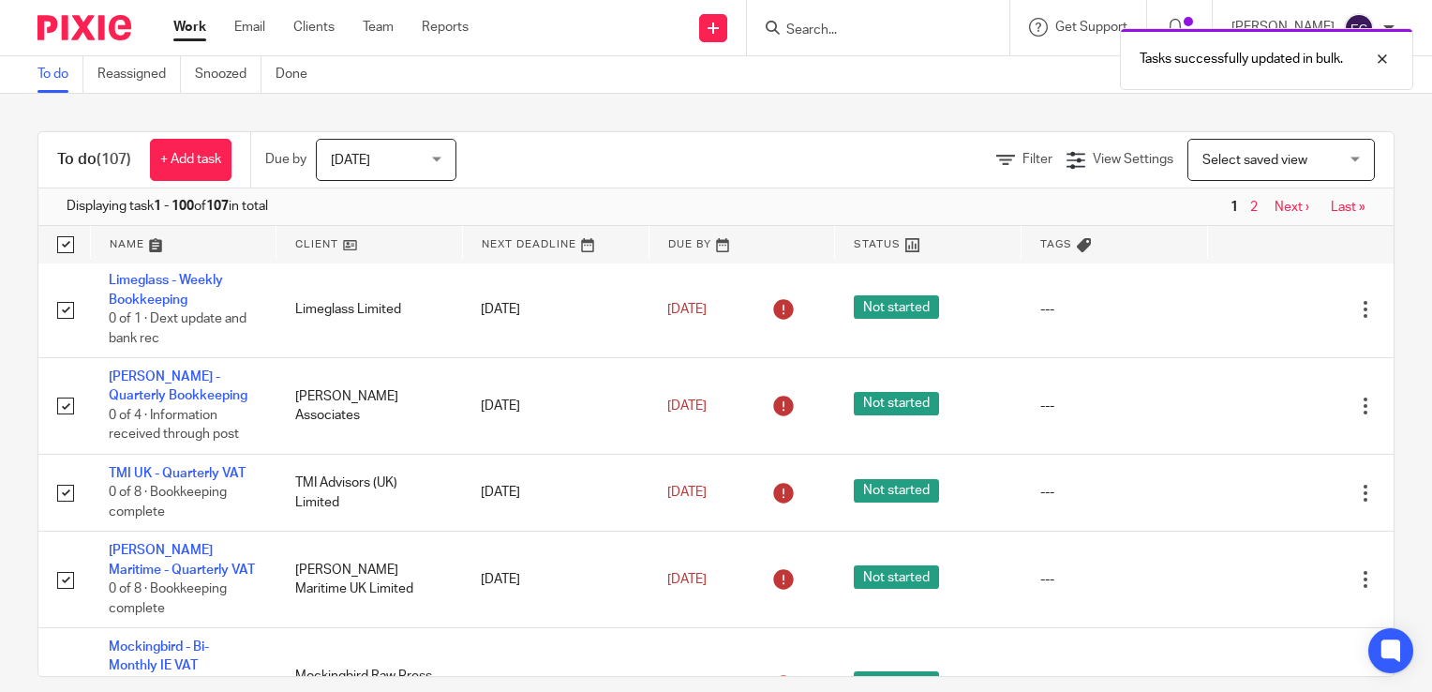
checkbox input "true"
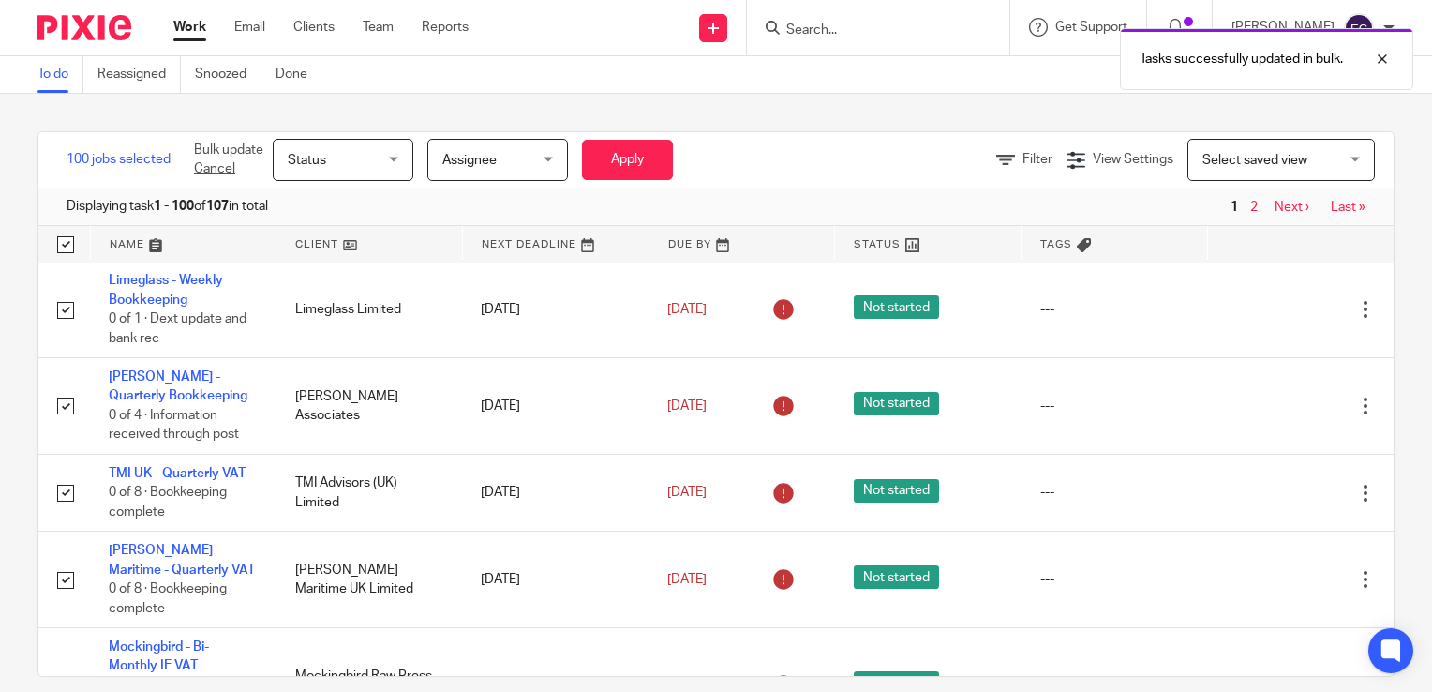
click at [367, 167] on span "Status" at bounding box center [337, 159] width 99 height 39
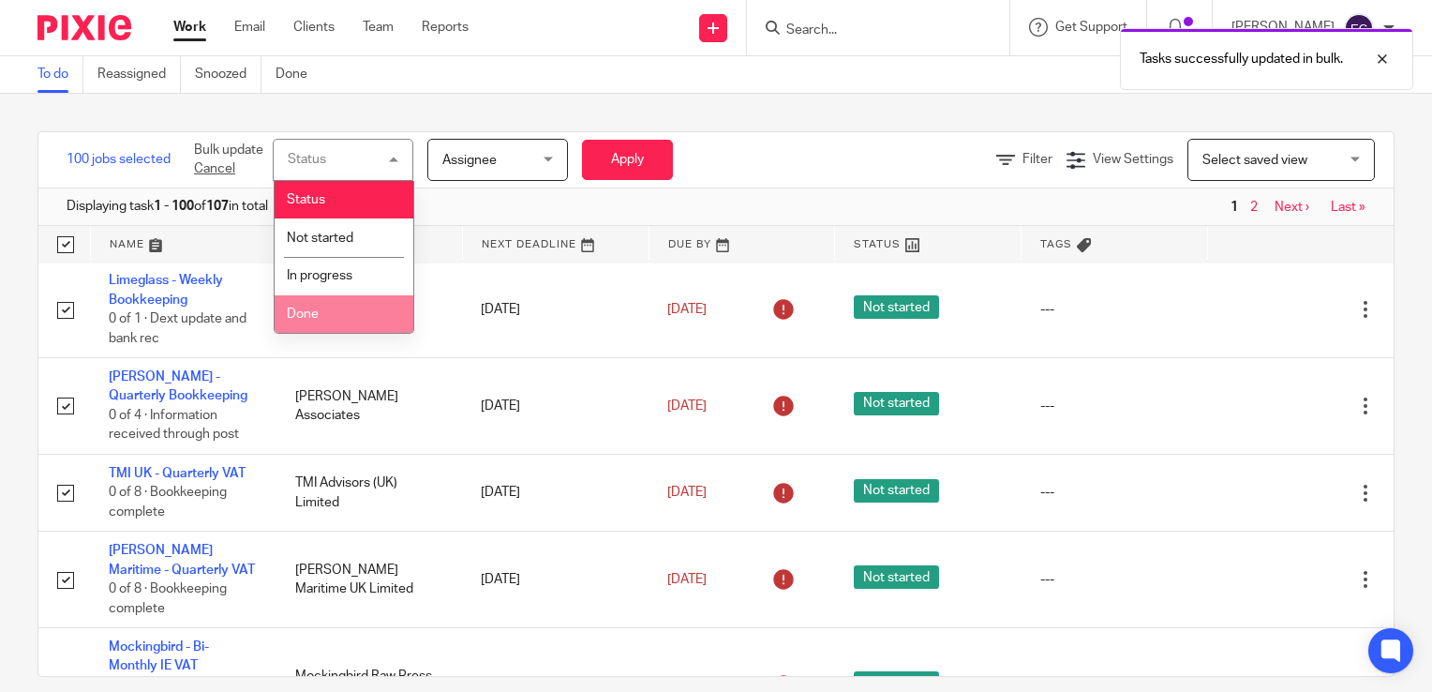
click at [352, 309] on li "Done" at bounding box center [344, 314] width 139 height 38
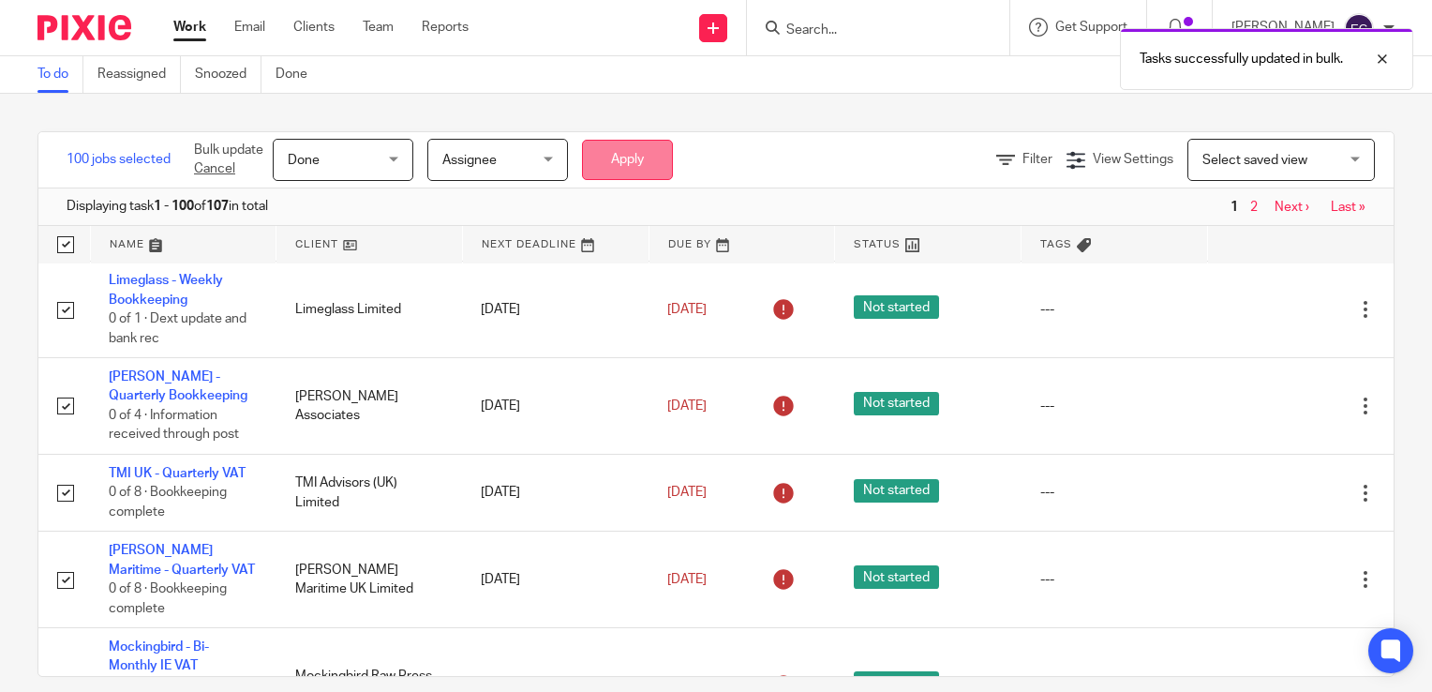
click at [673, 157] on button "Apply" at bounding box center [627, 160] width 91 height 40
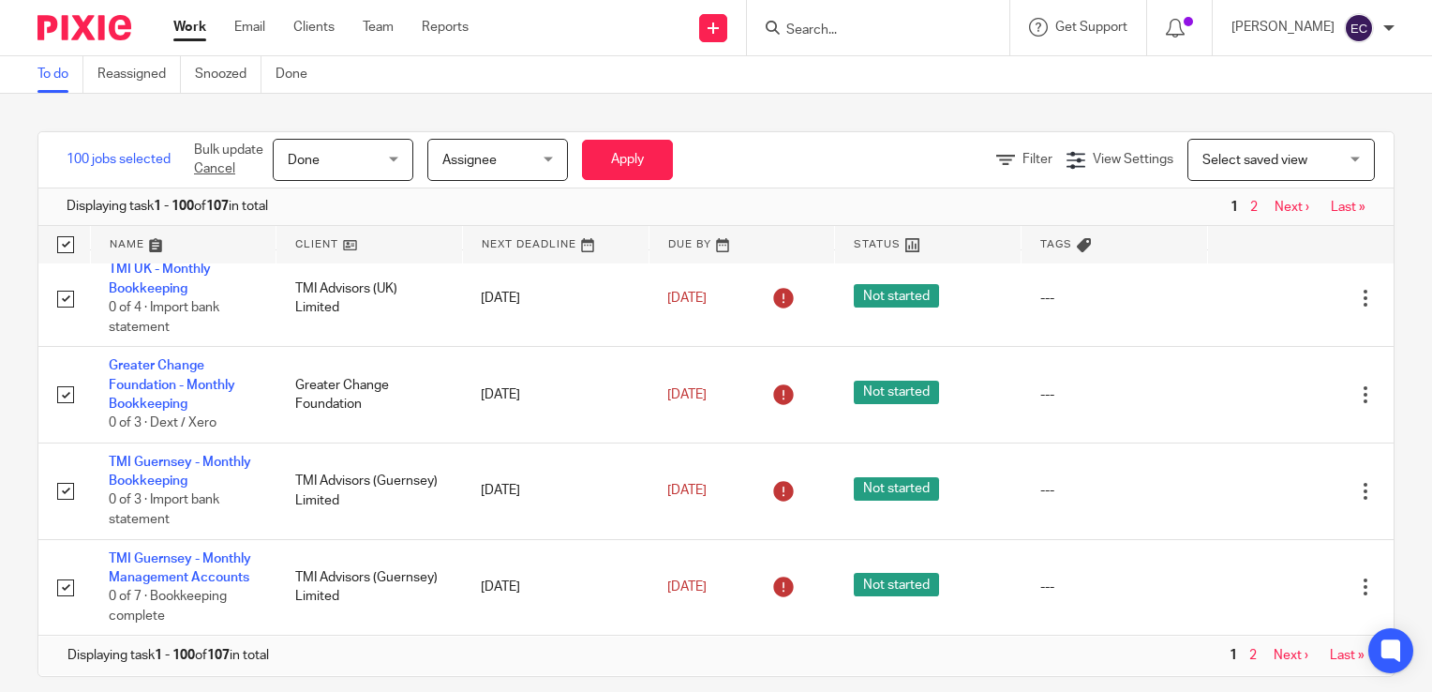
scroll to position [9671, 0]
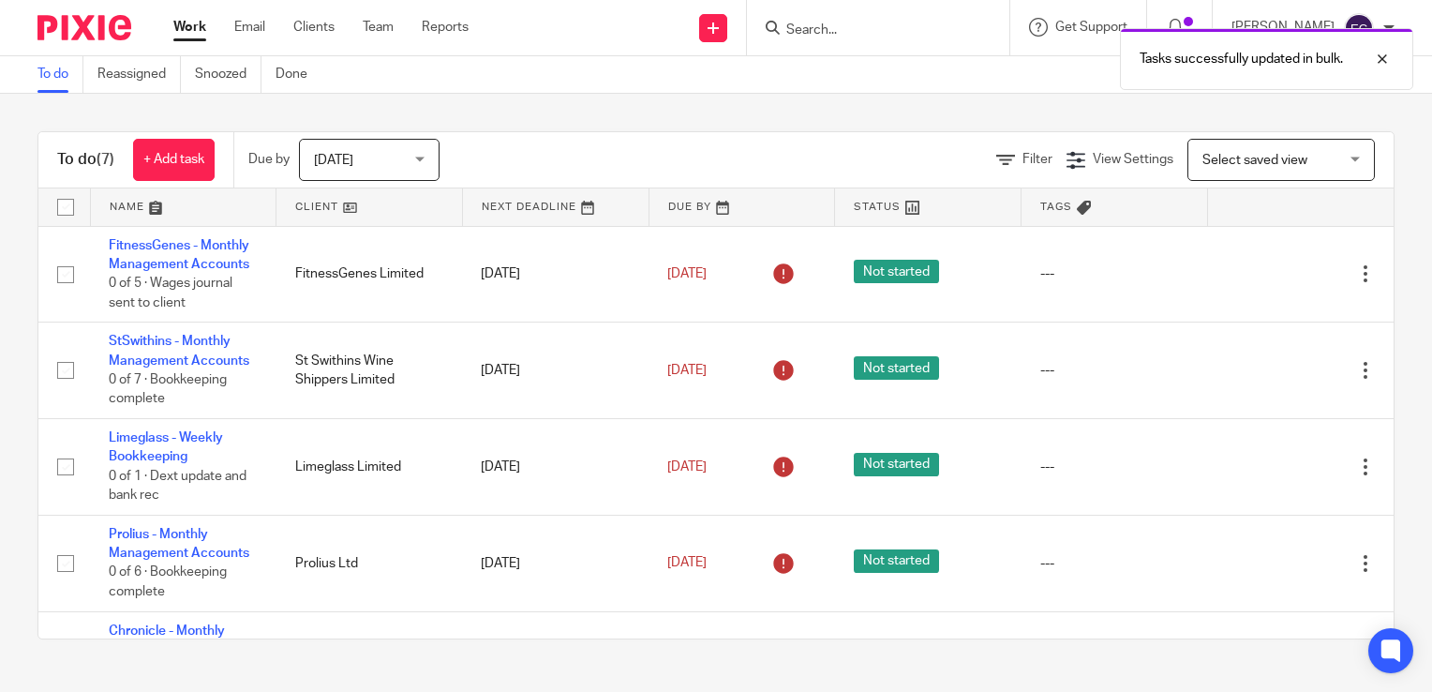
click at [64, 211] on input "checkbox" at bounding box center [66, 207] width 36 height 36
checkbox input "true"
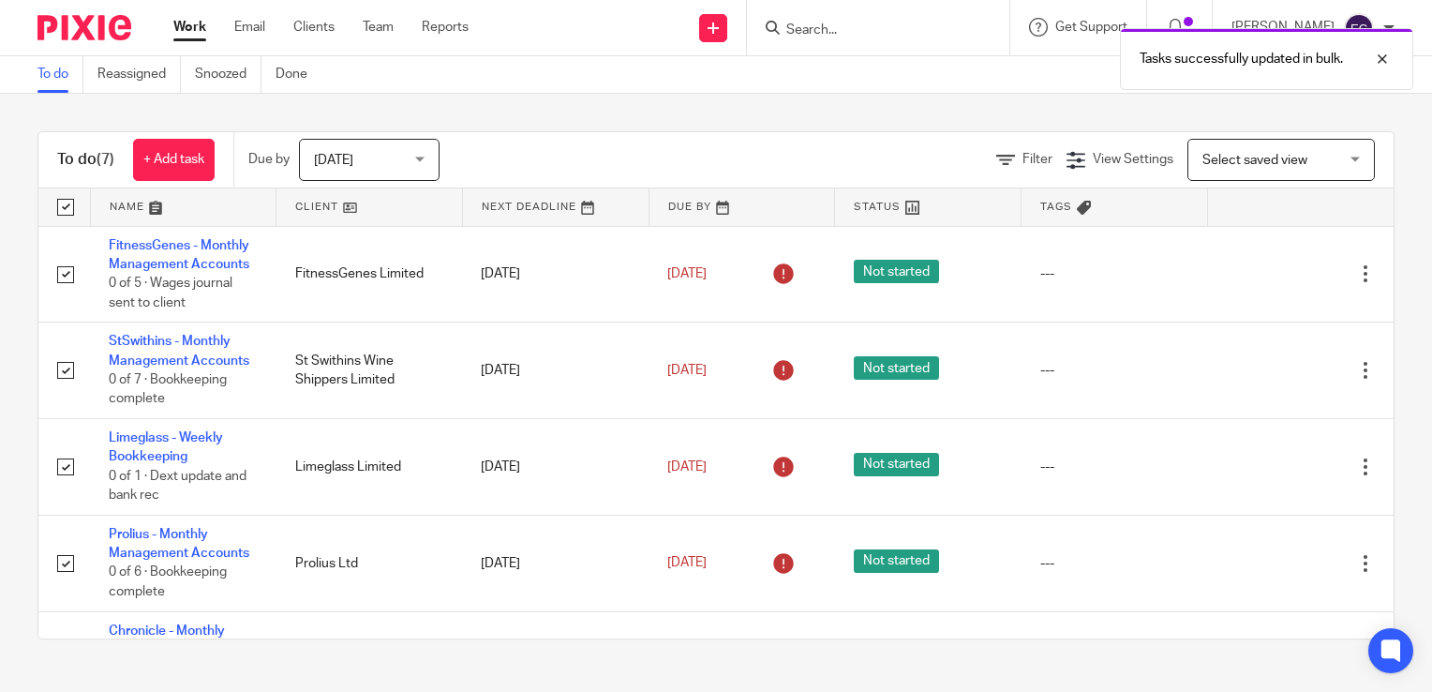
checkbox input "true"
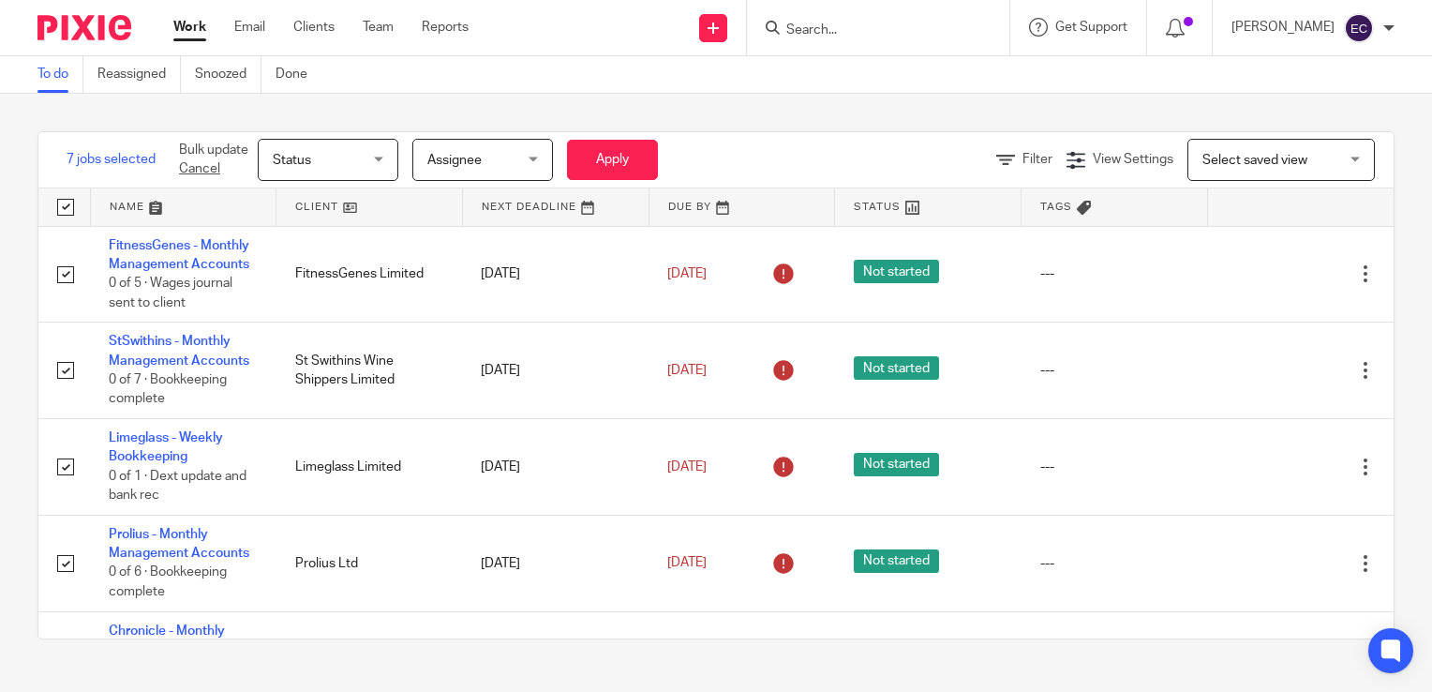
click at [341, 155] on span "Status" at bounding box center [322, 159] width 99 height 39
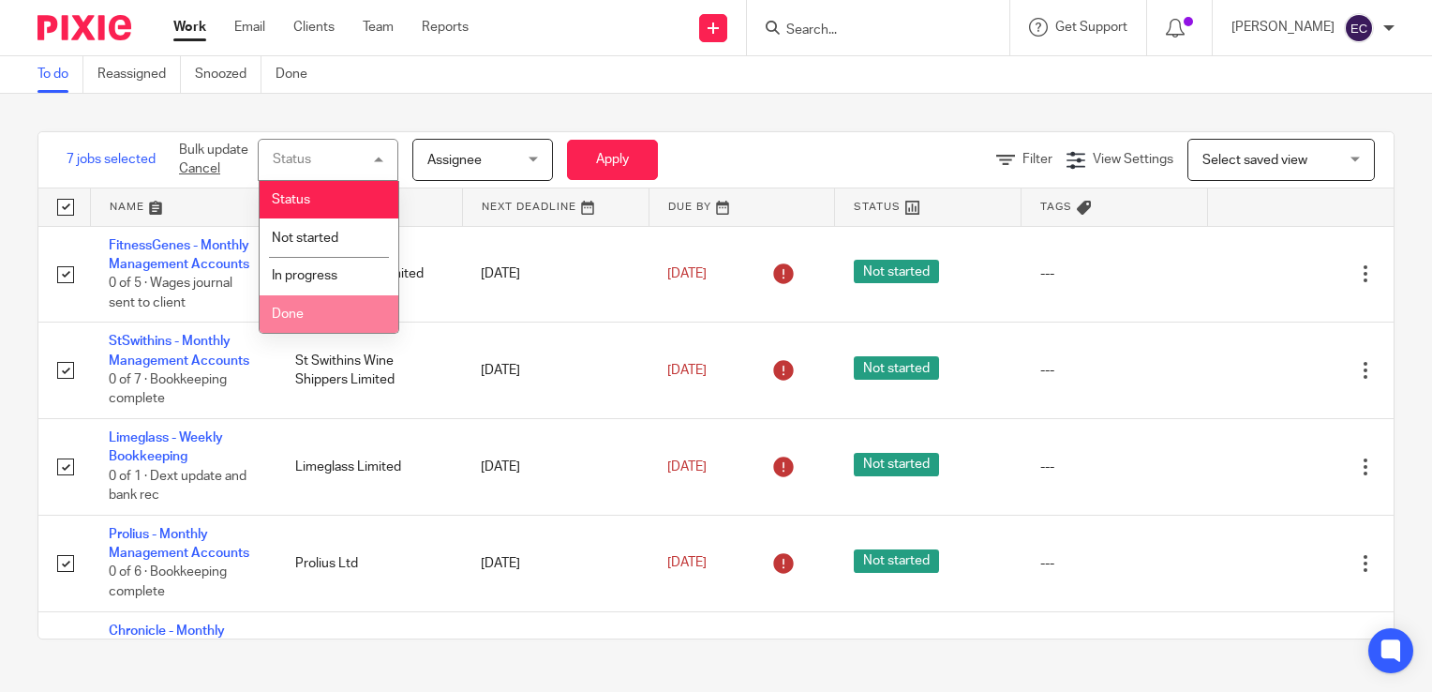
click at [326, 310] on li "Done" at bounding box center [329, 314] width 139 height 38
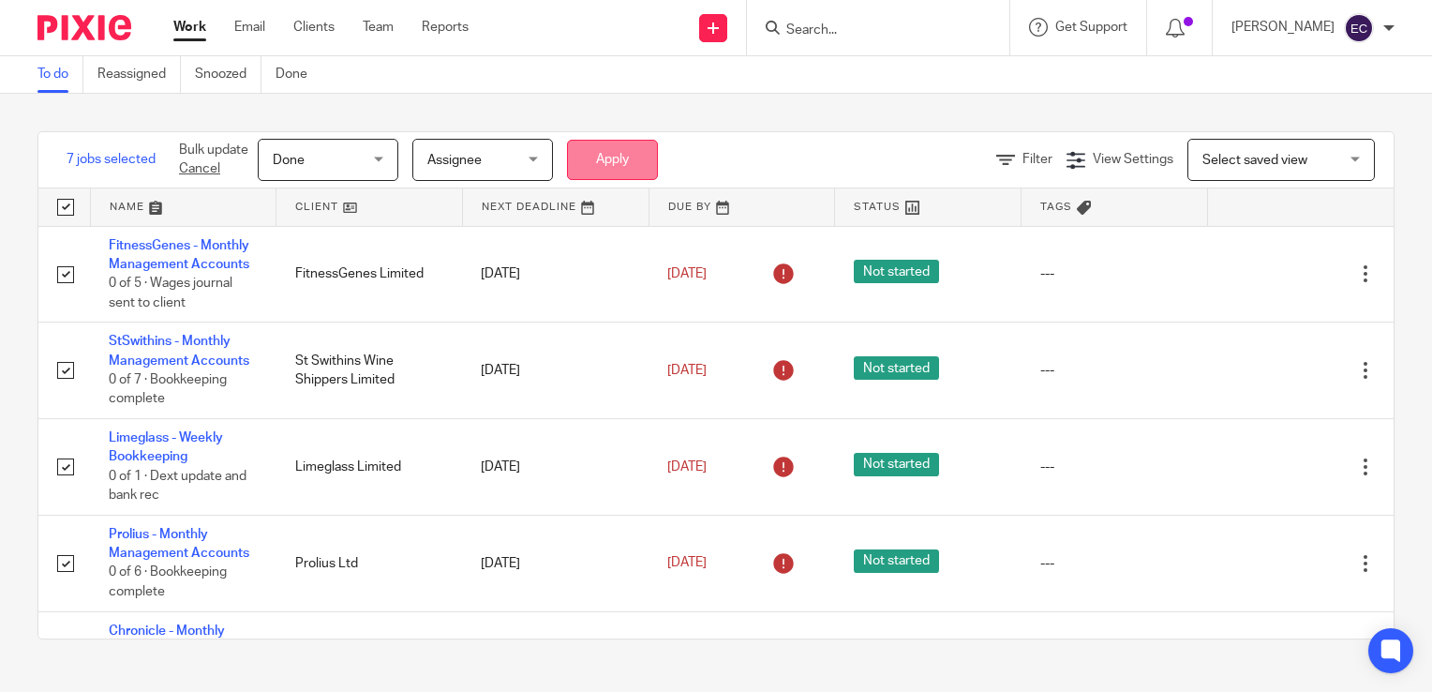
click at [632, 168] on button "Apply" at bounding box center [612, 160] width 91 height 40
